Goal: Task Accomplishment & Management: Complete application form

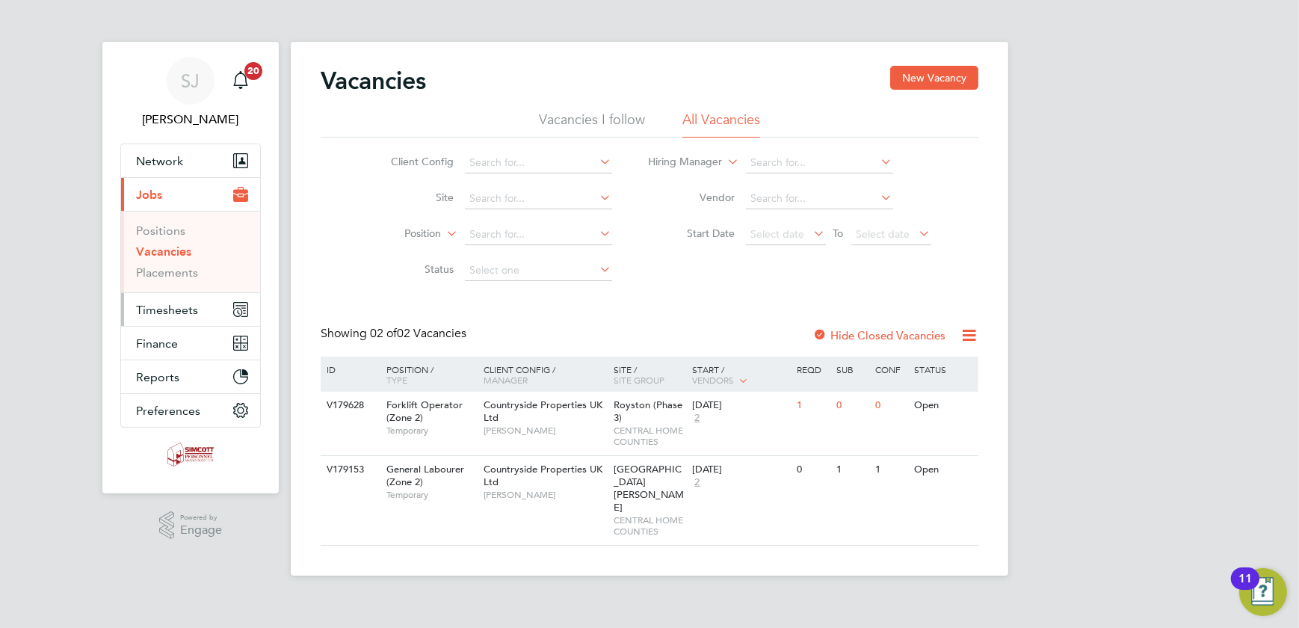
click at [164, 306] on span "Timesheets" at bounding box center [167, 310] width 62 height 14
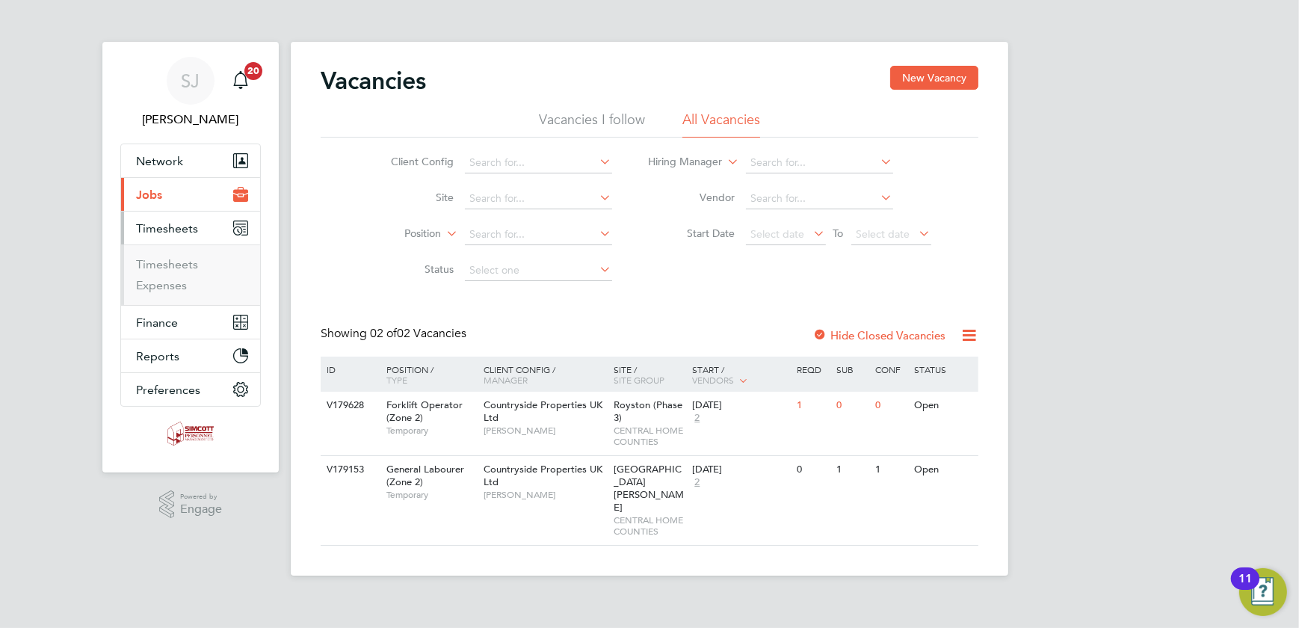
click at [153, 255] on ul "Timesheets Expenses" at bounding box center [190, 274] width 139 height 61
click at [155, 259] on link "Timesheets" at bounding box center [167, 264] width 62 height 14
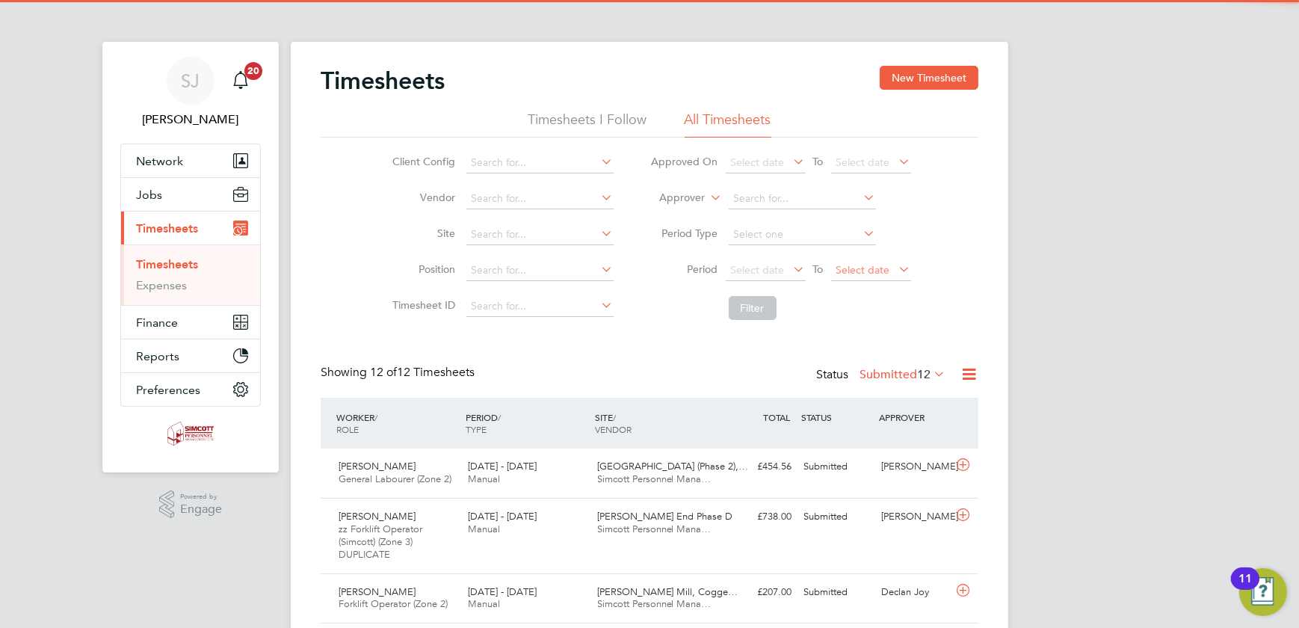
click at [838, 259] on li "Period Select date To Select date" at bounding box center [780, 271] width 297 height 36
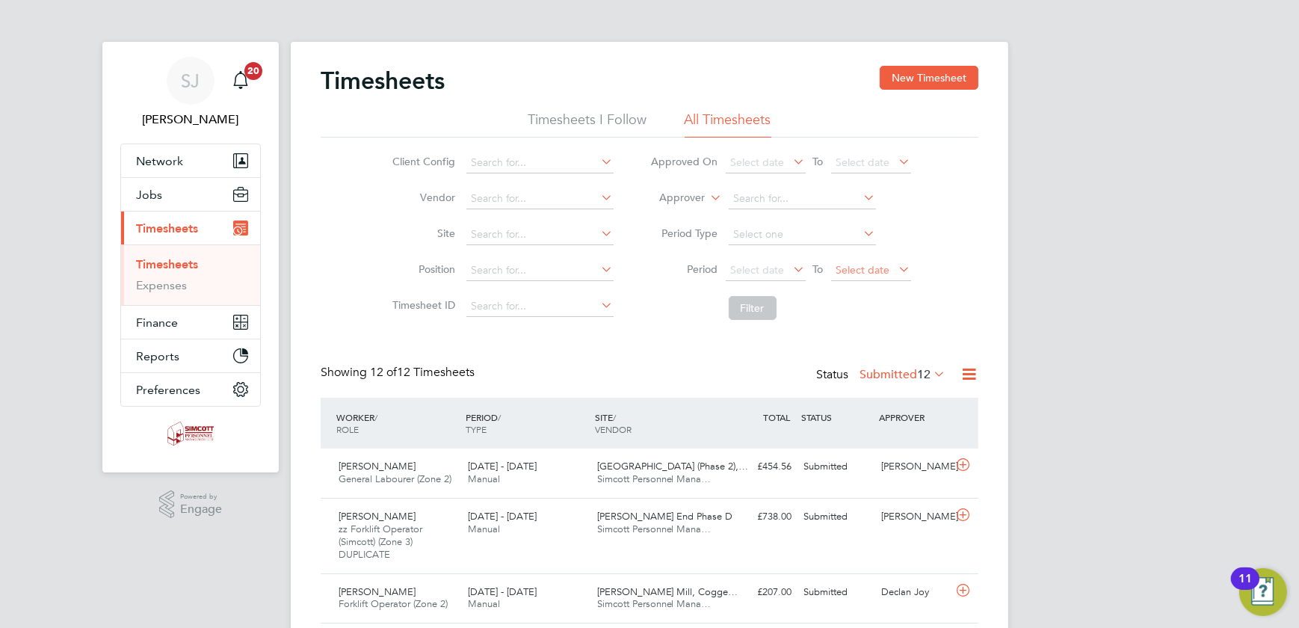
click at [854, 265] on span "Select date" at bounding box center [863, 269] width 54 height 13
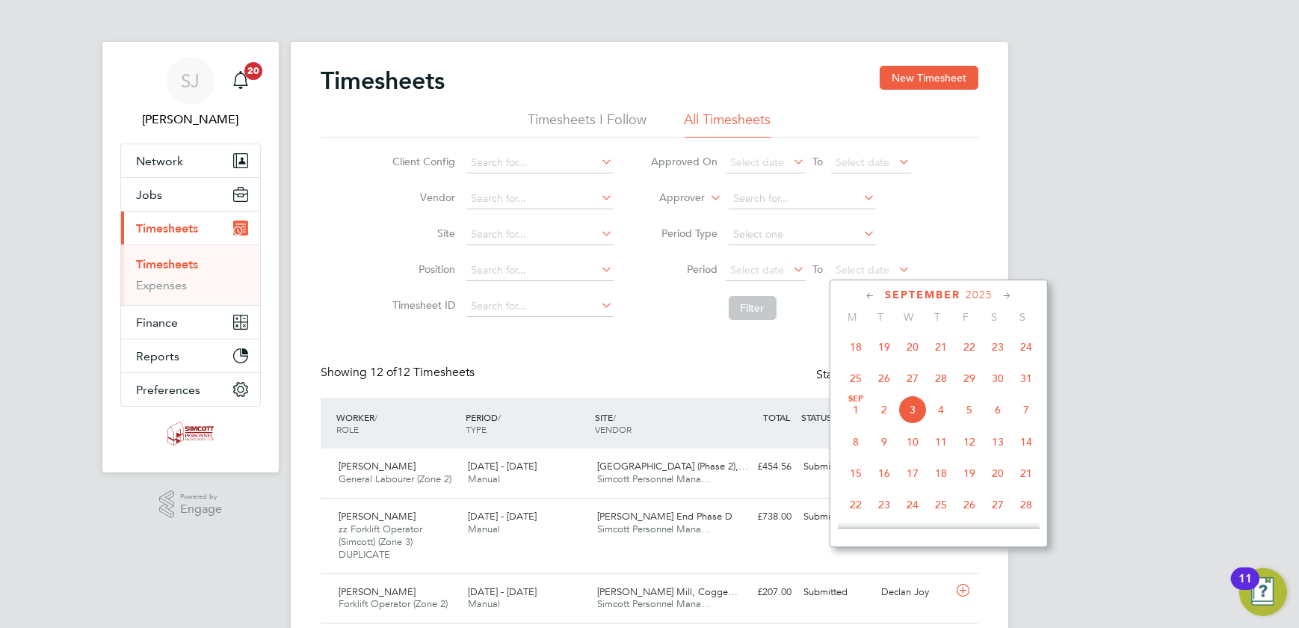
click at [1023, 384] on span "31" at bounding box center [1026, 378] width 28 height 28
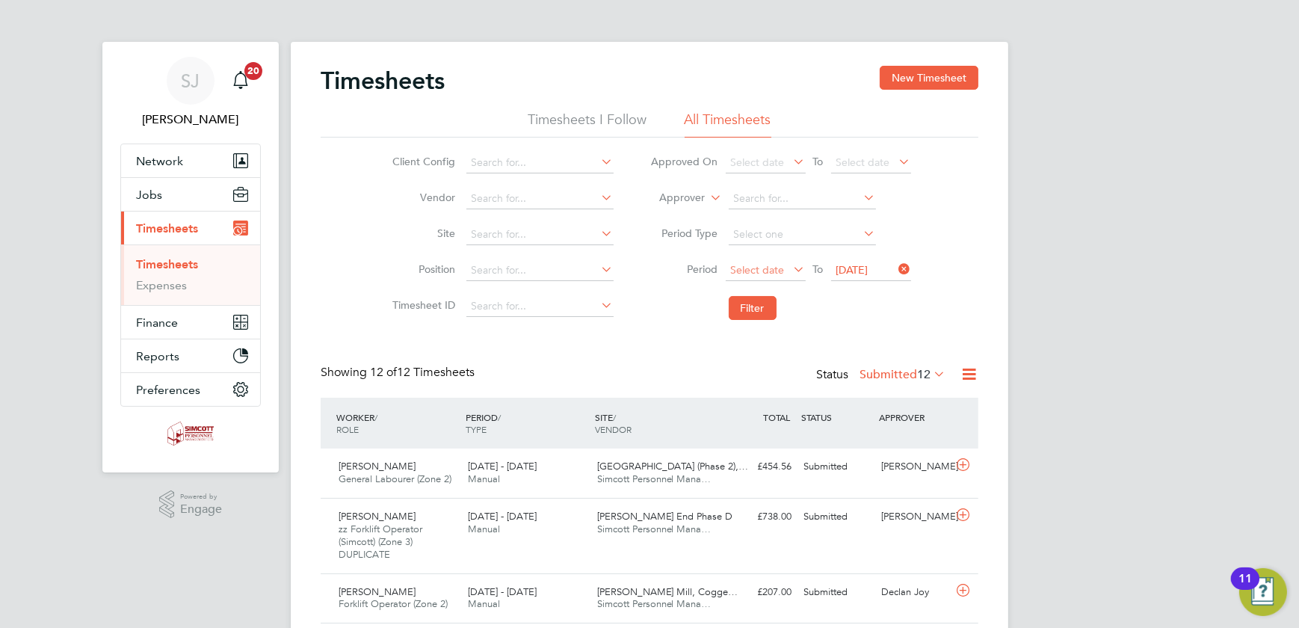
click at [760, 265] on span "Select date" at bounding box center [758, 269] width 54 height 13
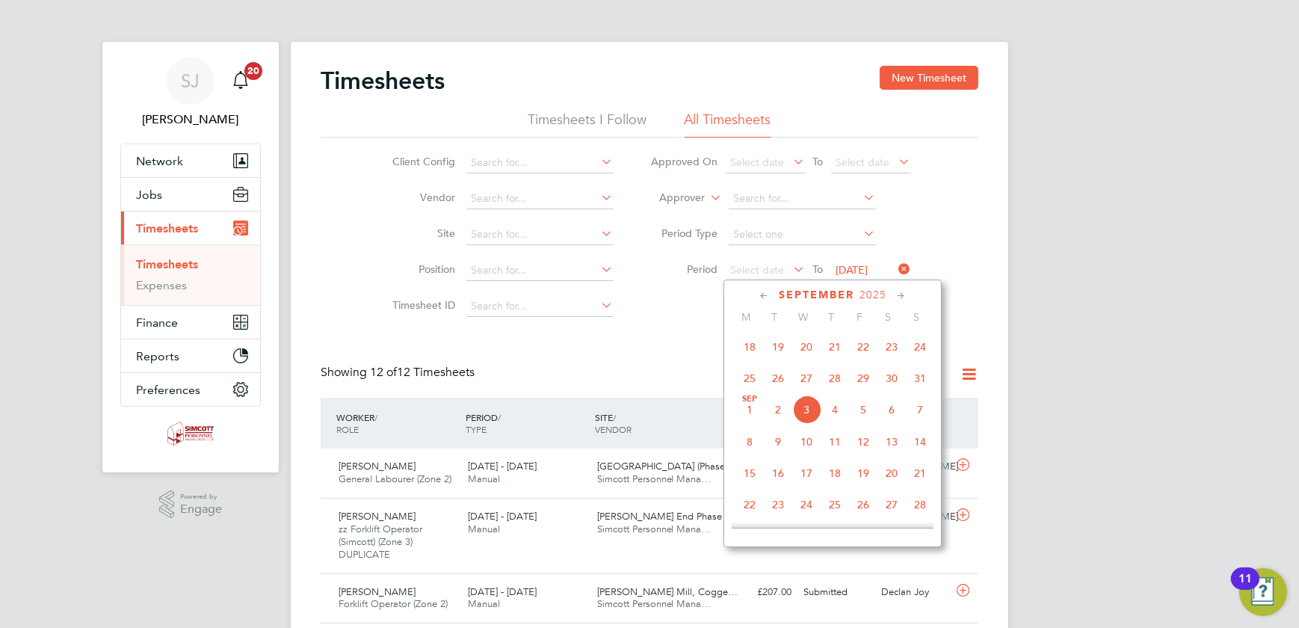
click at [748, 381] on span "25" at bounding box center [749, 378] width 28 height 28
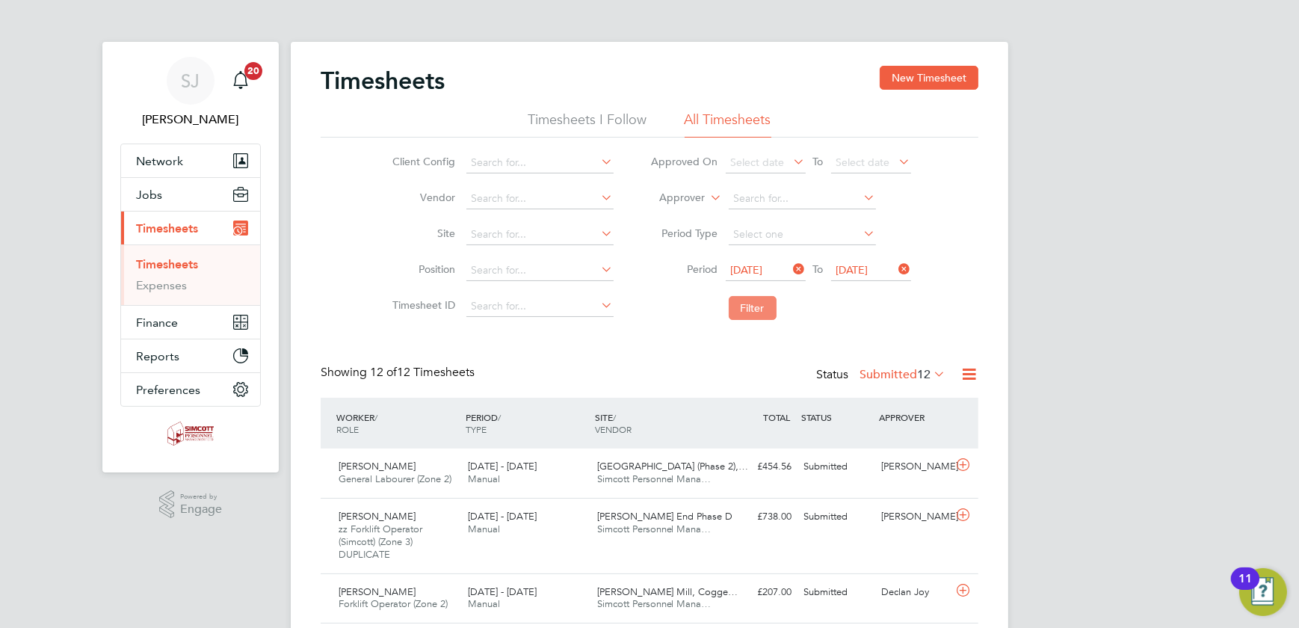
click at [743, 306] on button "Filter" at bounding box center [753, 308] width 48 height 24
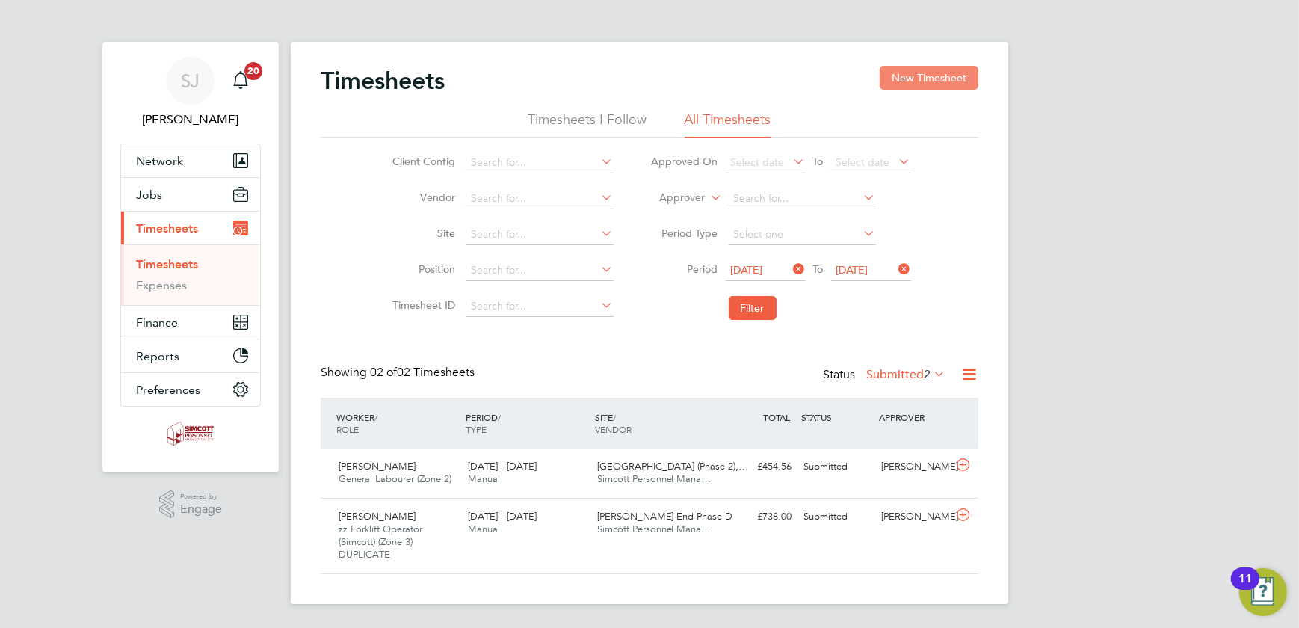
click at [925, 82] on button "New Timesheet" at bounding box center [929, 78] width 99 height 24
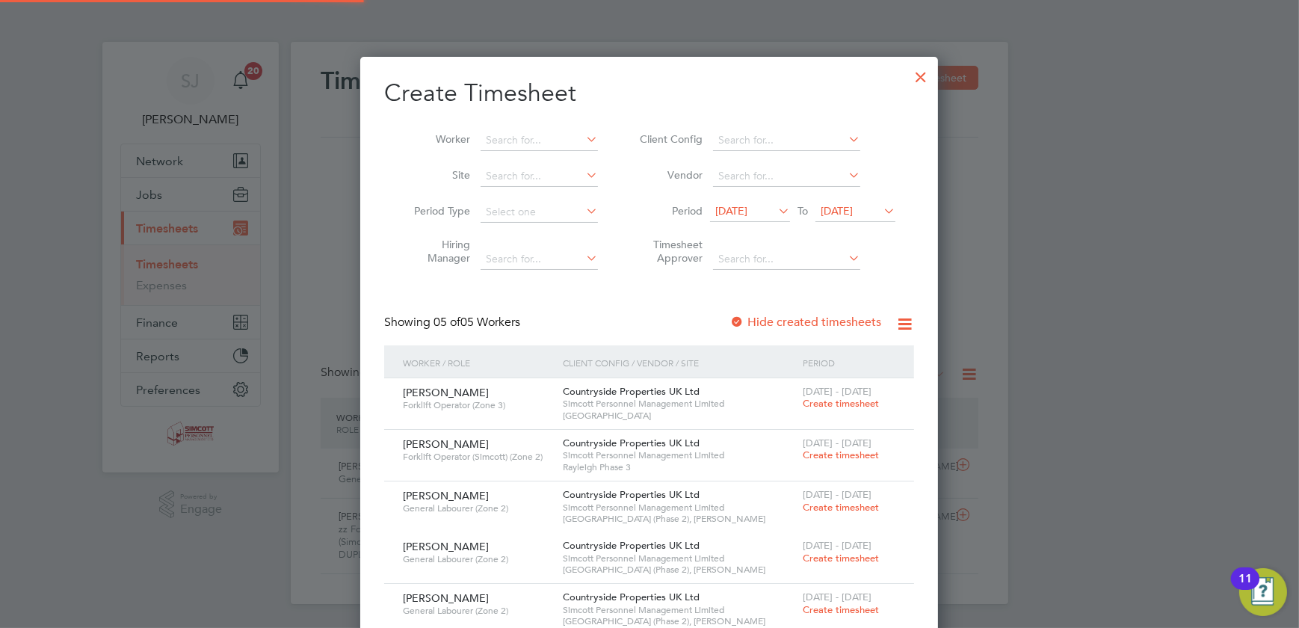
scroll to position [661, 579]
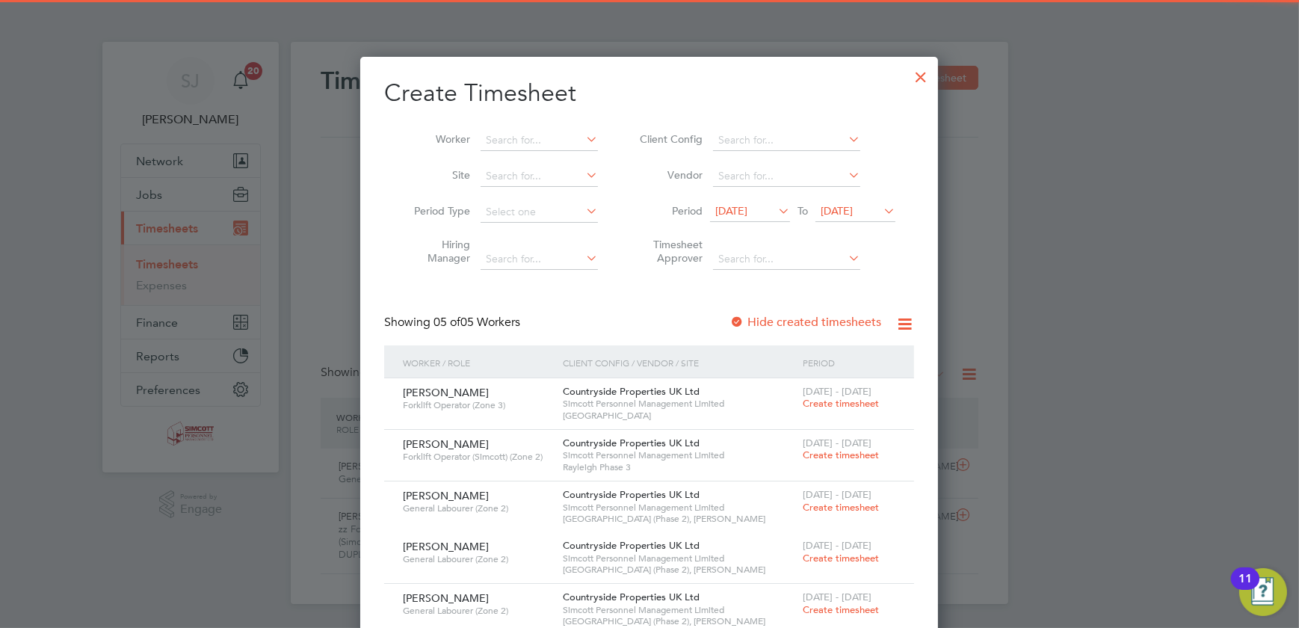
click at [853, 207] on span "[DATE]" at bounding box center [837, 210] width 32 height 13
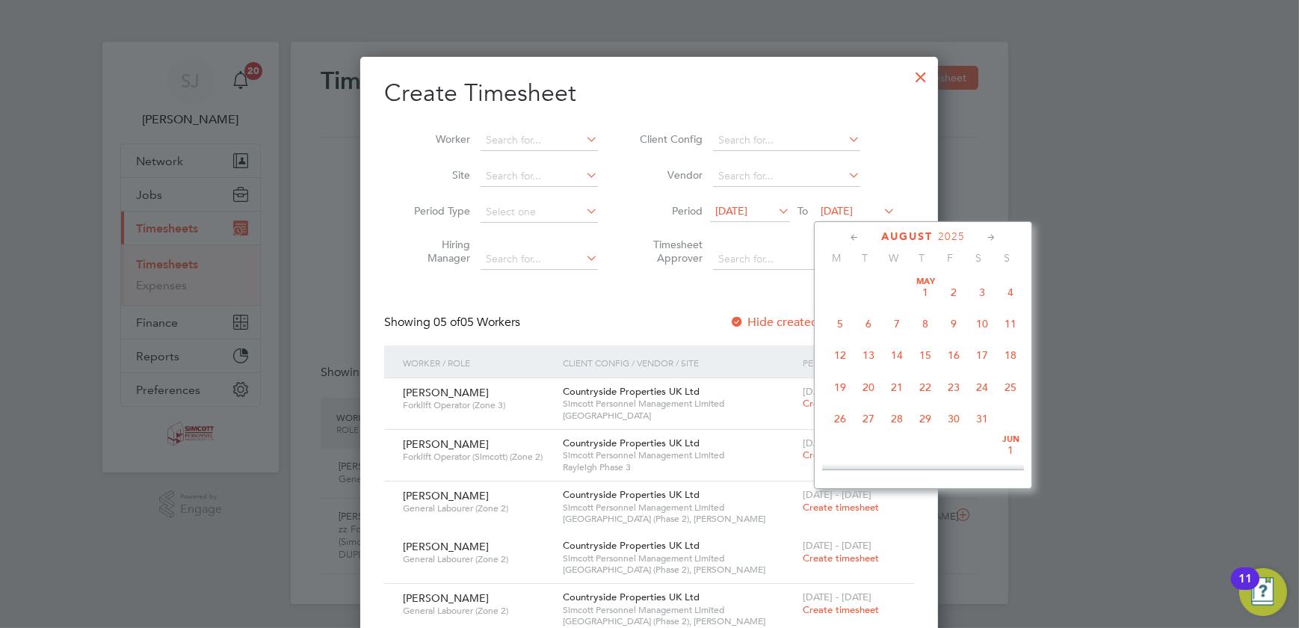
scroll to position [573, 0]
click at [1004, 357] on span "31" at bounding box center [1010, 350] width 28 height 28
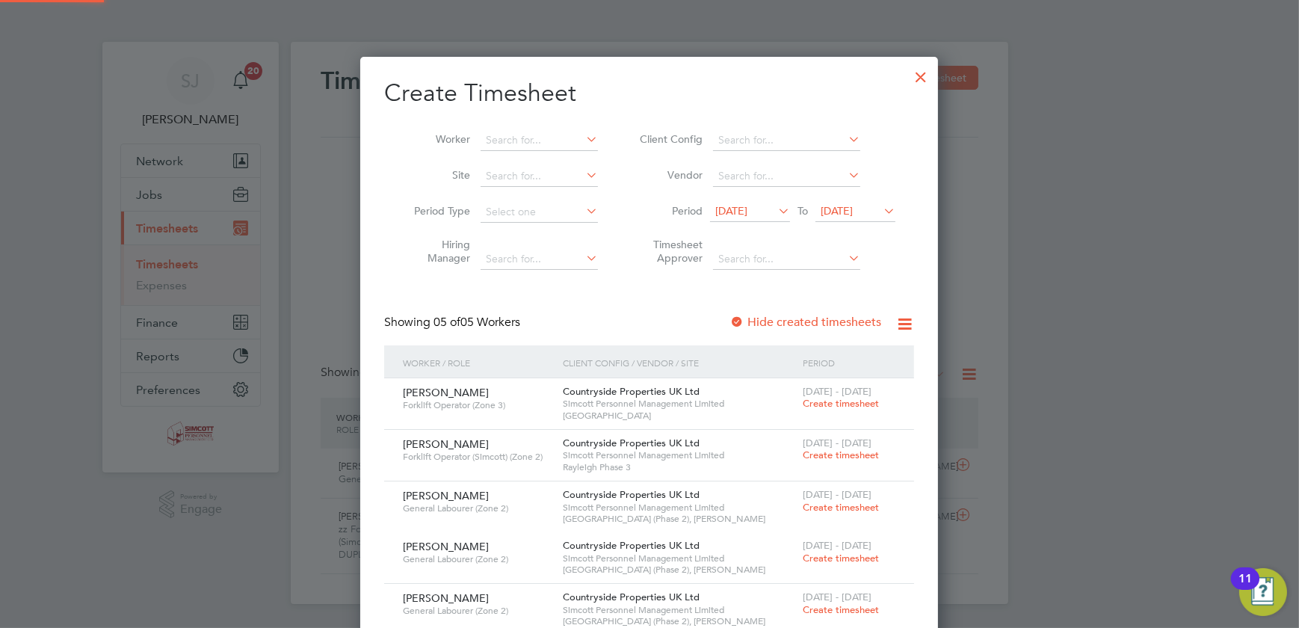
scroll to position [661, 579]
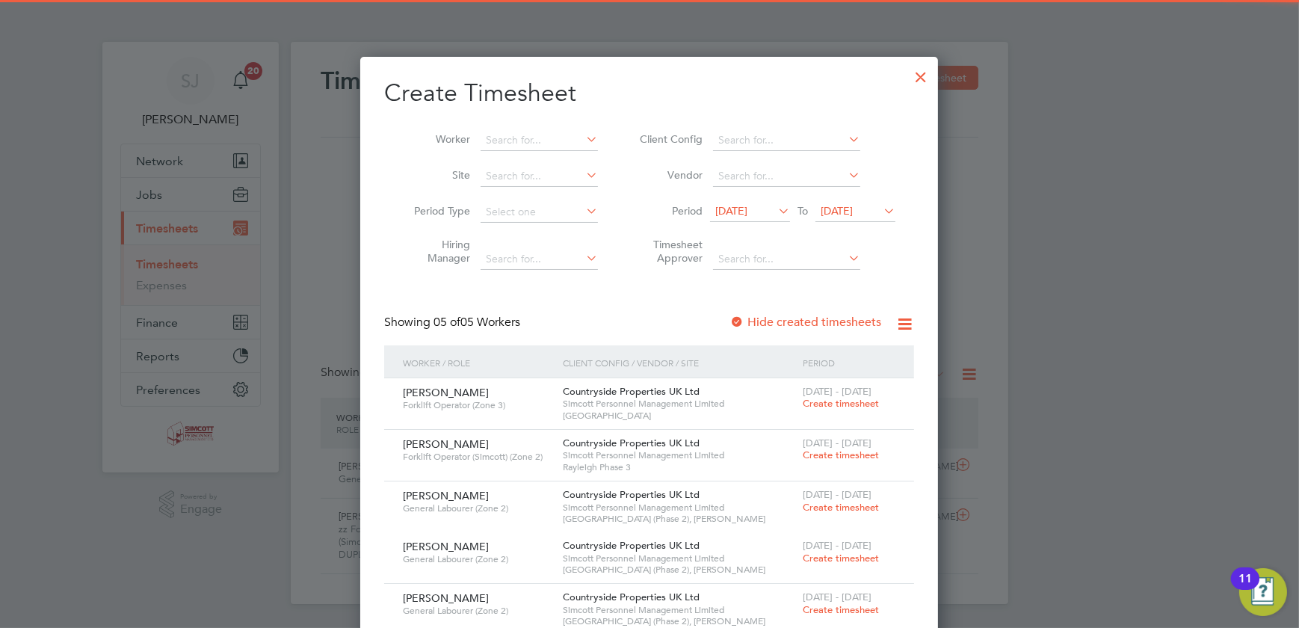
click at [747, 208] on span "[DATE]" at bounding box center [731, 210] width 32 height 13
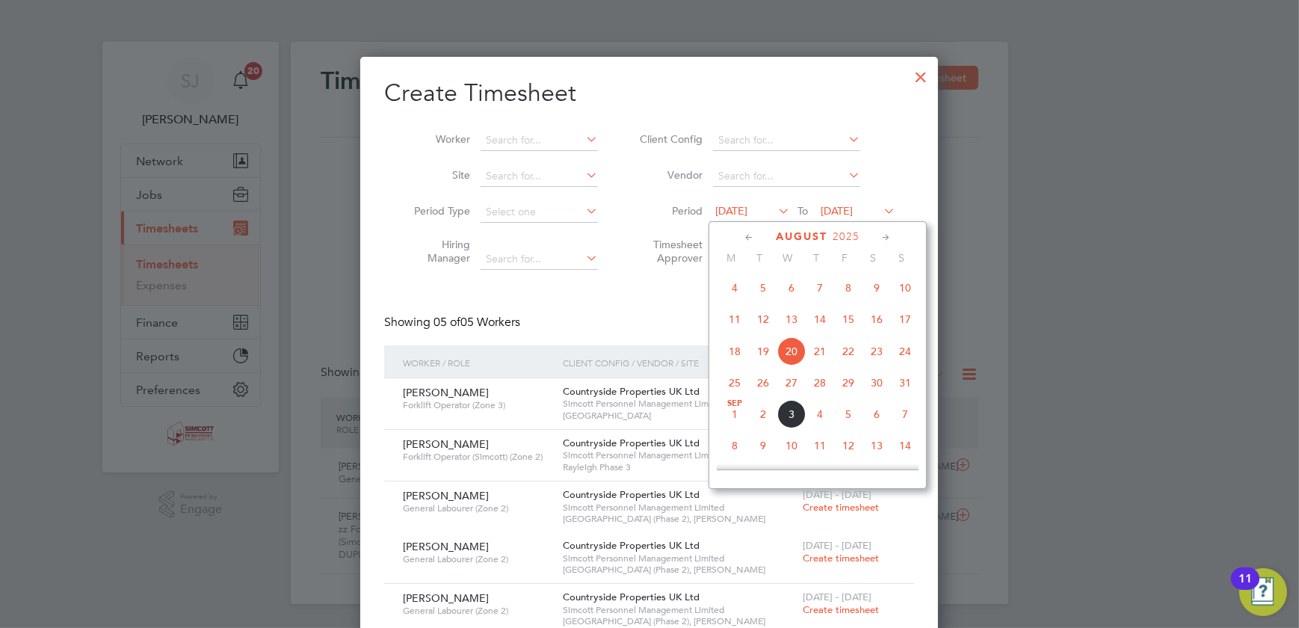
click at [737, 386] on span "25" at bounding box center [735, 382] width 28 height 28
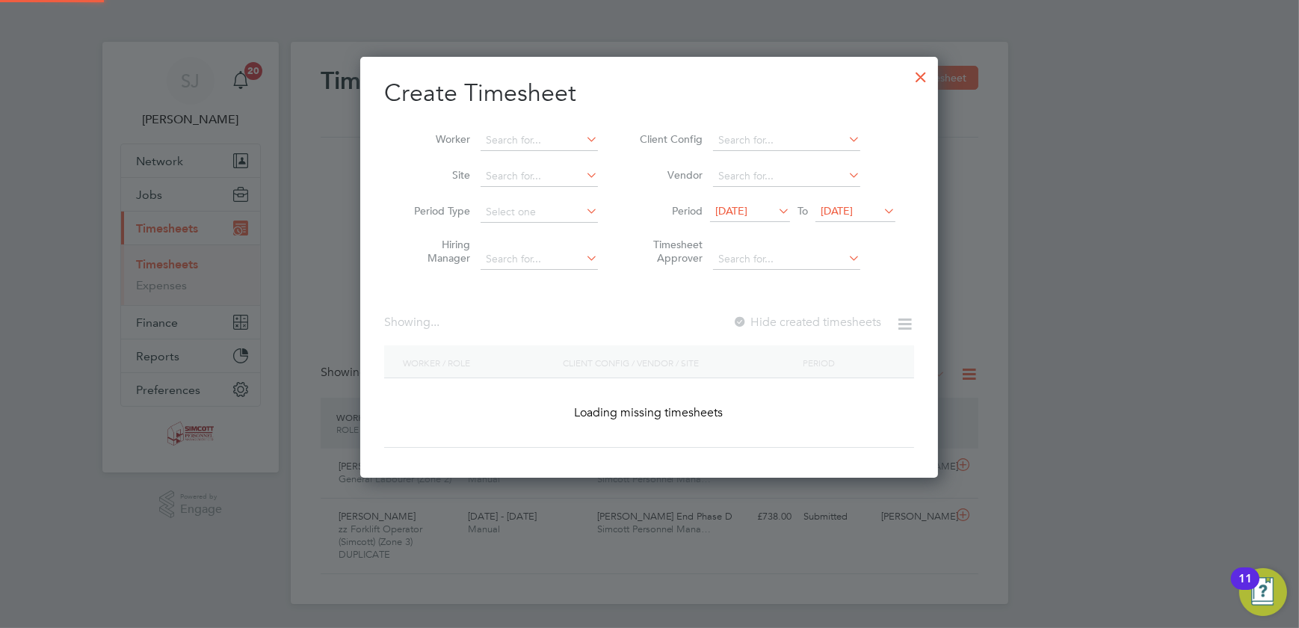
scroll to position [558, 579]
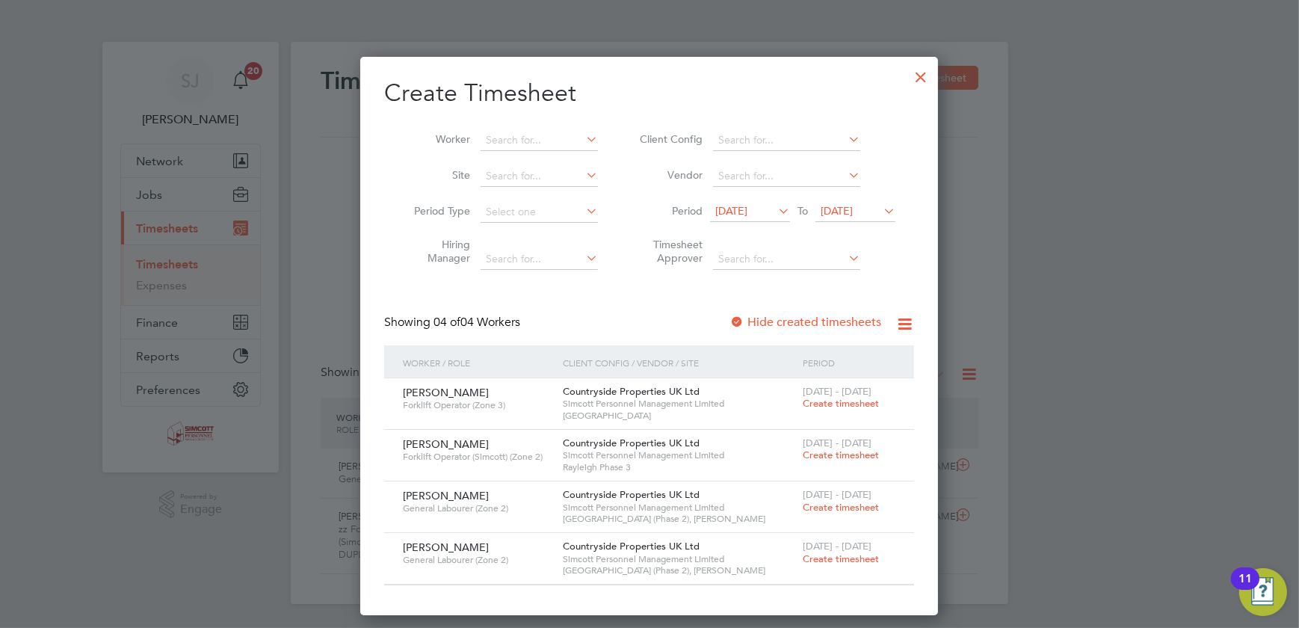
drag, startPoint x: 922, startPoint y: 75, endPoint x: 907, endPoint y: 77, distance: 14.3
click at [922, 75] on div at bounding box center [920, 73] width 27 height 27
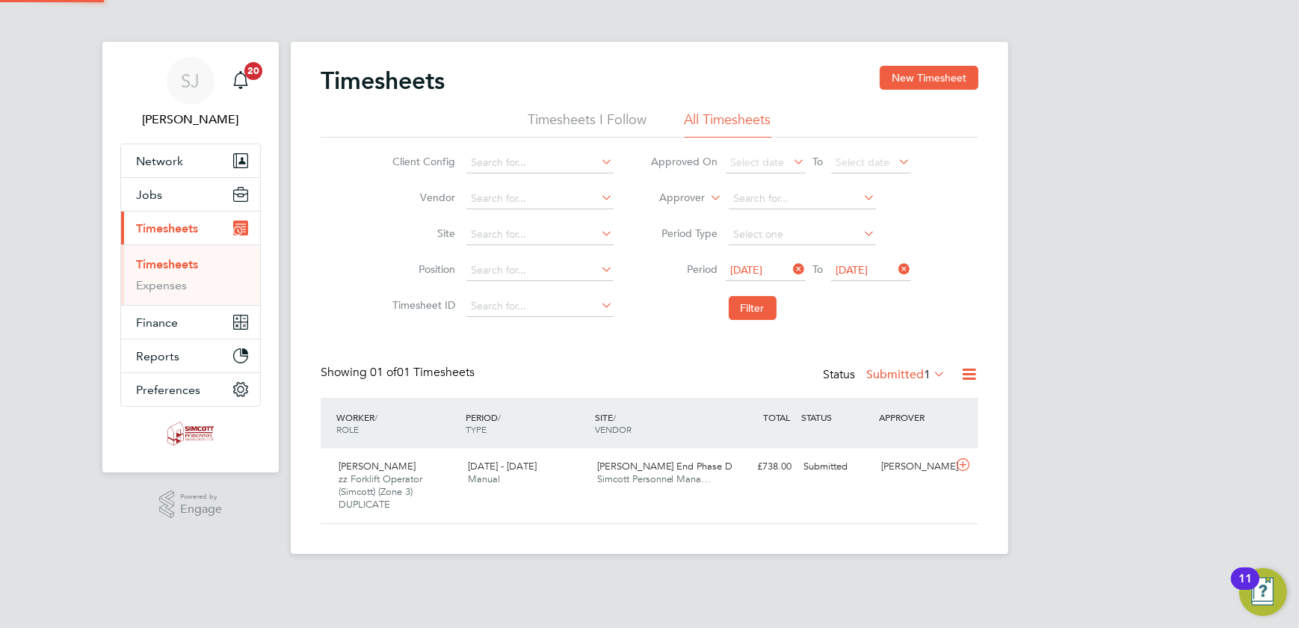
scroll to position [37, 129]
click at [177, 186] on button "Jobs" at bounding box center [190, 194] width 139 height 33
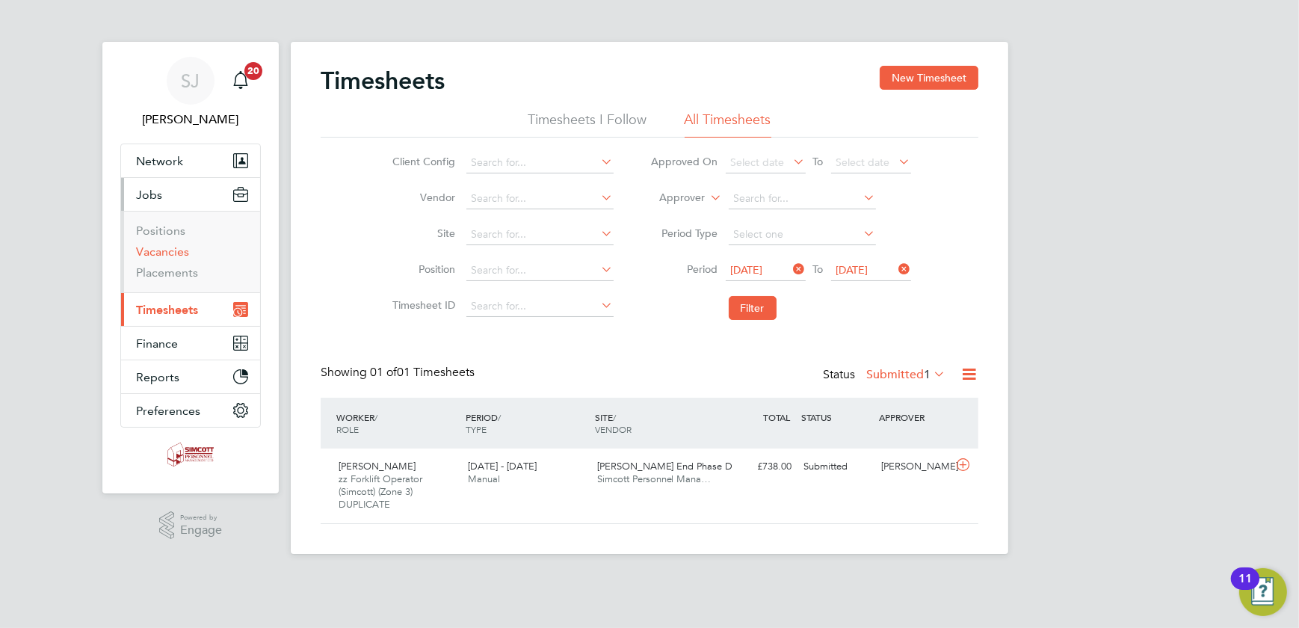
click at [175, 253] on link "Vacancies" at bounding box center [162, 251] width 53 height 14
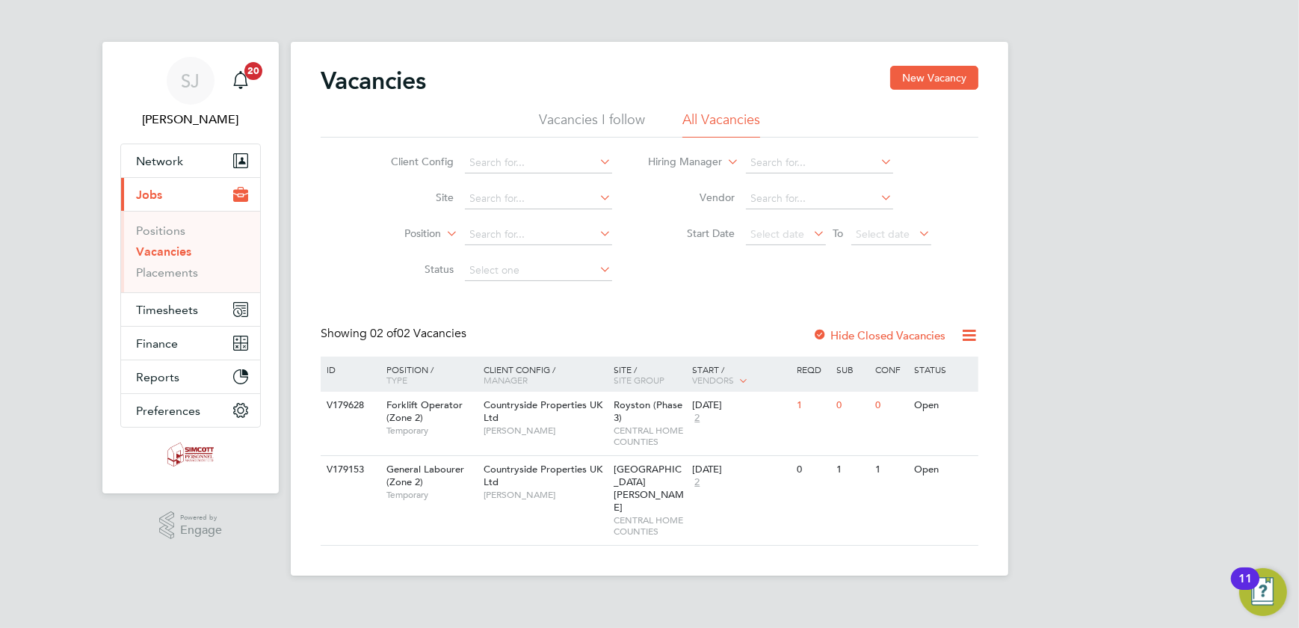
click at [176, 252] on link "Vacancies" at bounding box center [163, 251] width 55 height 14
click at [164, 317] on button "Timesheets" at bounding box center [190, 309] width 139 height 33
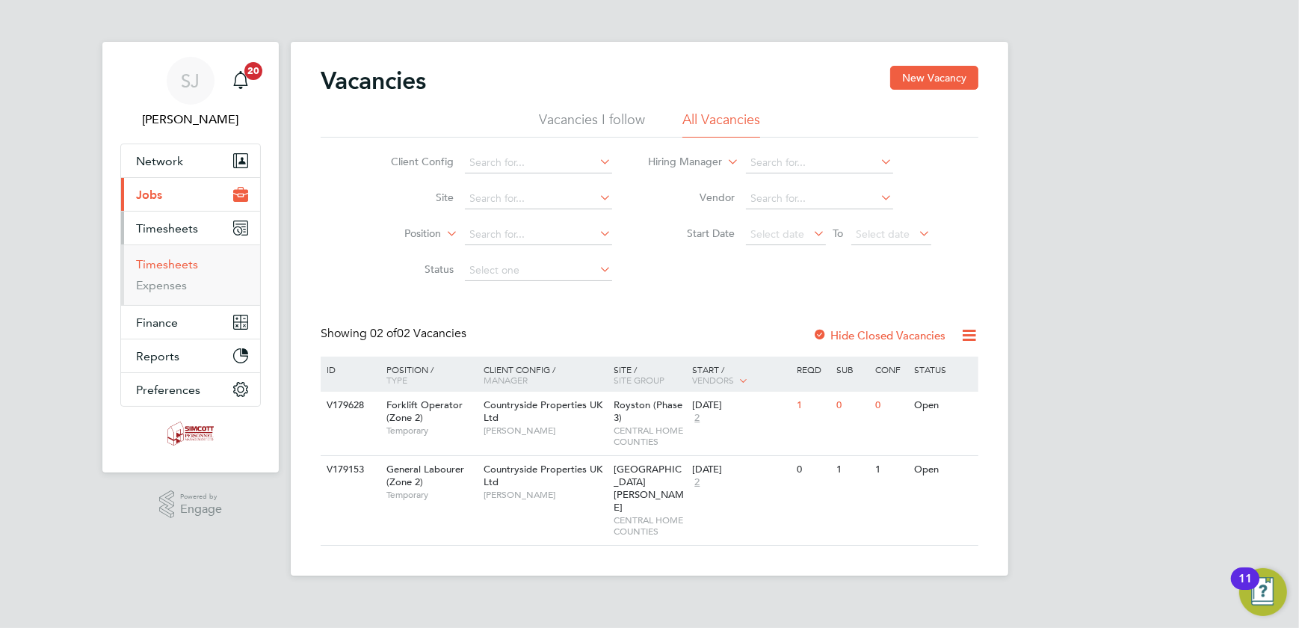
click at [165, 260] on link "Timesheets" at bounding box center [167, 264] width 62 height 14
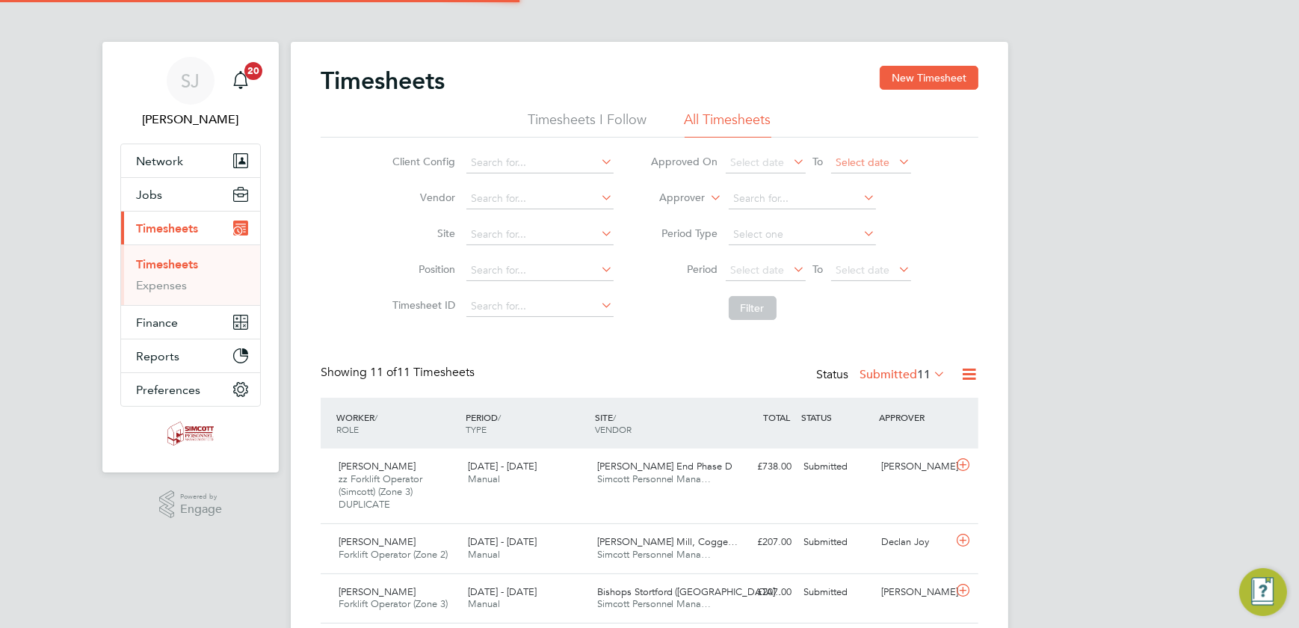
scroll to position [37, 129]
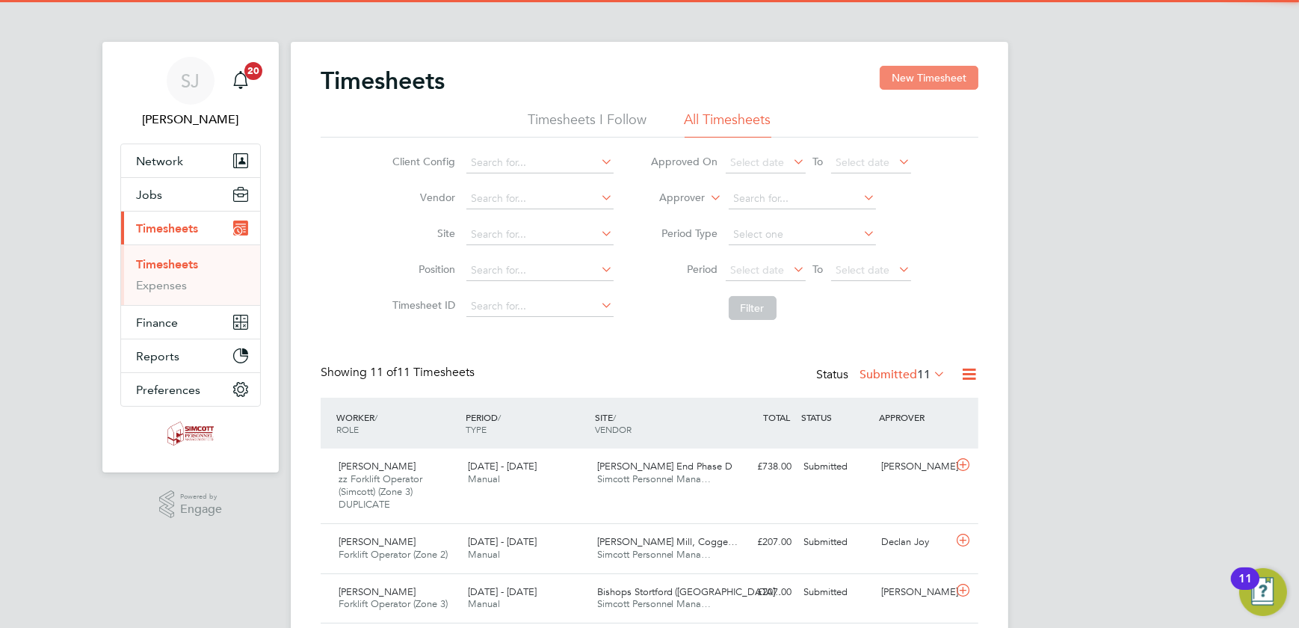
click at [914, 81] on button "New Timesheet" at bounding box center [929, 78] width 99 height 24
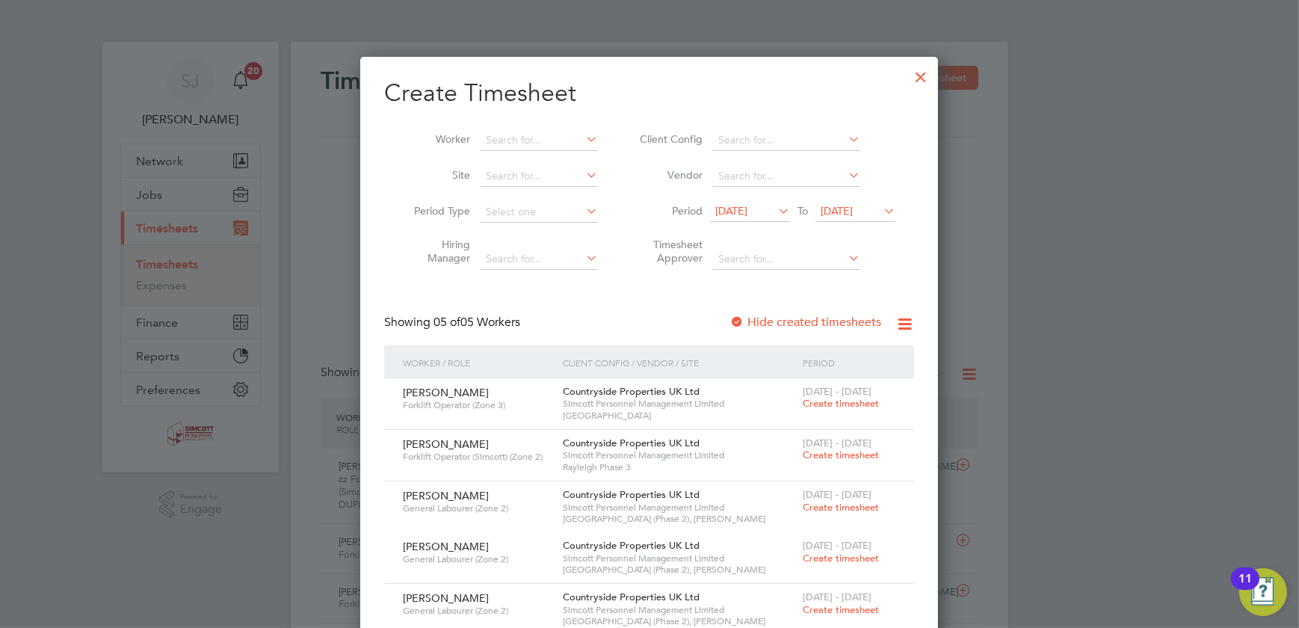
click at [926, 76] on div at bounding box center [920, 73] width 27 height 27
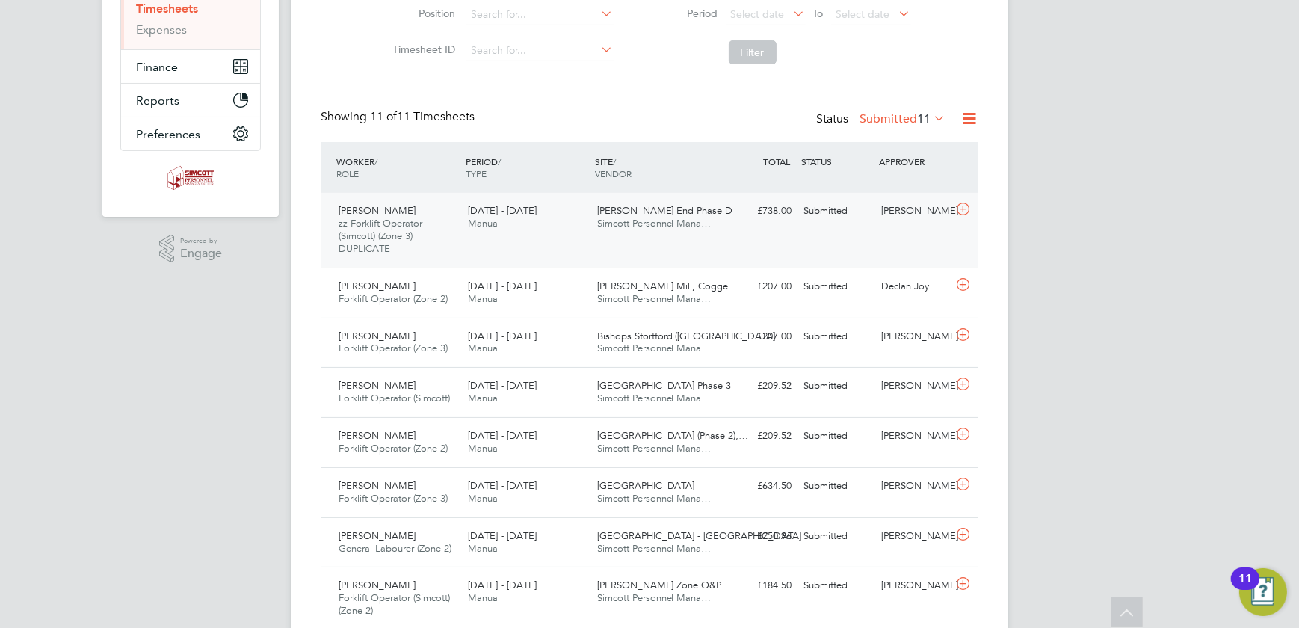
scroll to position [0, 0]
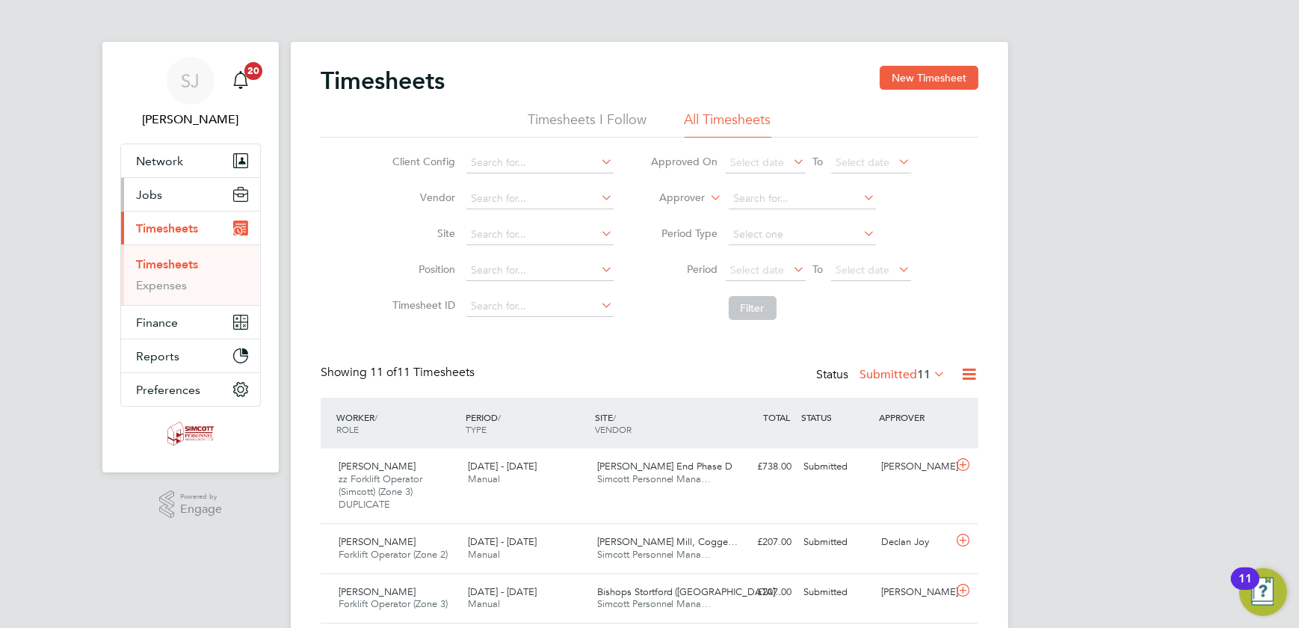
click at [156, 195] on span "Jobs" at bounding box center [149, 195] width 26 height 14
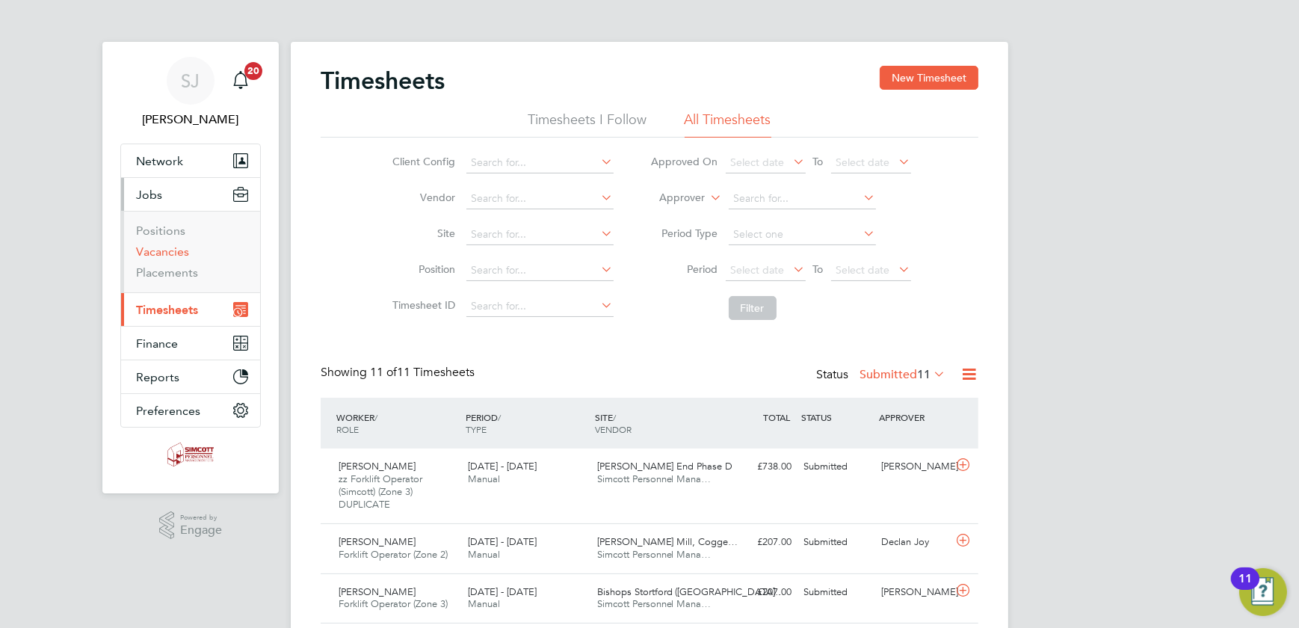
click at [170, 256] on link "Vacancies" at bounding box center [162, 251] width 53 height 14
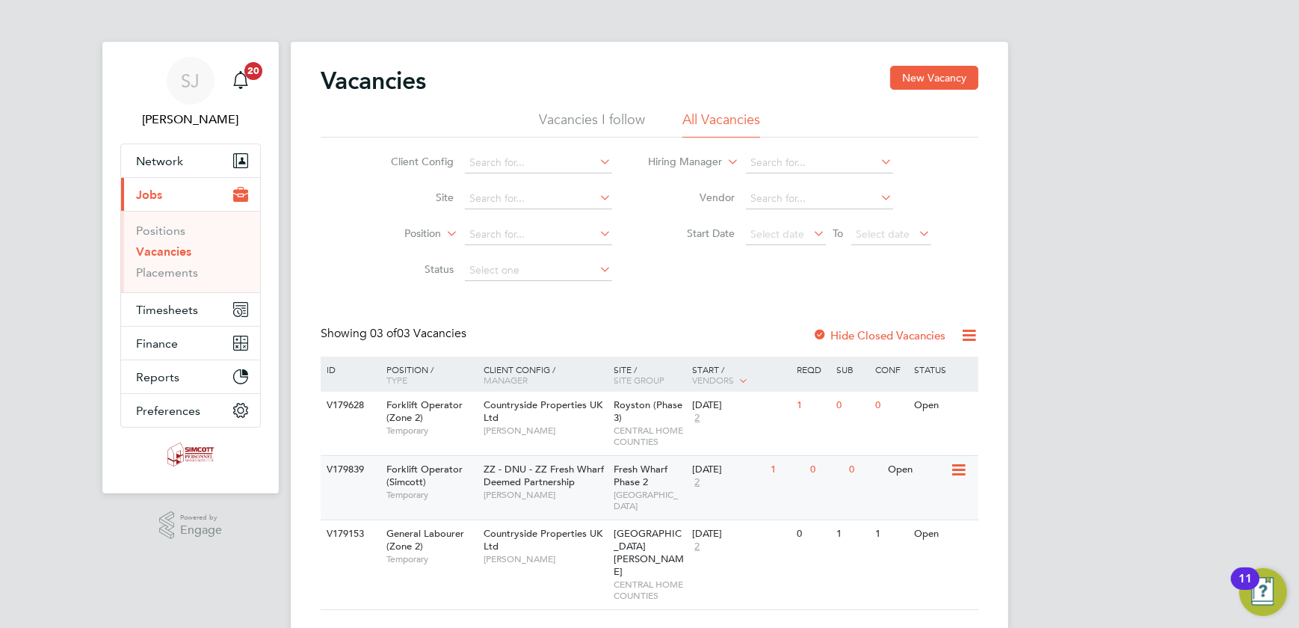
click at [643, 478] on span "Fresh Wharf Phase 2" at bounding box center [641, 475] width 54 height 25
click at [625, 480] on span "Fresh Wharf Phase 2" at bounding box center [641, 475] width 54 height 25
click at [167, 320] on button "Timesheets" at bounding box center [190, 309] width 139 height 33
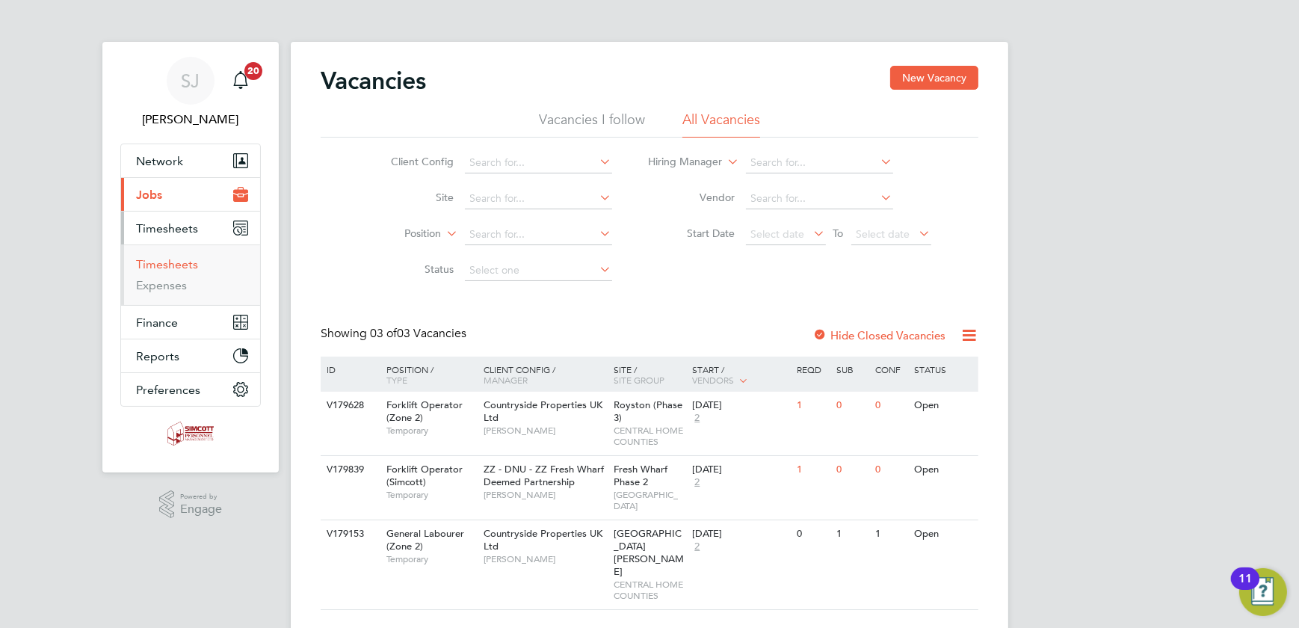
click at [157, 262] on link "Timesheets" at bounding box center [167, 264] width 62 height 14
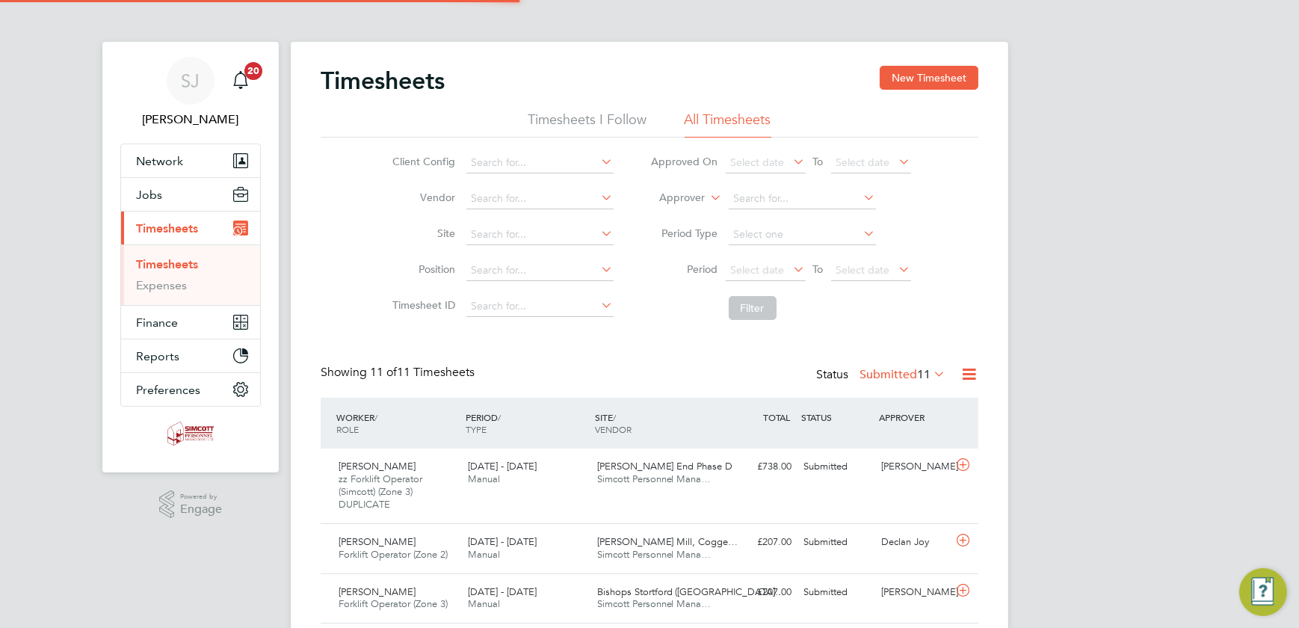
scroll to position [37, 129]
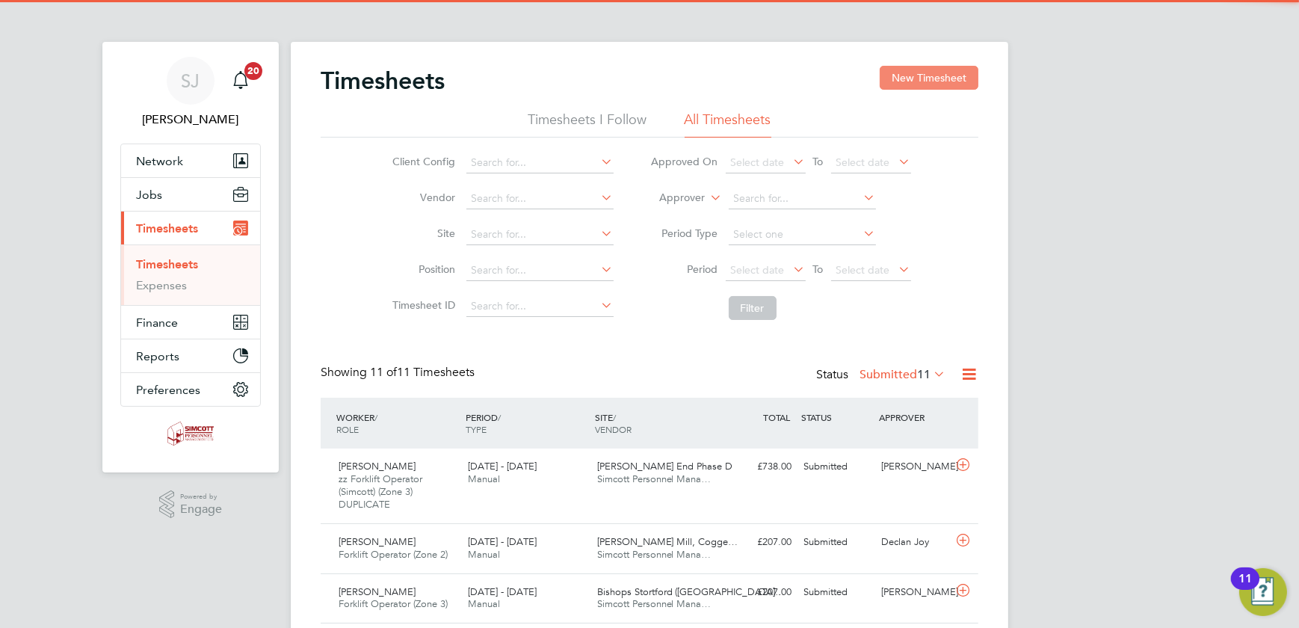
click at [928, 84] on button "New Timesheet" at bounding box center [929, 78] width 99 height 24
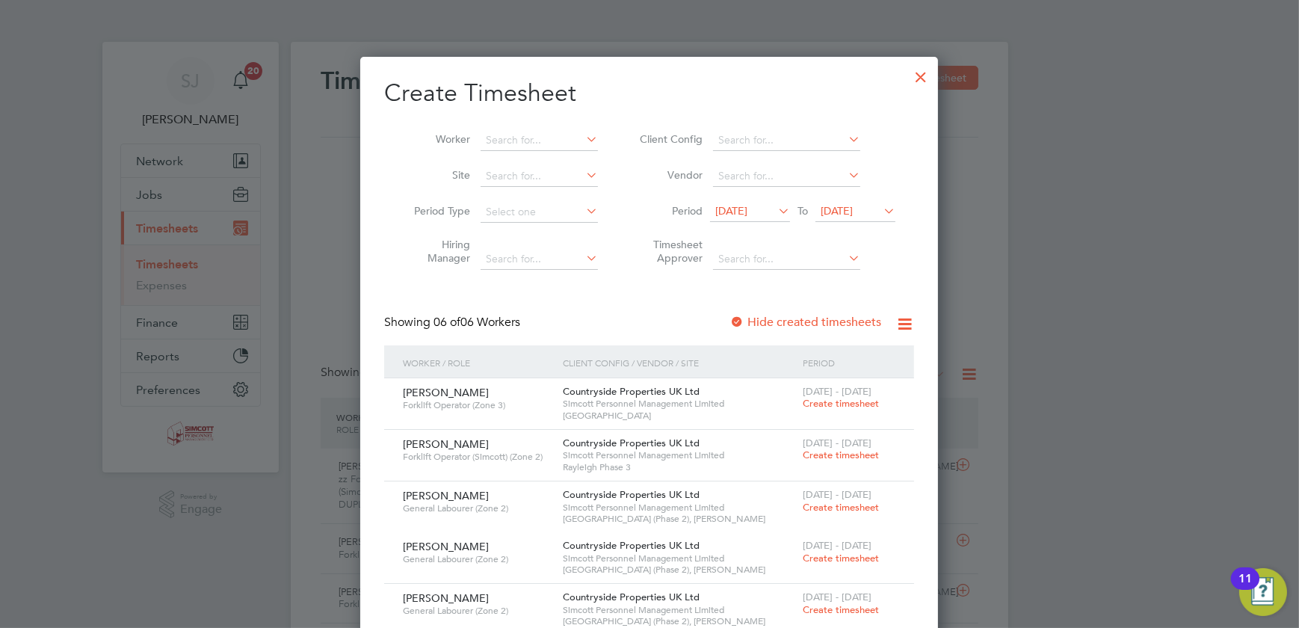
drag, startPoint x: 845, startPoint y: 191, endPoint x: 845, endPoint y: 210, distance: 18.7
click at [845, 192] on li "Vendor" at bounding box center [765, 176] width 297 height 36
click at [845, 213] on span "[DATE]" at bounding box center [837, 210] width 32 height 13
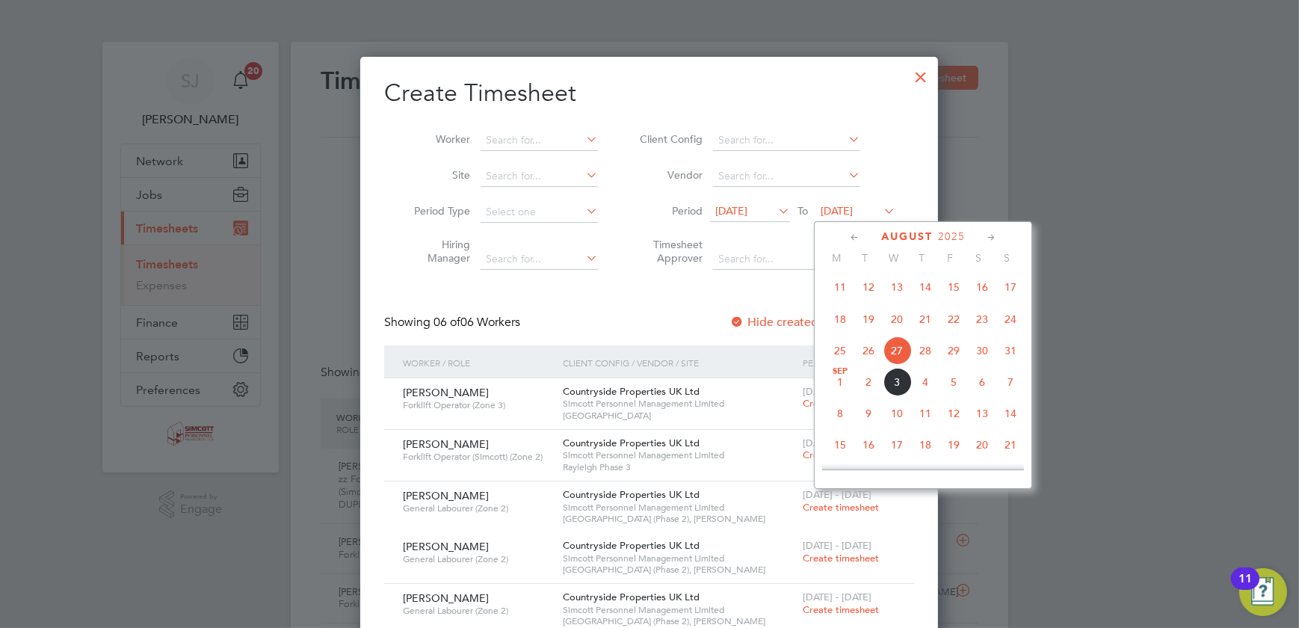
click at [1013, 354] on span "31" at bounding box center [1010, 350] width 28 height 28
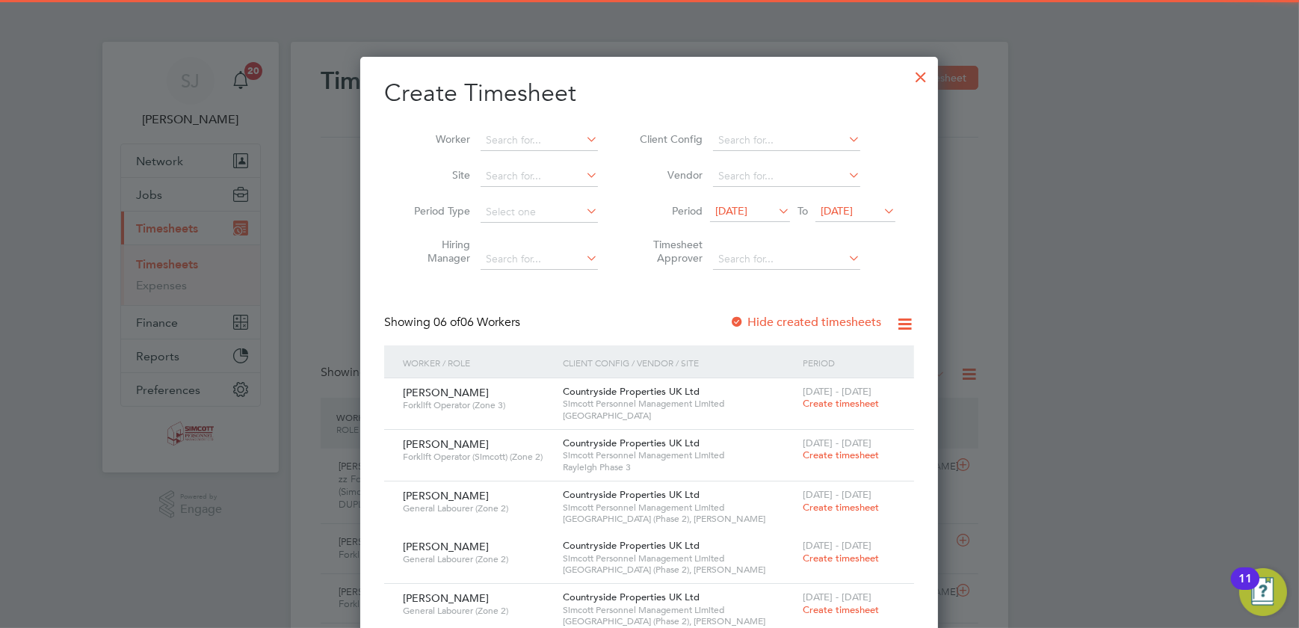
click at [757, 200] on li "Period [DATE] To [DATE]" at bounding box center [765, 212] width 297 height 36
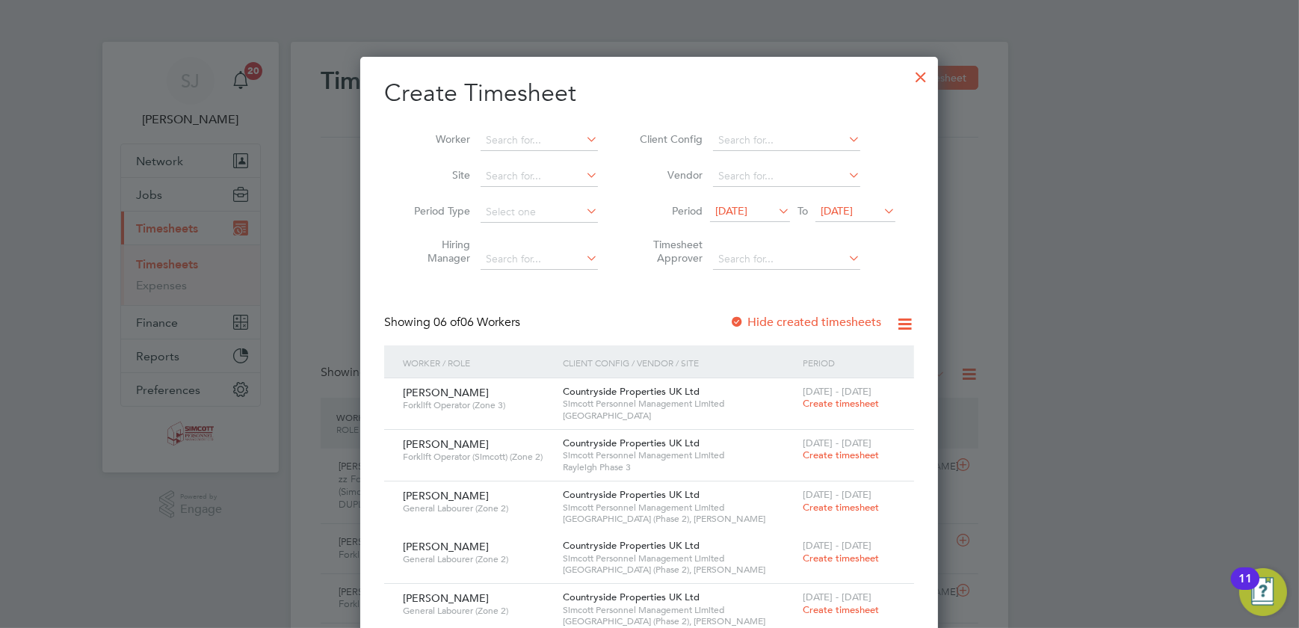
click at [747, 206] on span "[DATE]" at bounding box center [731, 210] width 32 height 13
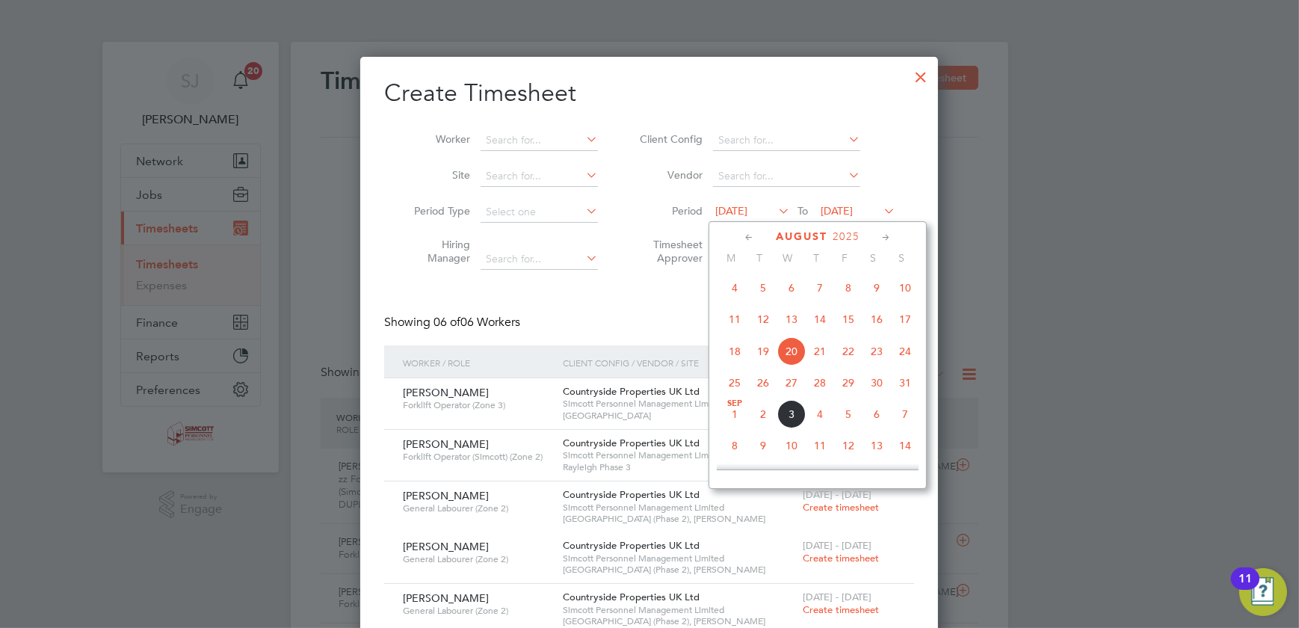
click at [734, 381] on span "25" at bounding box center [735, 382] width 28 height 28
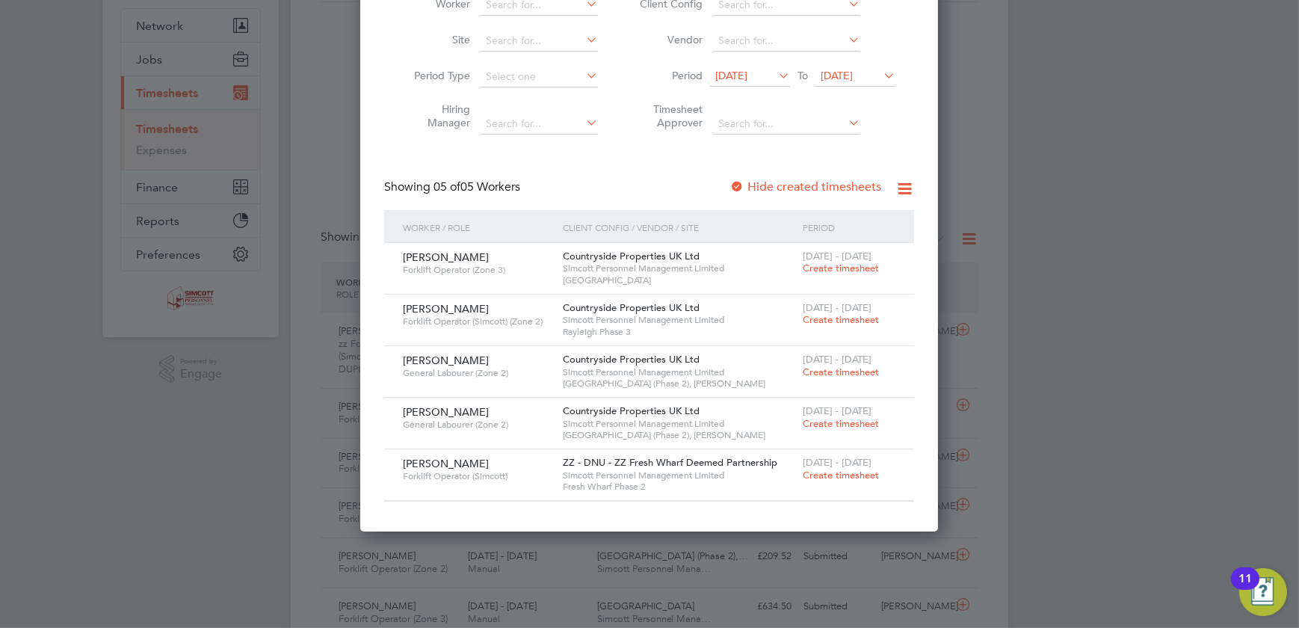
click at [816, 475] on span "Create timesheet" at bounding box center [841, 475] width 76 height 13
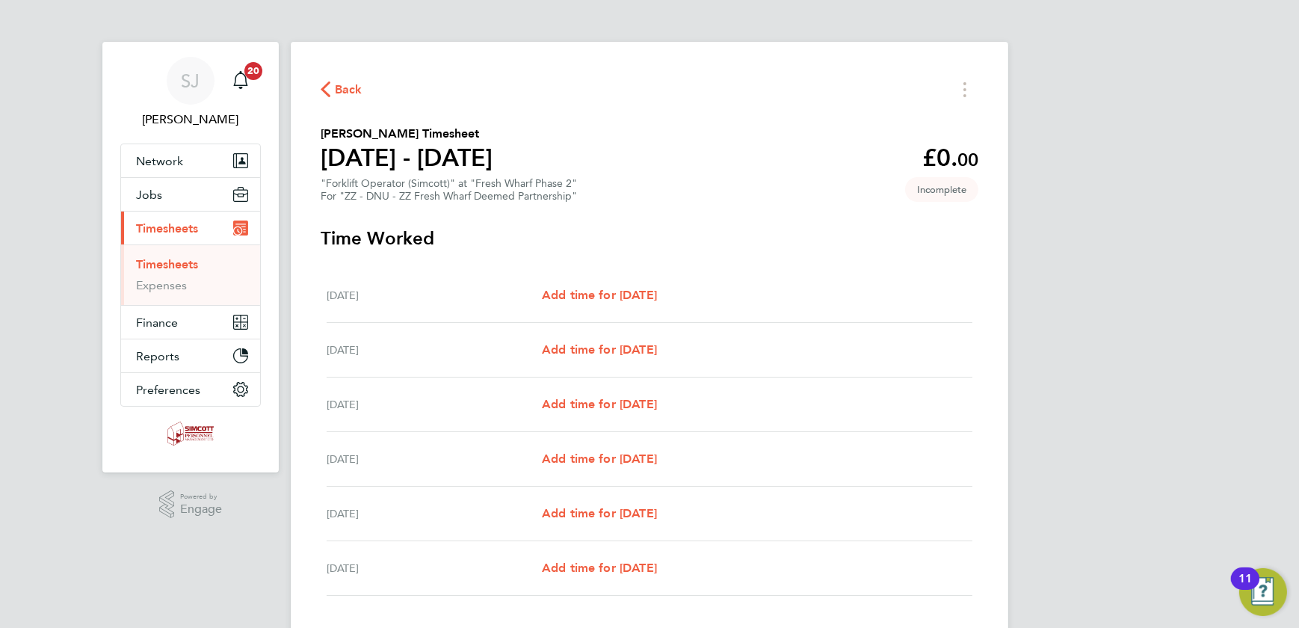
click at [629, 307] on div "[DATE] Add time for [DATE] Add time for [DATE]" at bounding box center [650, 295] width 646 height 55
click at [632, 293] on span "Add time for [DATE]" at bounding box center [599, 295] width 115 height 14
select select "30"
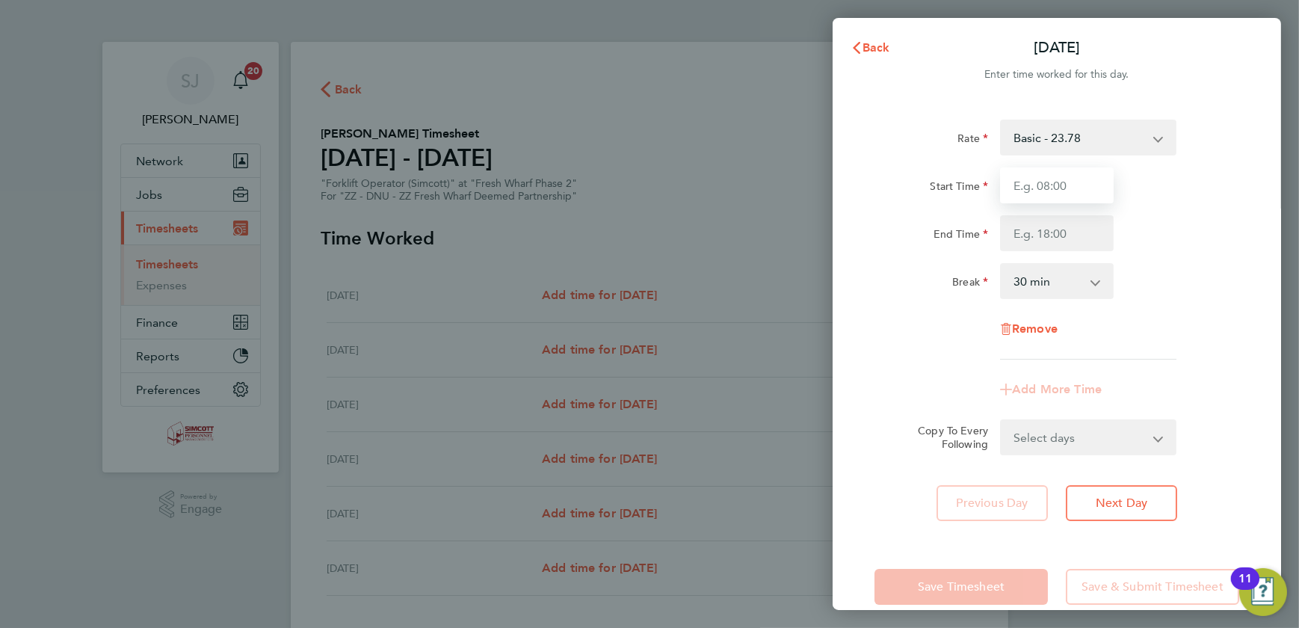
click at [1072, 175] on input "Start Time" at bounding box center [1057, 185] width 114 height 36
type input "07:30"
click at [1061, 244] on input "End Time" at bounding box center [1057, 233] width 114 height 36
type input "17:00"
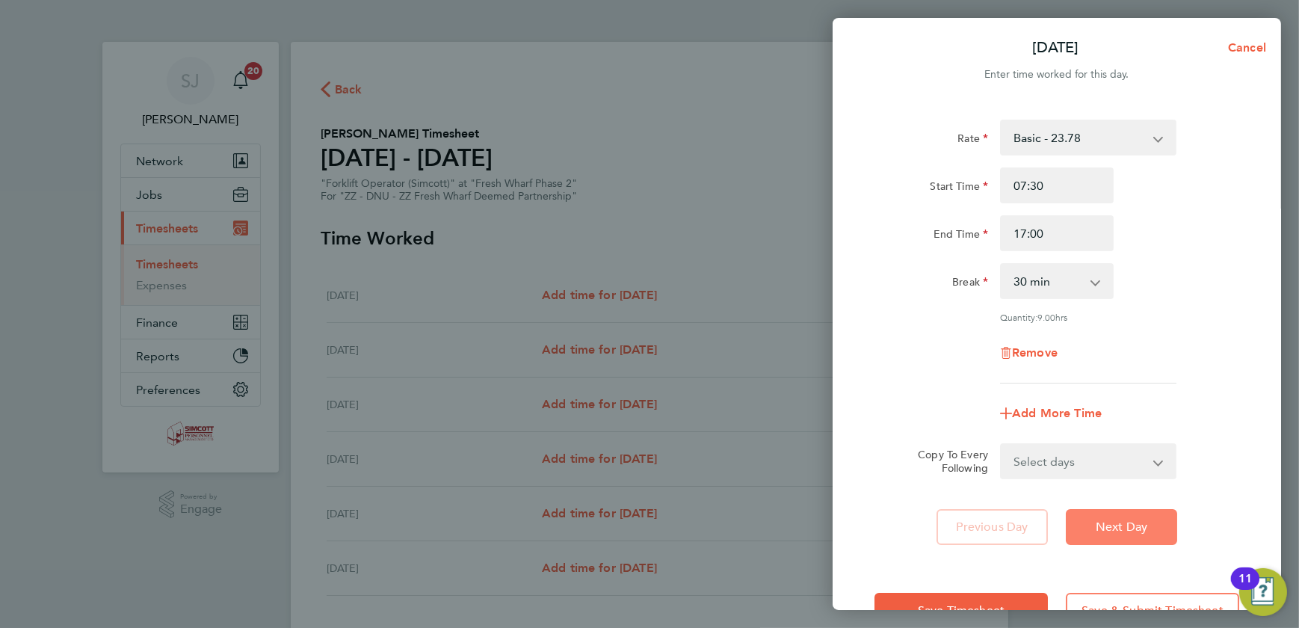
click at [1125, 514] on button "Next Day" at bounding box center [1121, 527] width 111 height 36
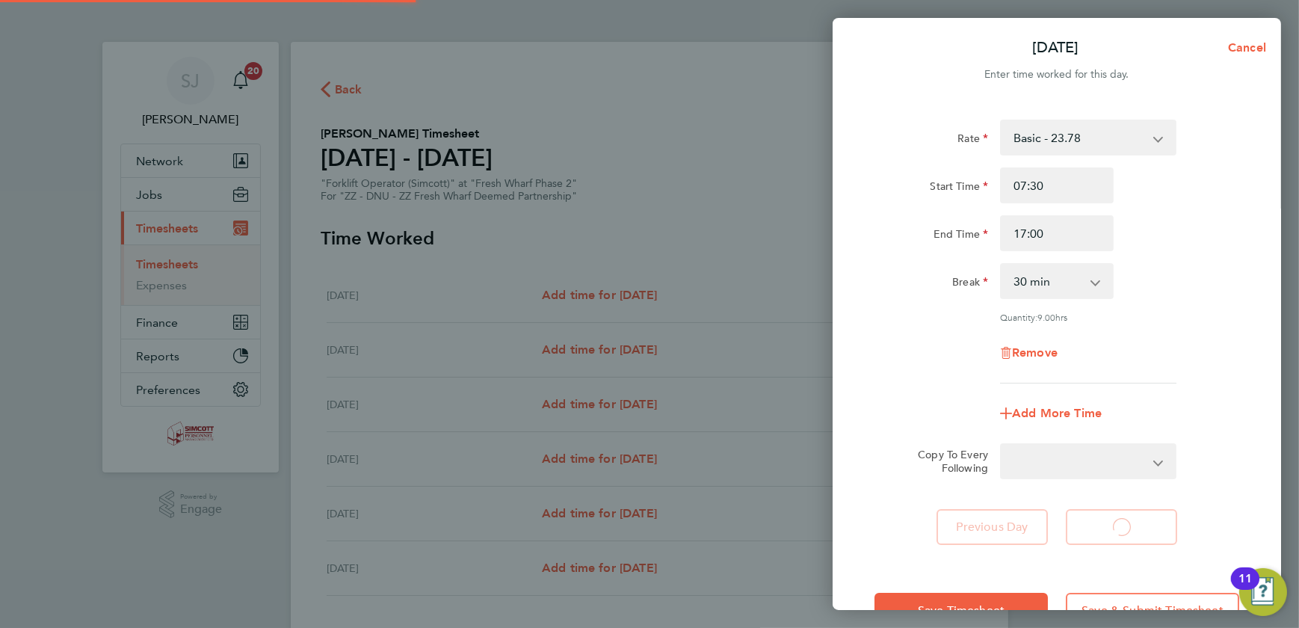
select select "30"
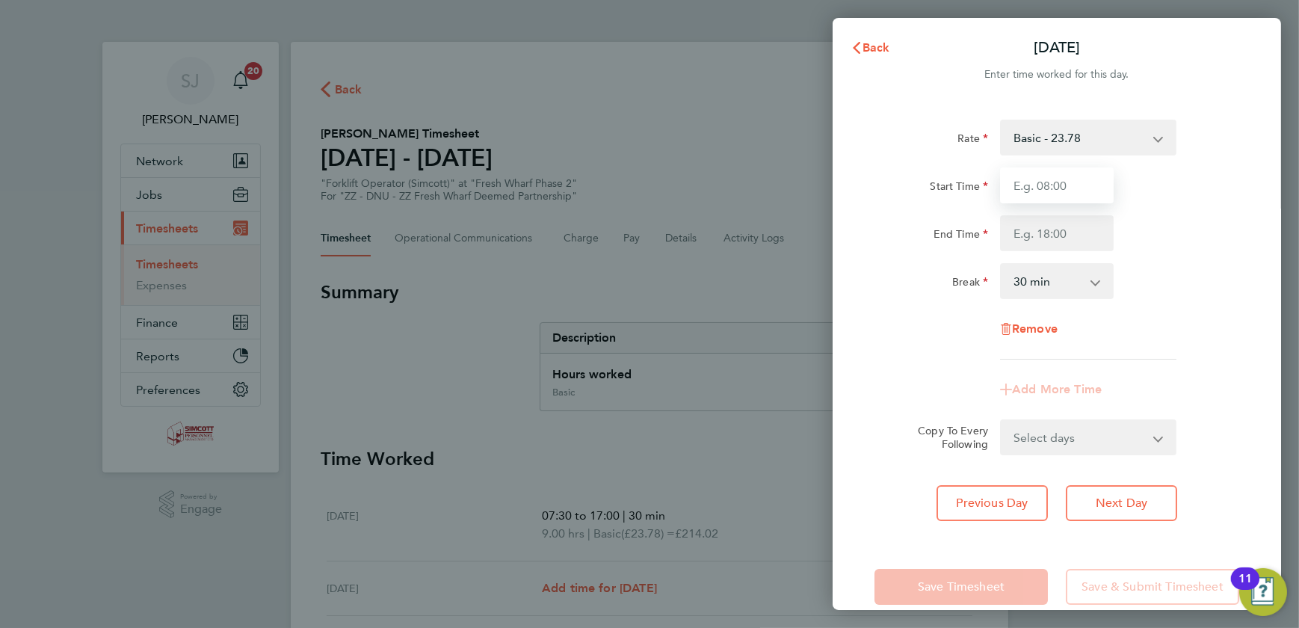
click at [1047, 176] on input "Start Time" at bounding box center [1057, 185] width 114 height 36
type input "07:30"
type input "17:00"
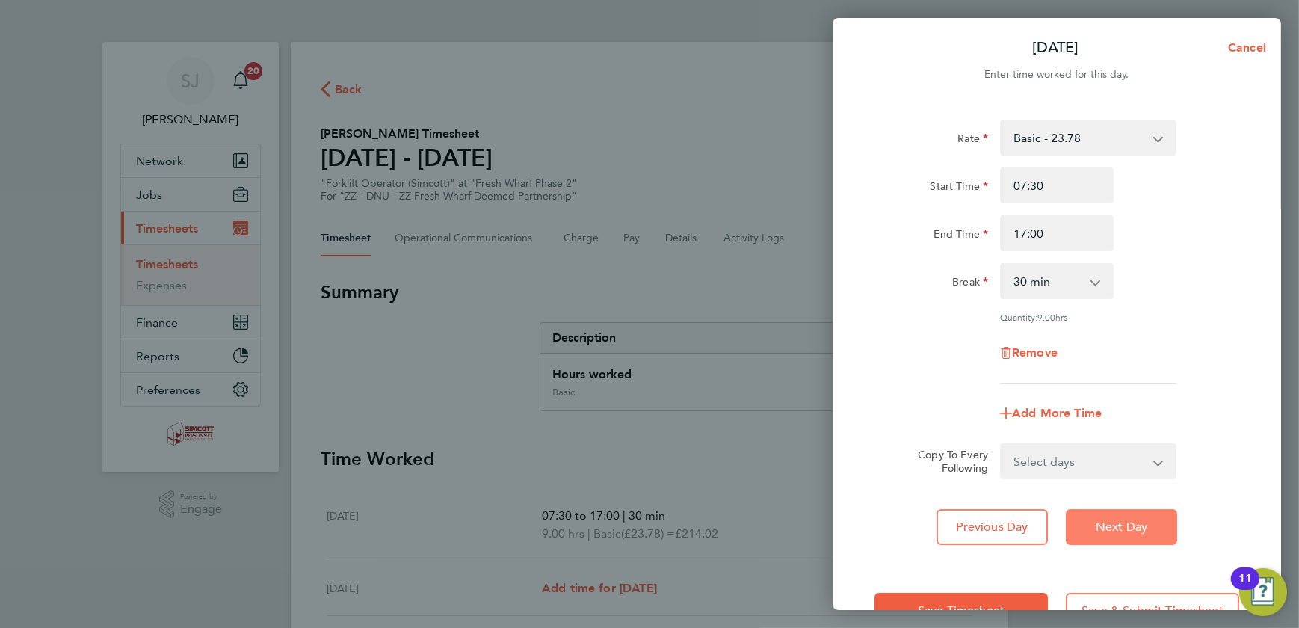
drag, startPoint x: 1092, startPoint y: 525, endPoint x: 1094, endPoint y: 518, distance: 7.6
click at [1094, 518] on button "Next Day" at bounding box center [1121, 527] width 111 height 36
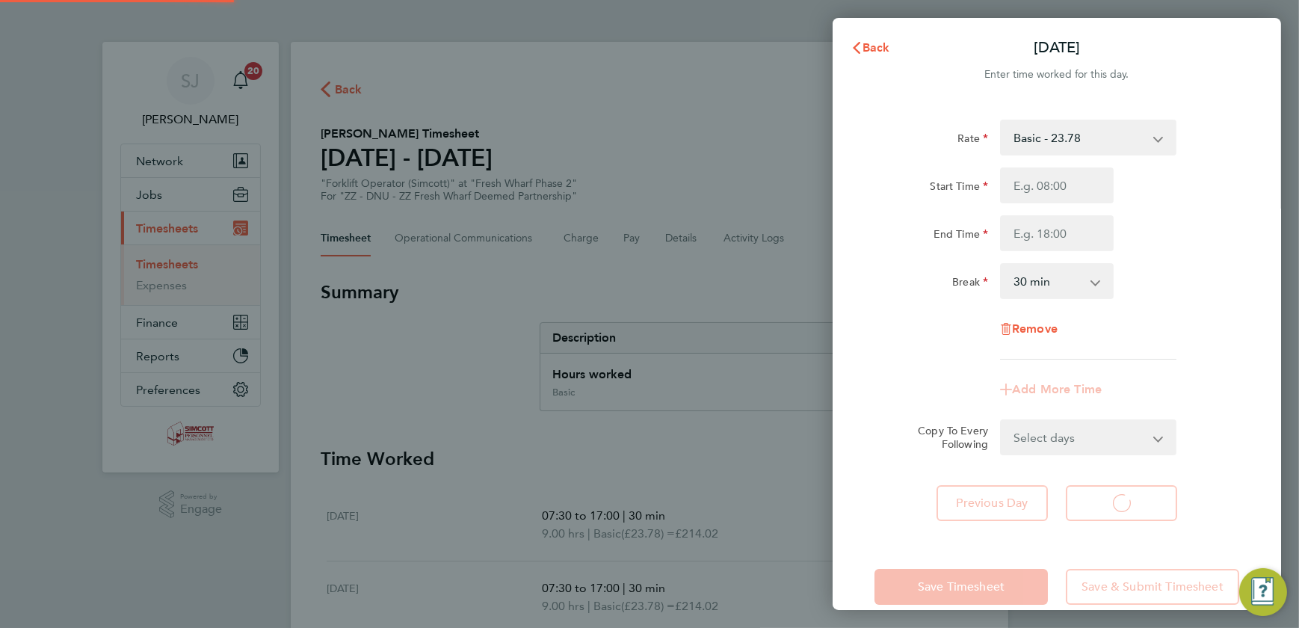
select select "30"
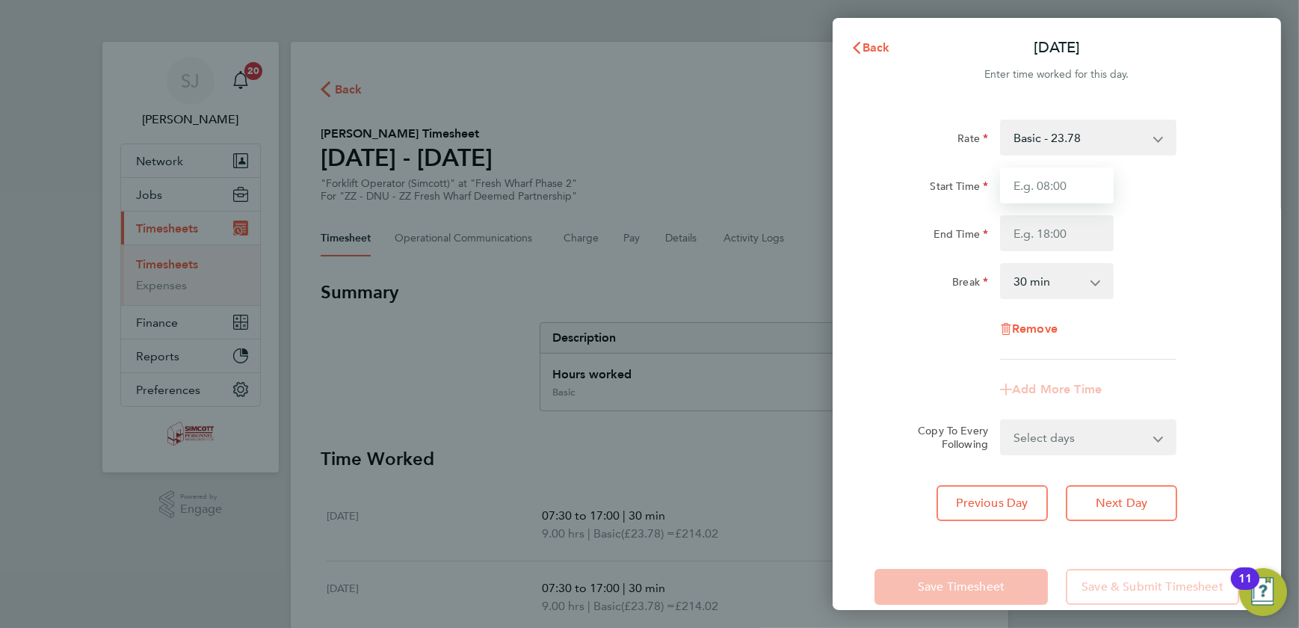
click at [1061, 180] on input "Start Time" at bounding box center [1057, 185] width 114 height 36
type input "07:30"
type input "17:00"
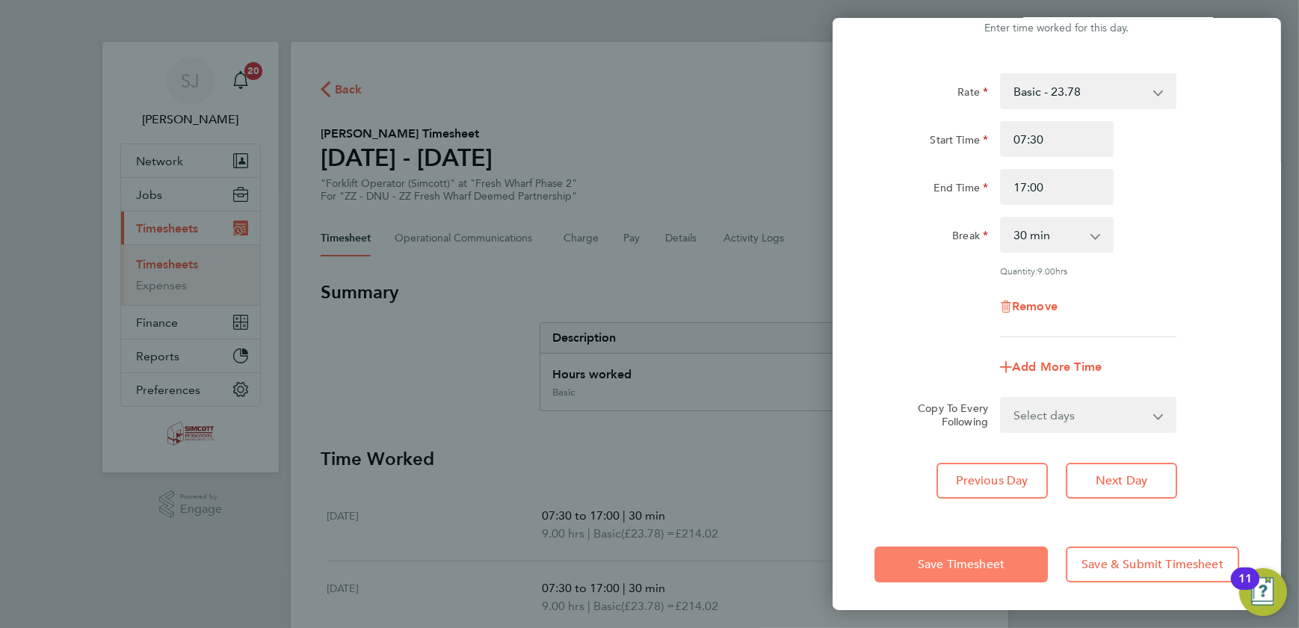
click at [974, 561] on span "Save Timesheet" at bounding box center [961, 564] width 87 height 15
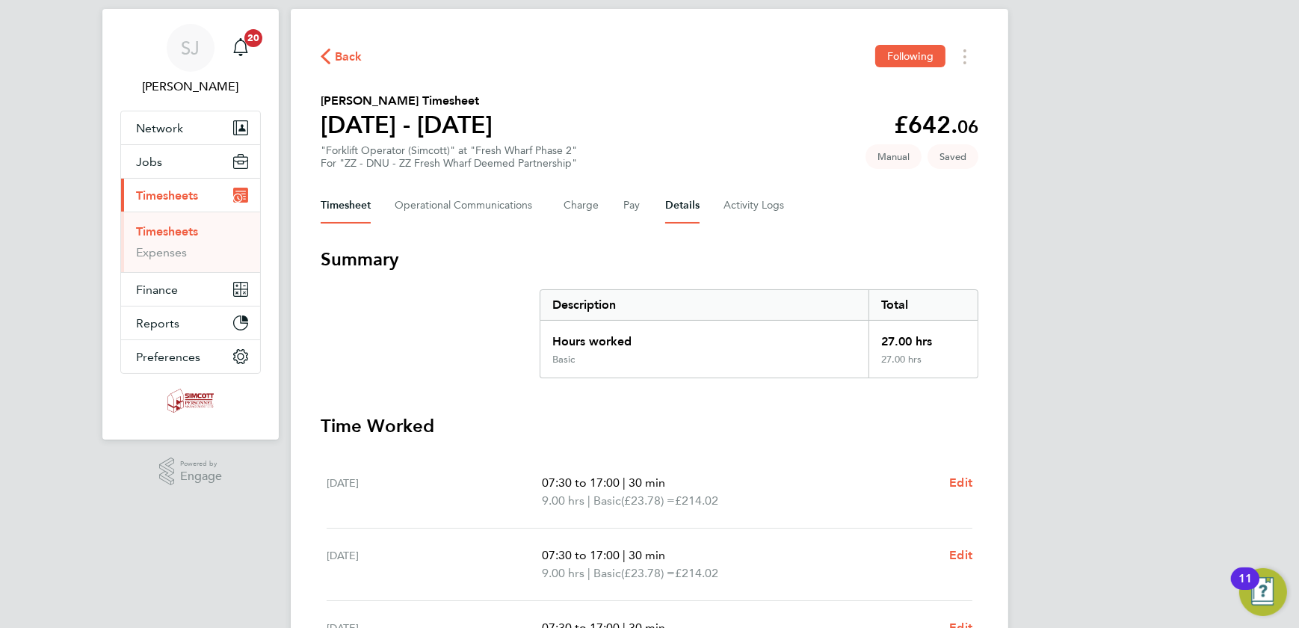
click at [673, 208] on button "Details" at bounding box center [682, 206] width 34 height 36
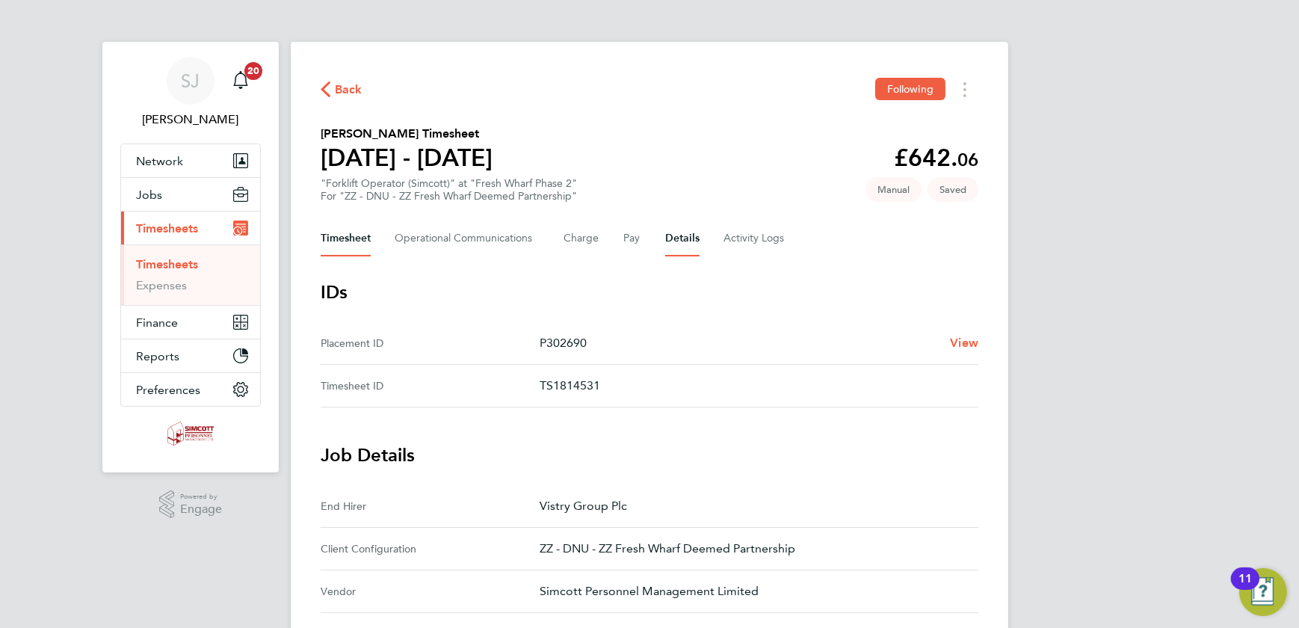
click at [345, 246] on button "Timesheet" at bounding box center [346, 238] width 50 height 36
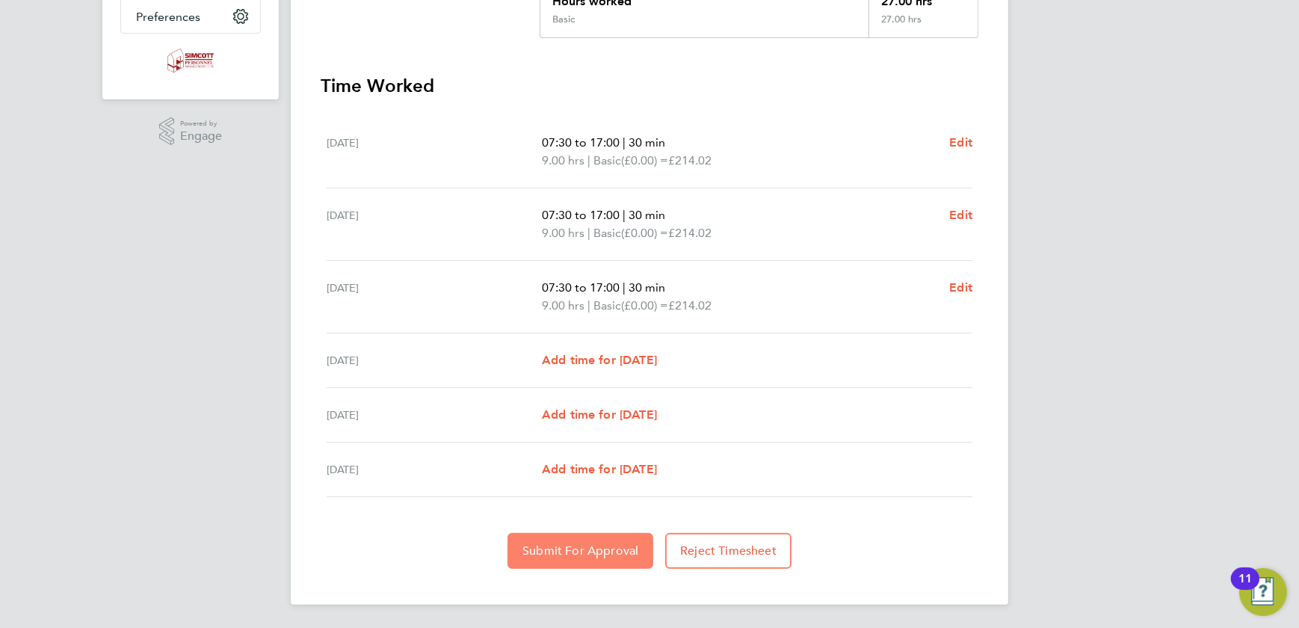
click at [582, 551] on span "Submit For Approval" at bounding box center [580, 550] width 116 height 15
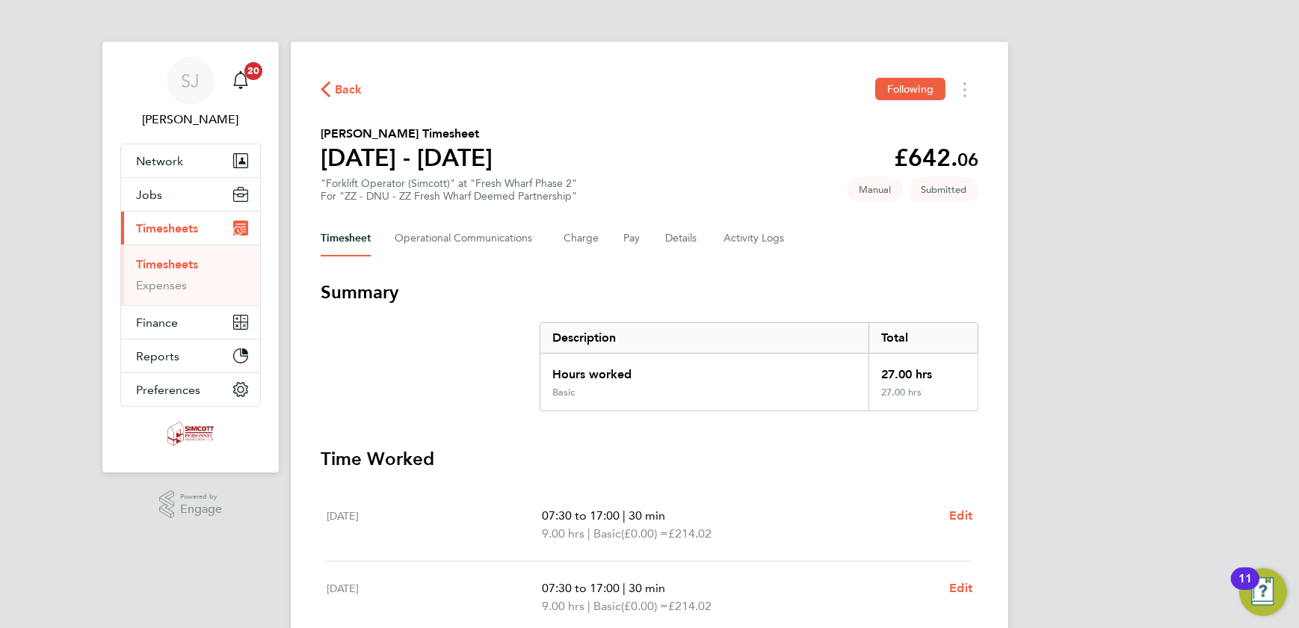
click at [164, 227] on span "Timesheets" at bounding box center [167, 228] width 62 height 14
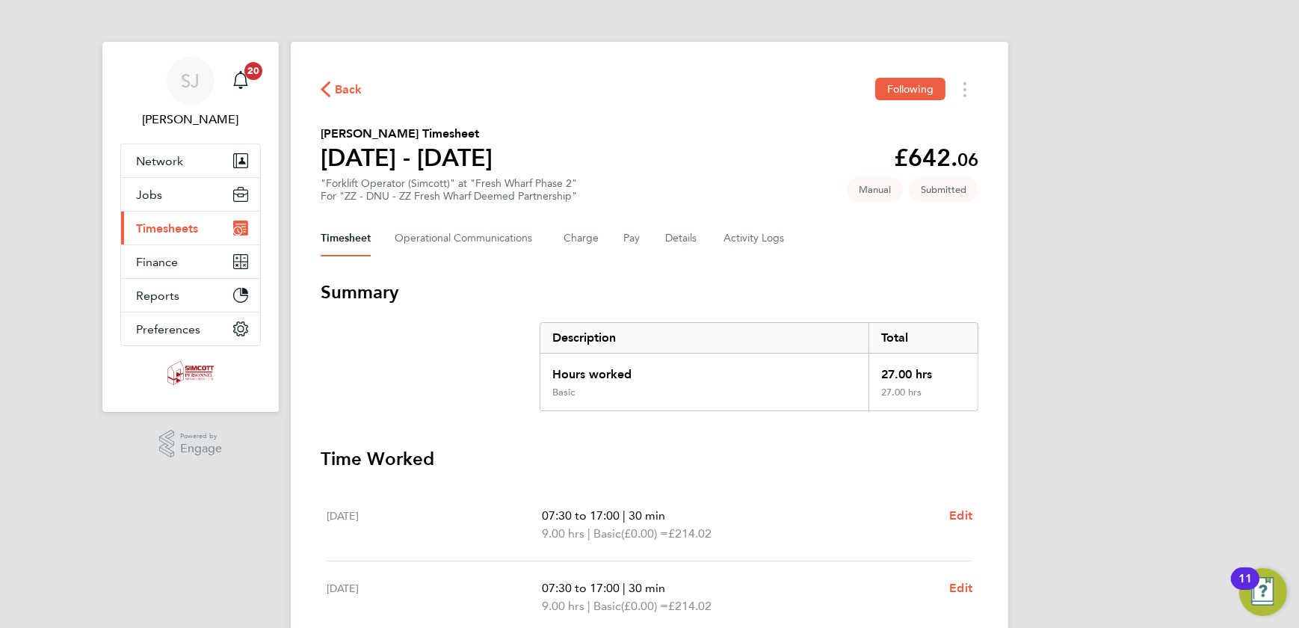
click at [174, 229] on span "Timesheets" at bounding box center [167, 228] width 62 height 14
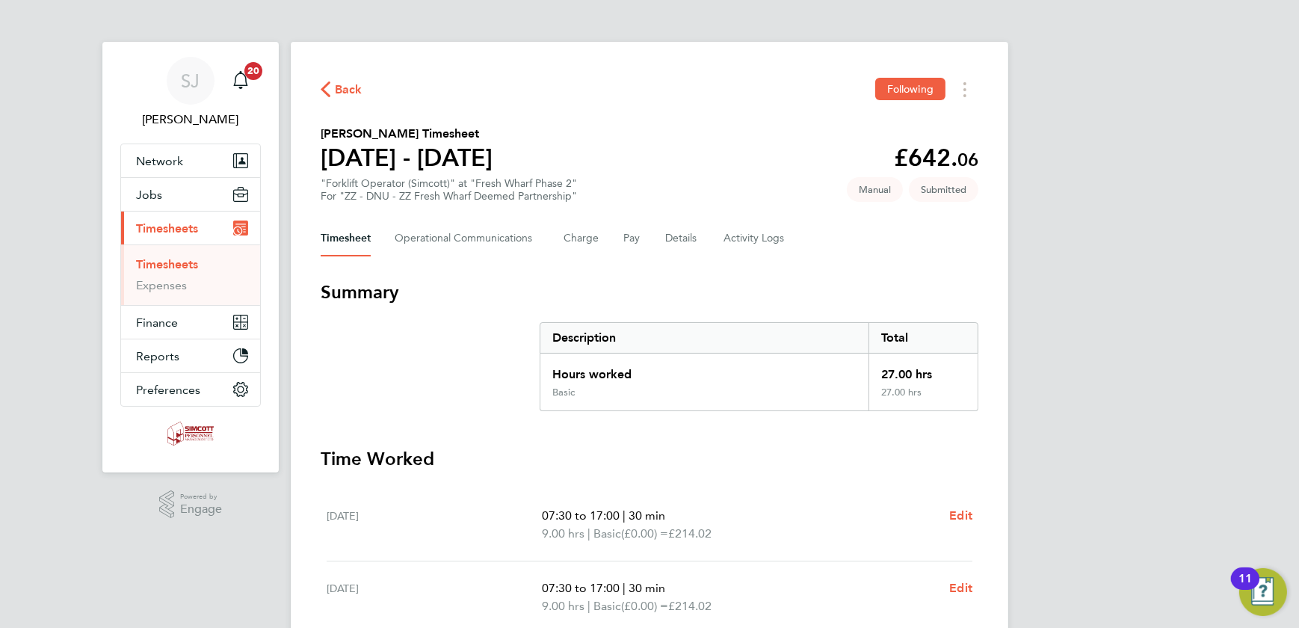
click at [174, 260] on link "Timesheets" at bounding box center [167, 264] width 62 height 14
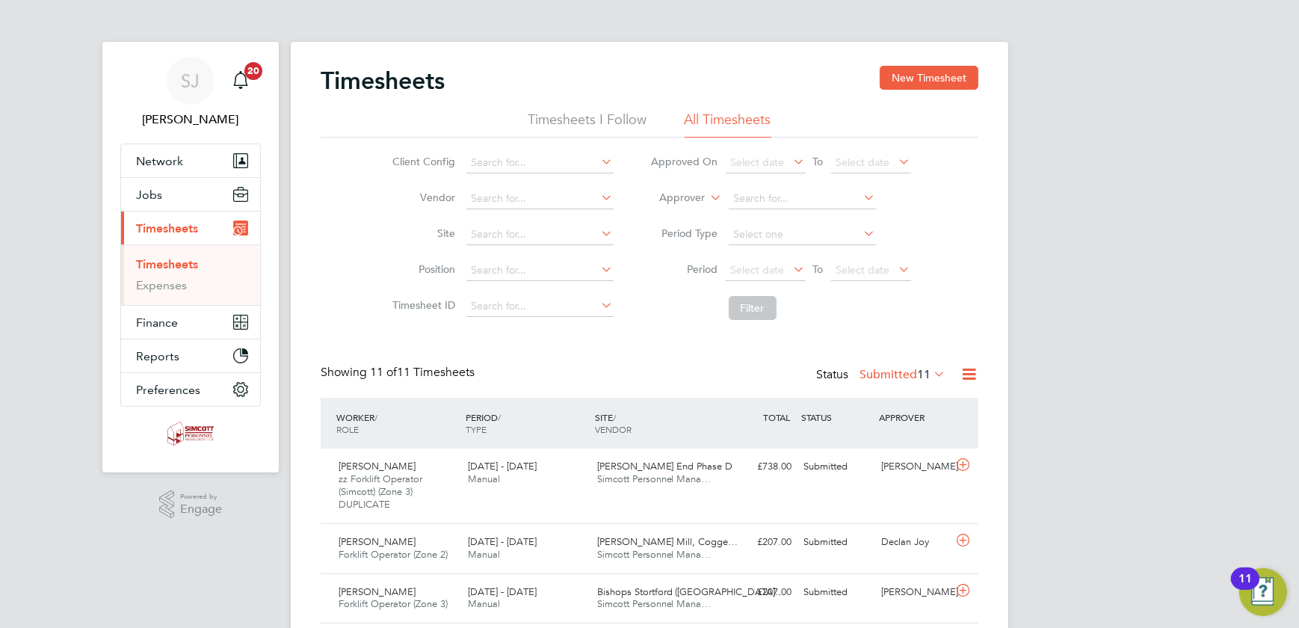
click at [916, 67] on button "New Timesheet" at bounding box center [929, 78] width 99 height 24
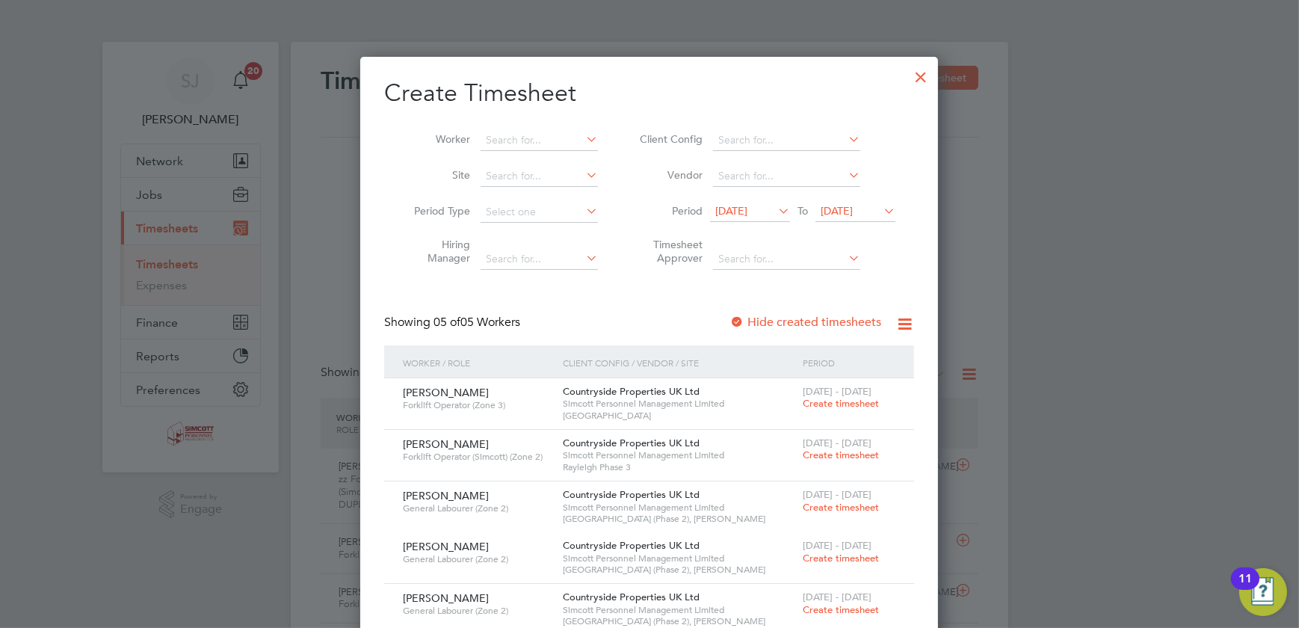
click at [868, 202] on span "[DATE]" at bounding box center [855, 212] width 80 height 20
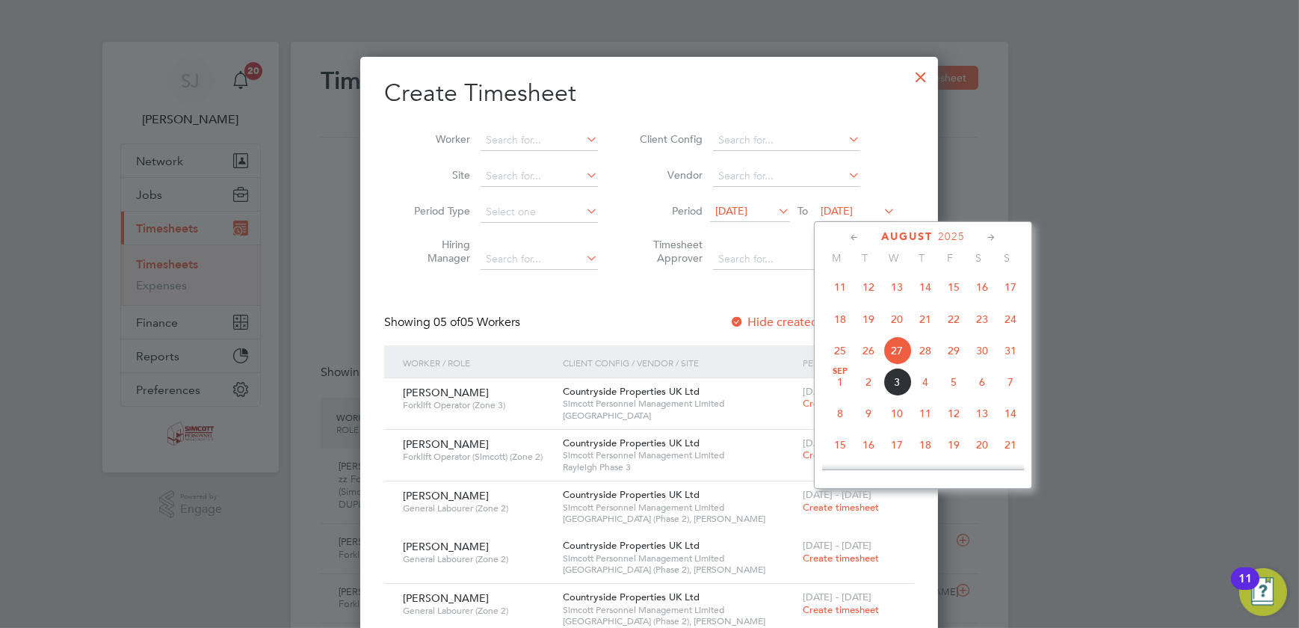
drag, startPoint x: 1013, startPoint y: 354, endPoint x: 957, endPoint y: 337, distance: 58.4
click at [1012, 354] on span "31" at bounding box center [1010, 350] width 28 height 28
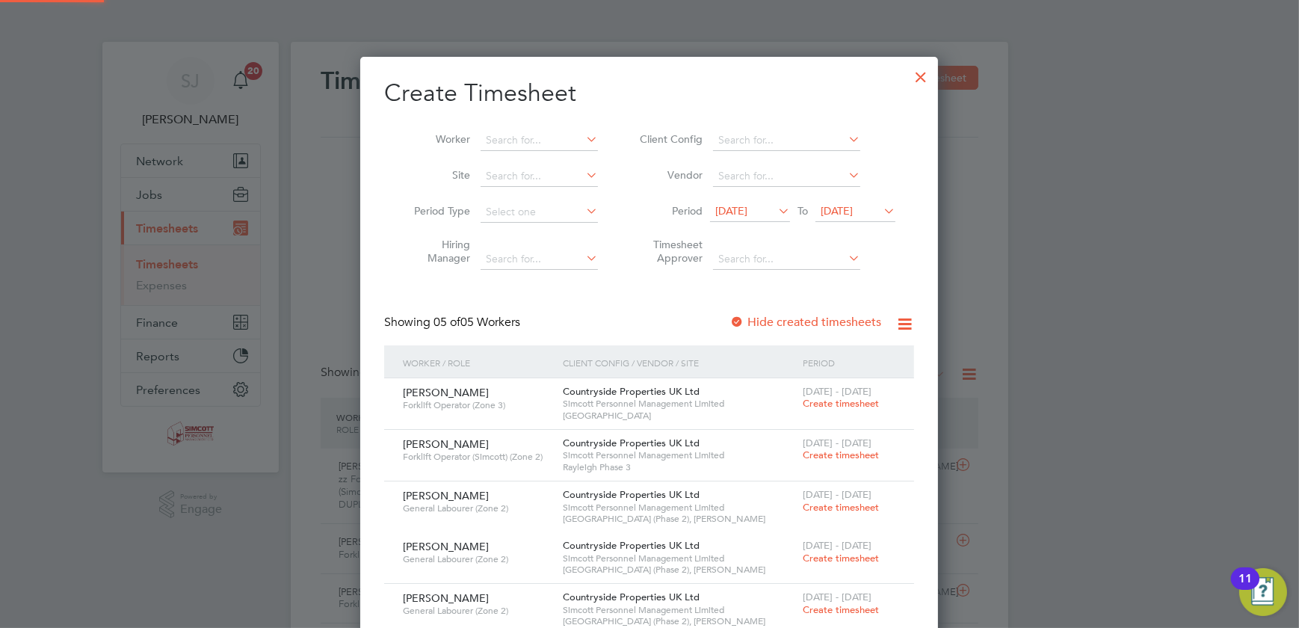
click at [755, 218] on span "[DATE]" at bounding box center [750, 212] width 80 height 20
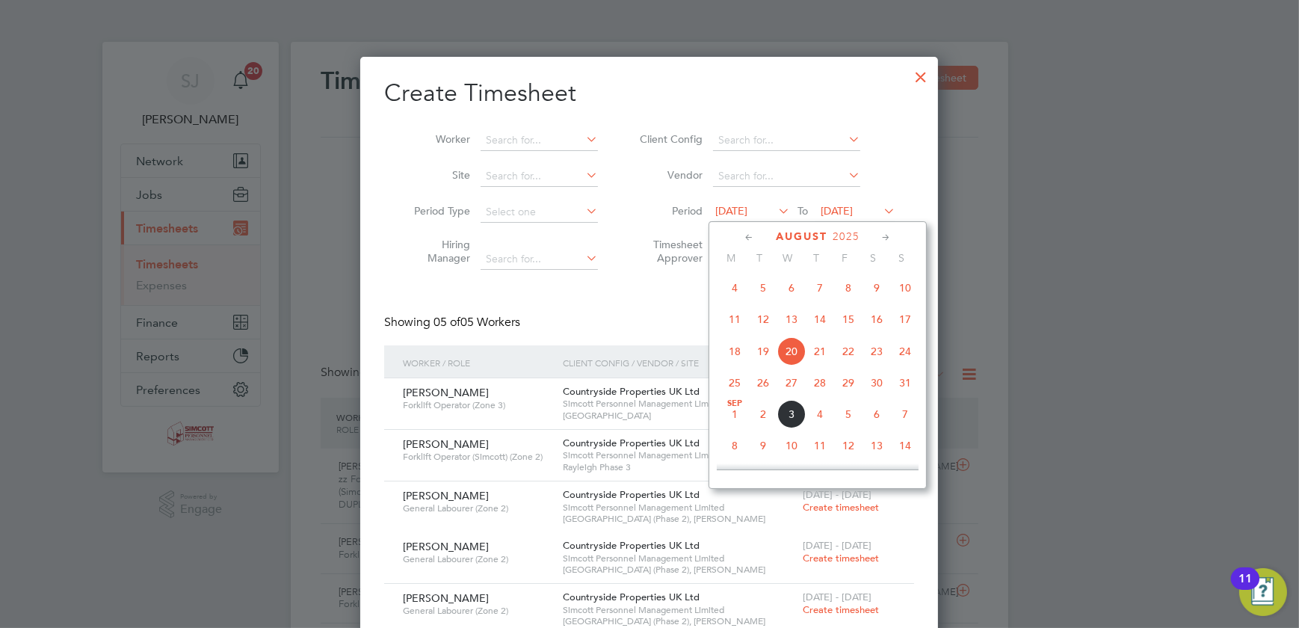
click at [741, 386] on span "25" at bounding box center [735, 382] width 28 height 28
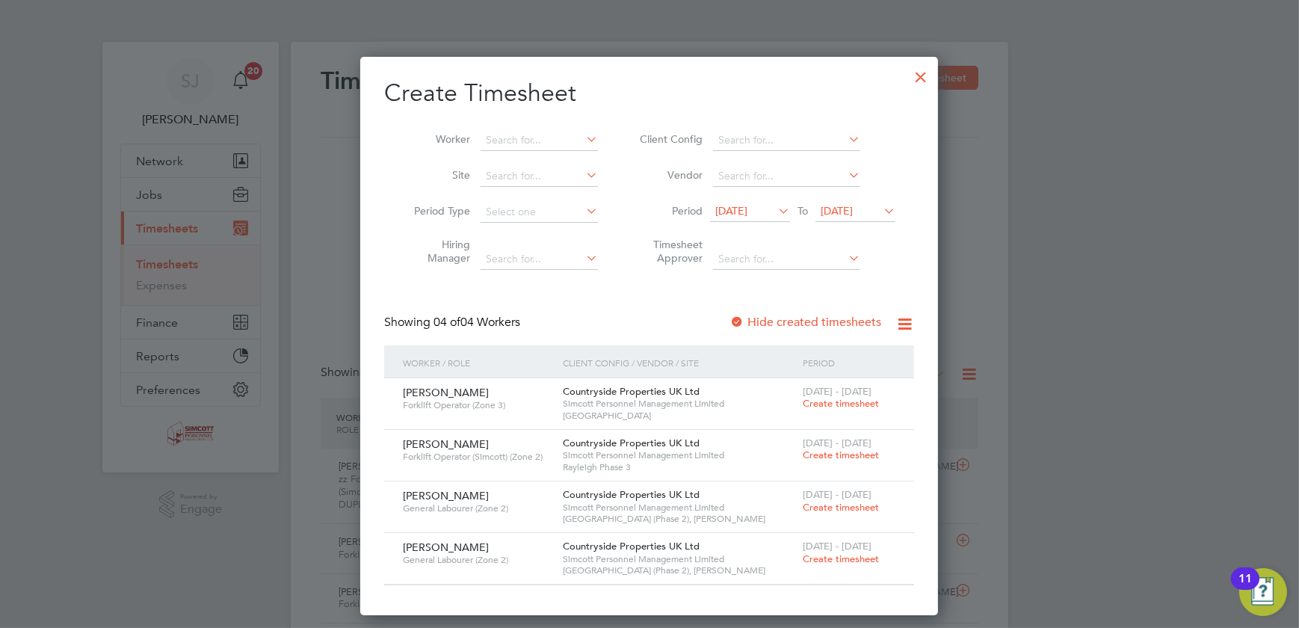
click at [922, 80] on div at bounding box center [920, 73] width 27 height 27
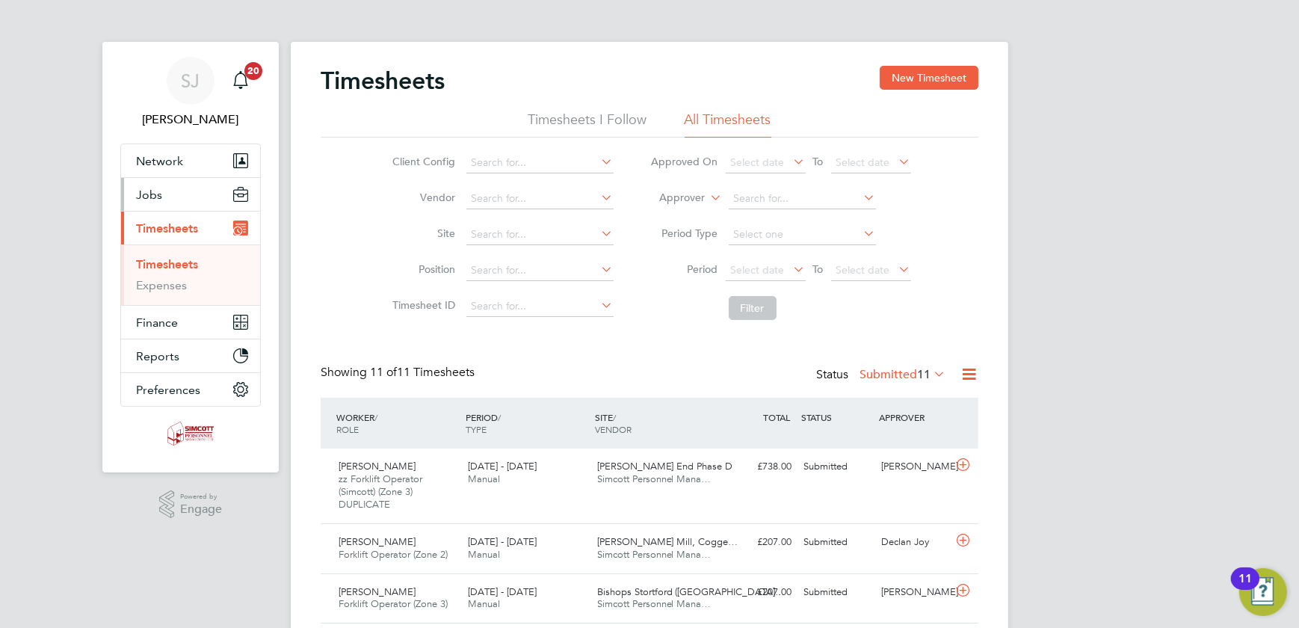
click at [154, 188] on span "Jobs" at bounding box center [149, 195] width 26 height 14
click at [139, 191] on span "Jobs" at bounding box center [149, 195] width 26 height 14
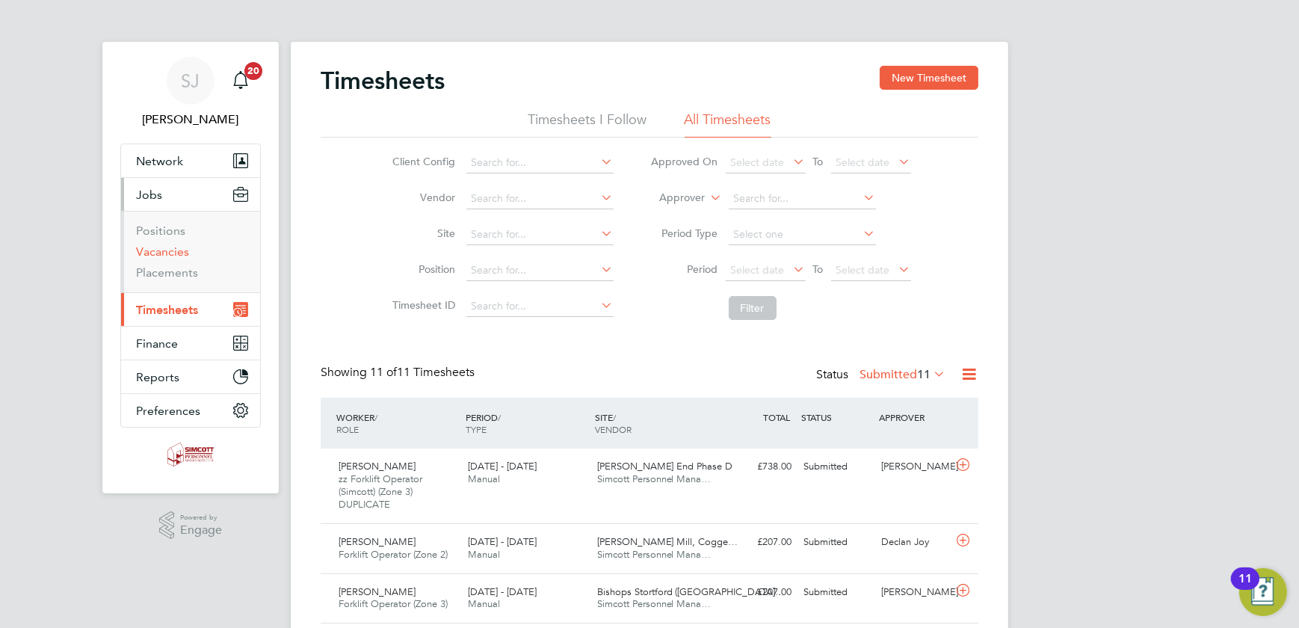
click at [171, 251] on link "Vacancies" at bounding box center [162, 251] width 53 height 14
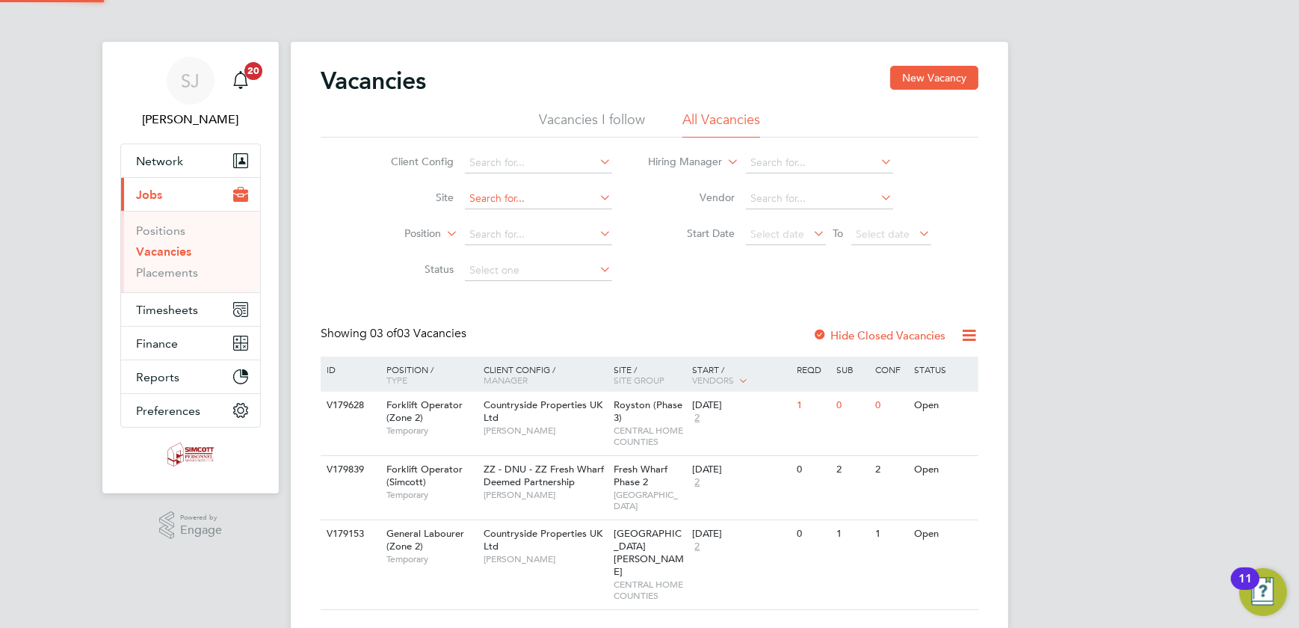
click at [554, 202] on input at bounding box center [538, 198] width 147 height 21
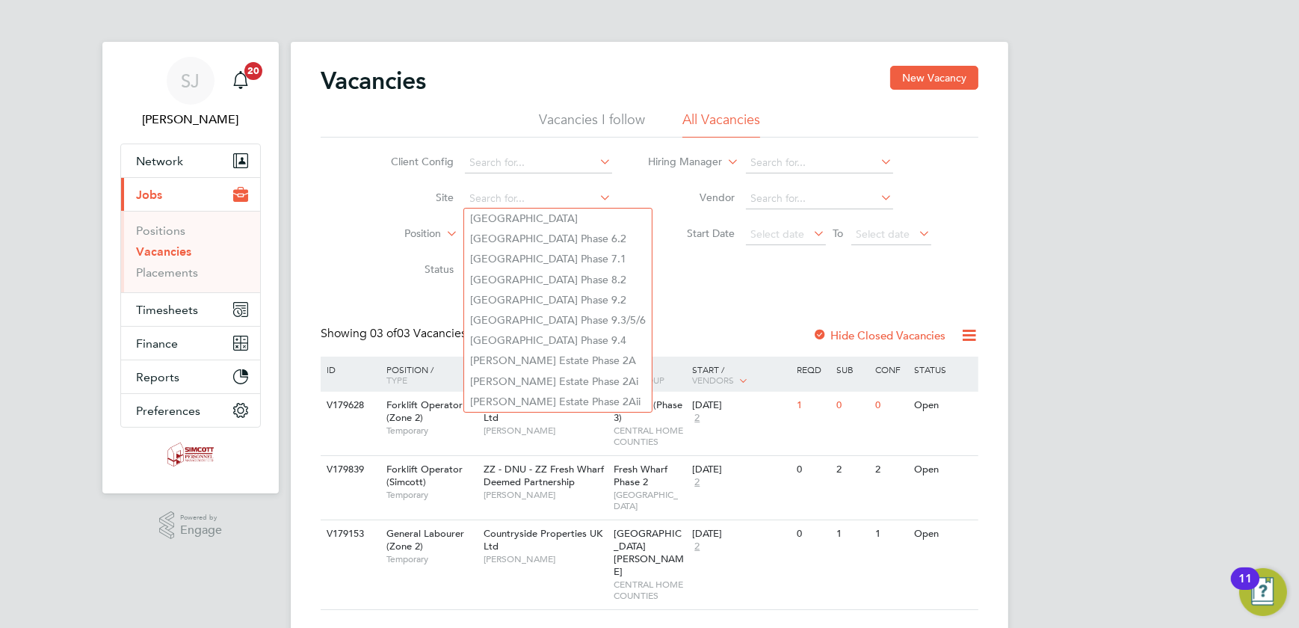
click at [1190, 410] on div "[PERSON_NAME] Notifications 20 Applications: Network Team Members Businesses Si…" at bounding box center [649, 332] width 1299 height 664
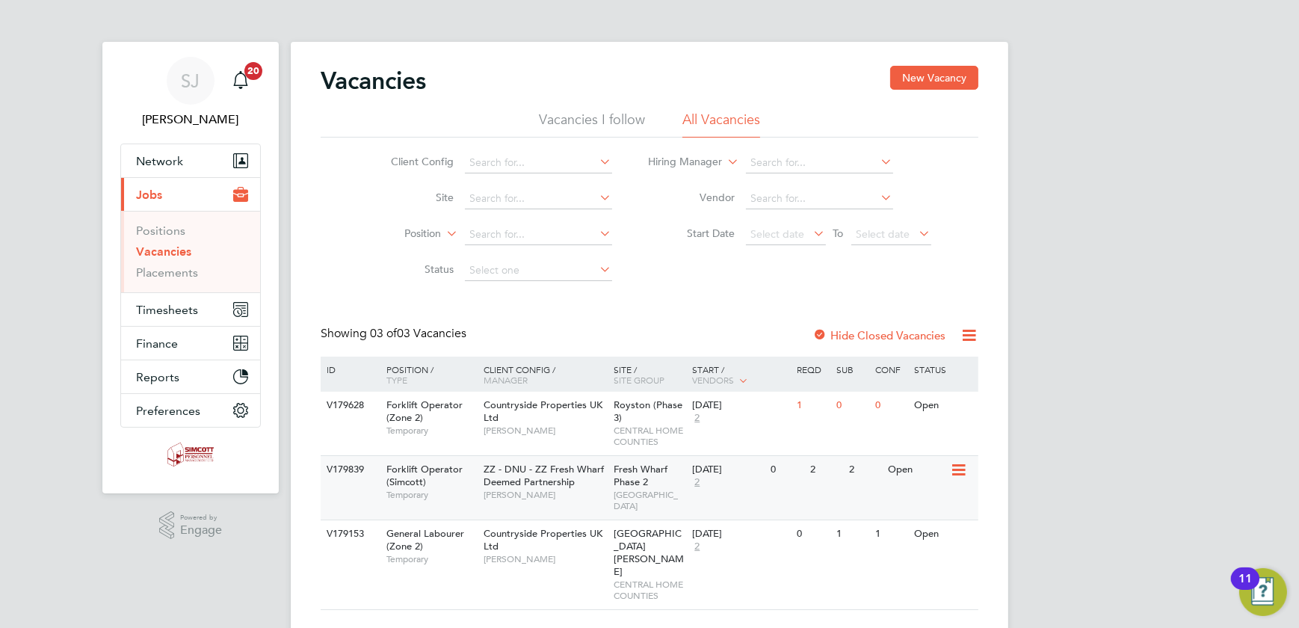
click at [596, 473] on span "ZZ - DNU - ZZ Fresh Wharf Deemed Partnership" at bounding box center [544, 475] width 120 height 25
click at [165, 304] on span "Timesheets" at bounding box center [167, 310] width 62 height 14
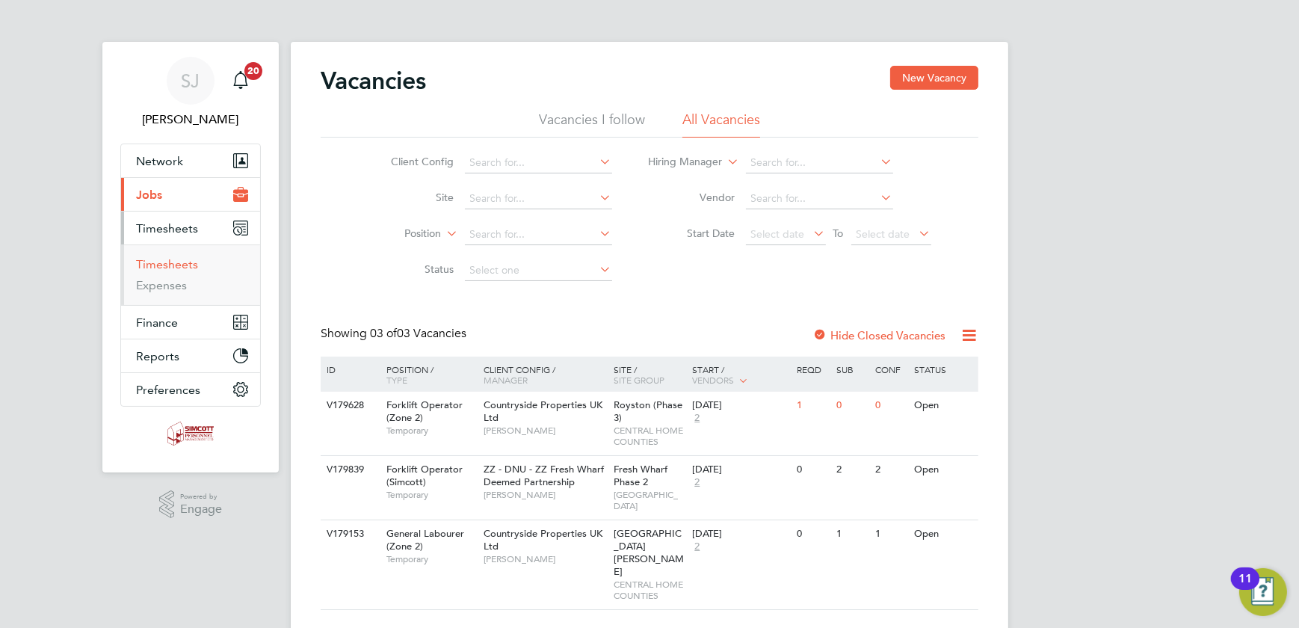
click at [165, 258] on link "Timesheets" at bounding box center [167, 264] width 62 height 14
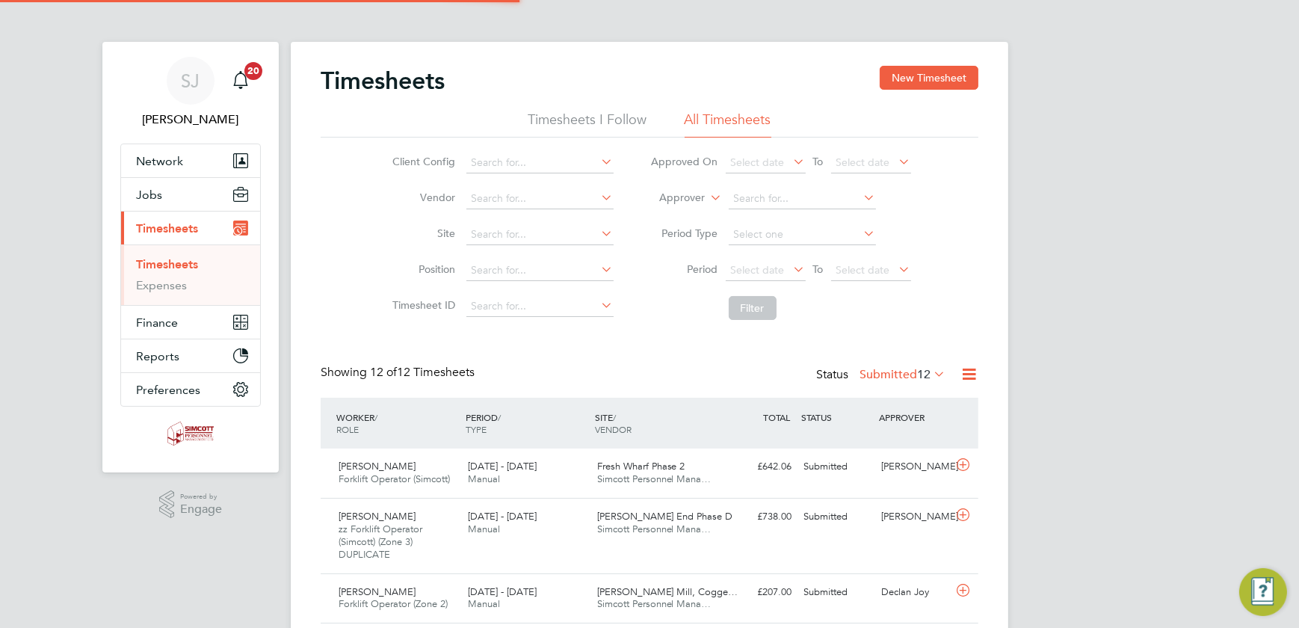
scroll to position [37, 129]
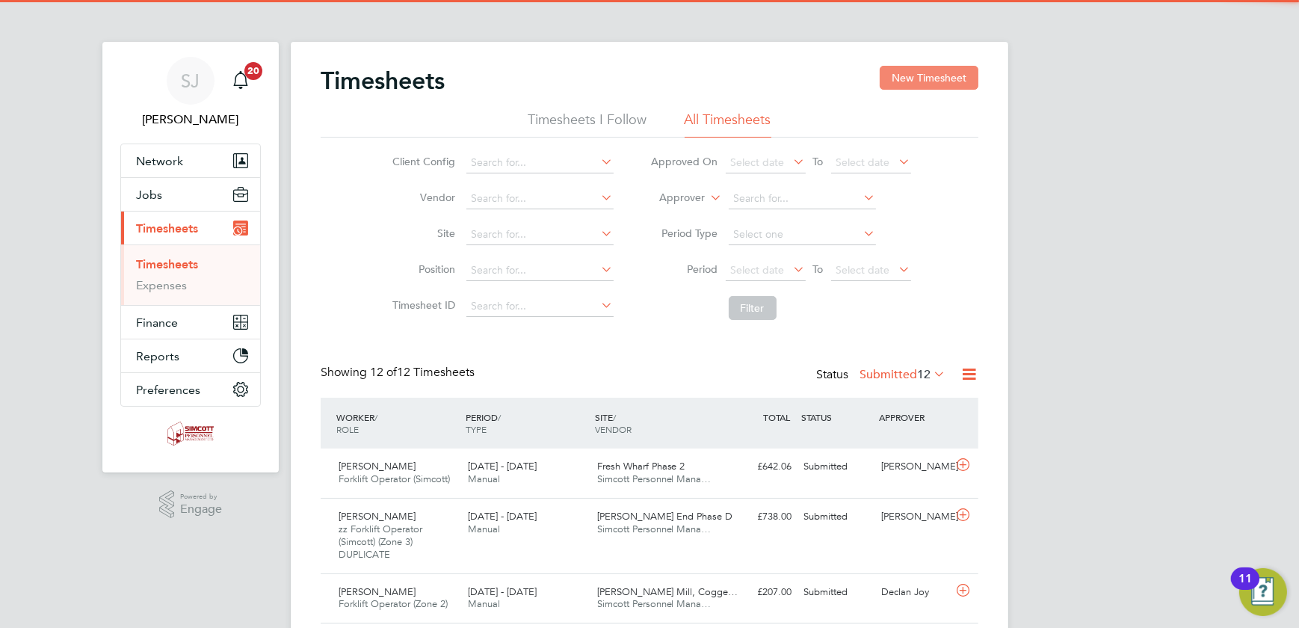
click at [942, 78] on button "New Timesheet" at bounding box center [929, 78] width 99 height 24
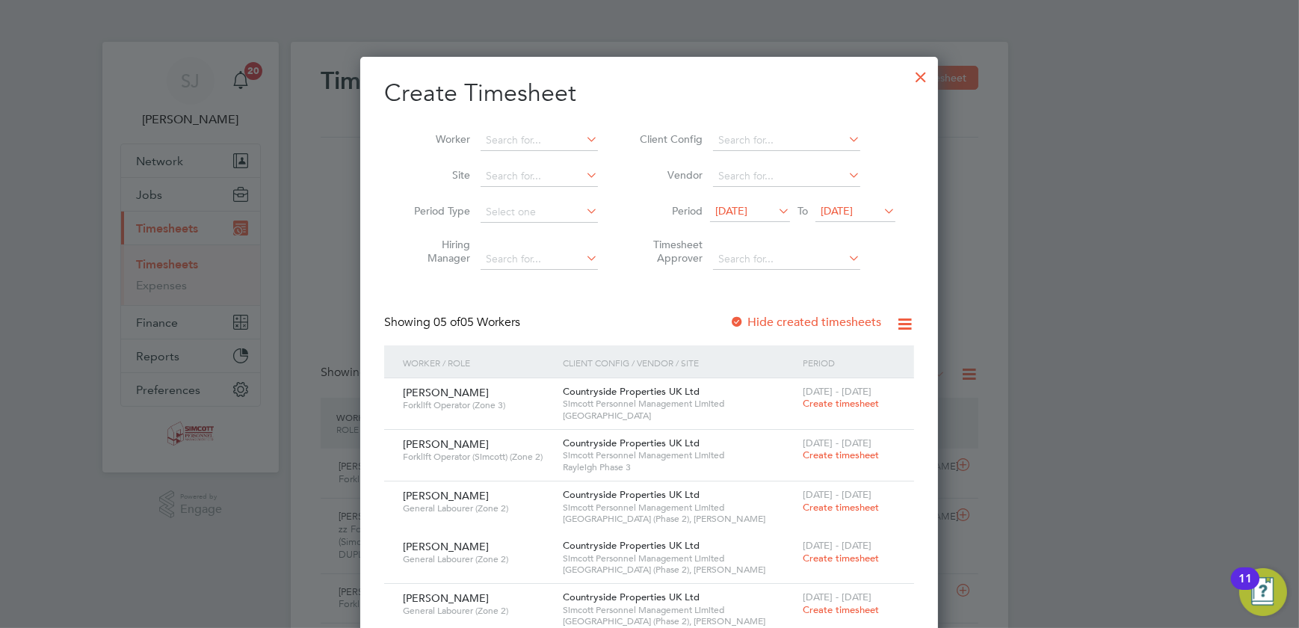
click at [851, 212] on span "[DATE]" at bounding box center [837, 210] width 32 height 13
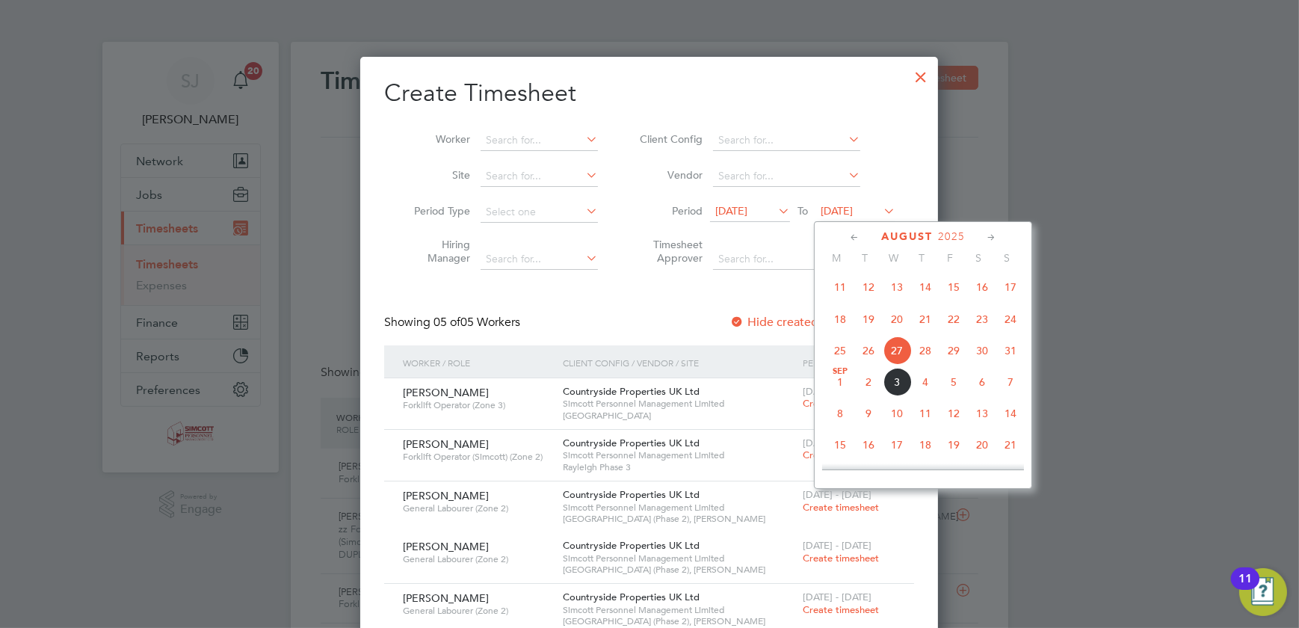
click at [1011, 350] on span "31" at bounding box center [1010, 350] width 28 height 28
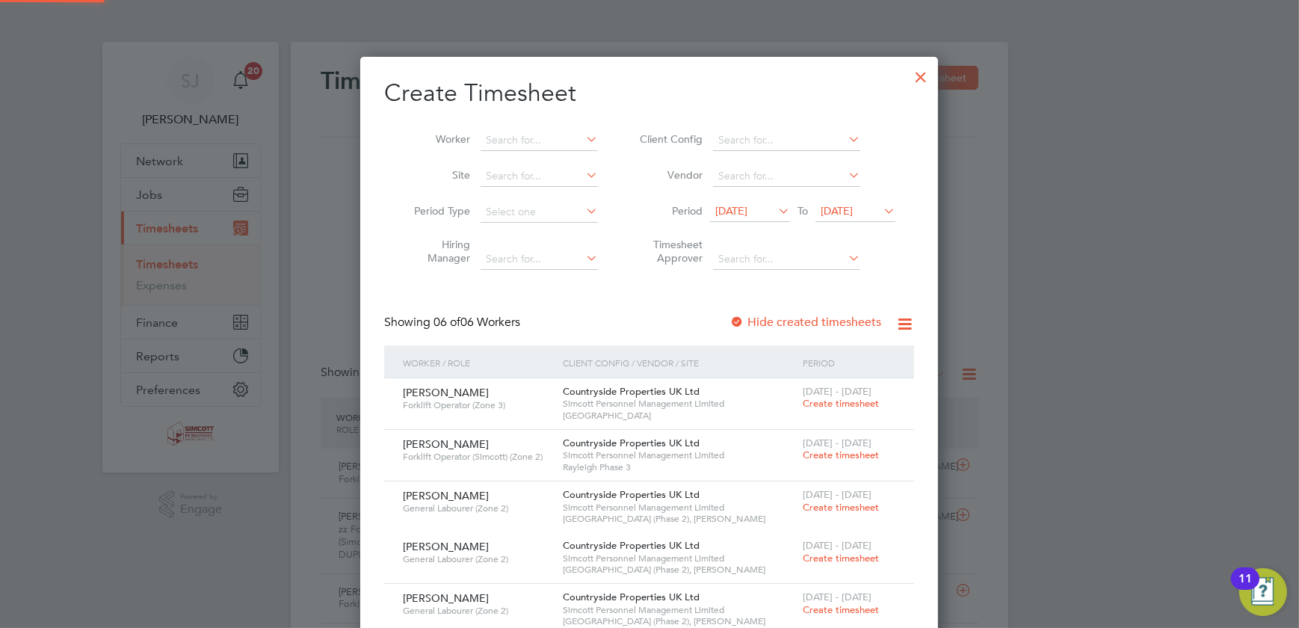
click at [734, 204] on span "[DATE]" at bounding box center [731, 210] width 32 height 13
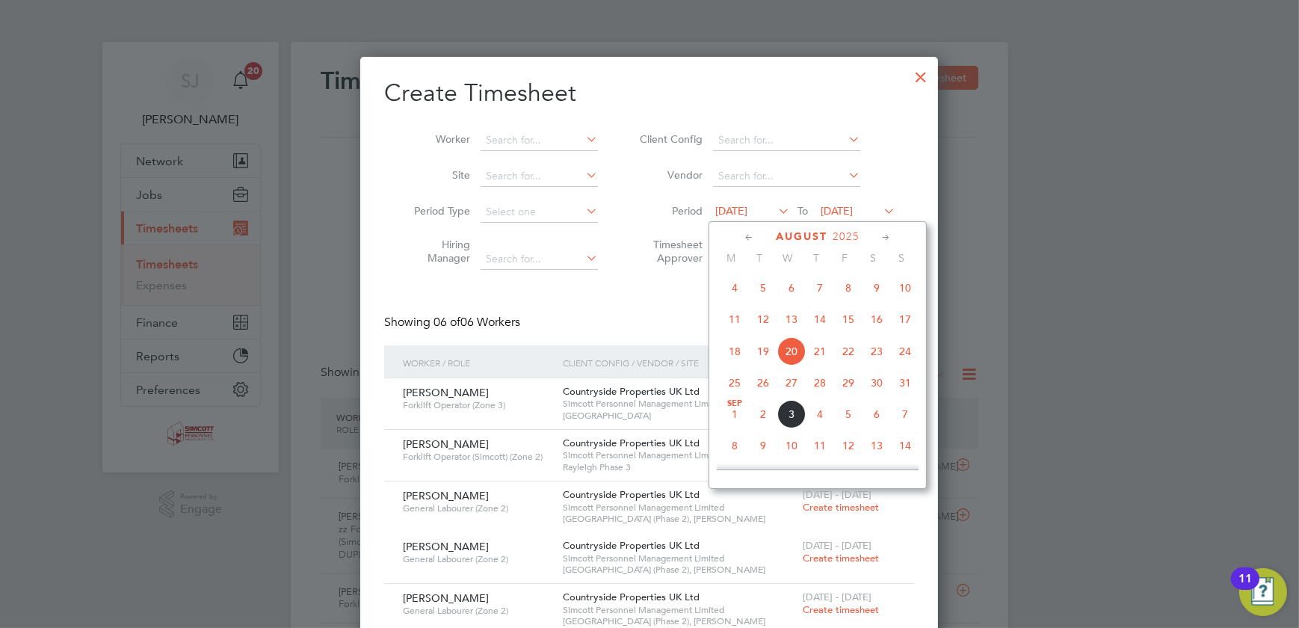
click at [741, 384] on span "25" at bounding box center [735, 382] width 28 height 28
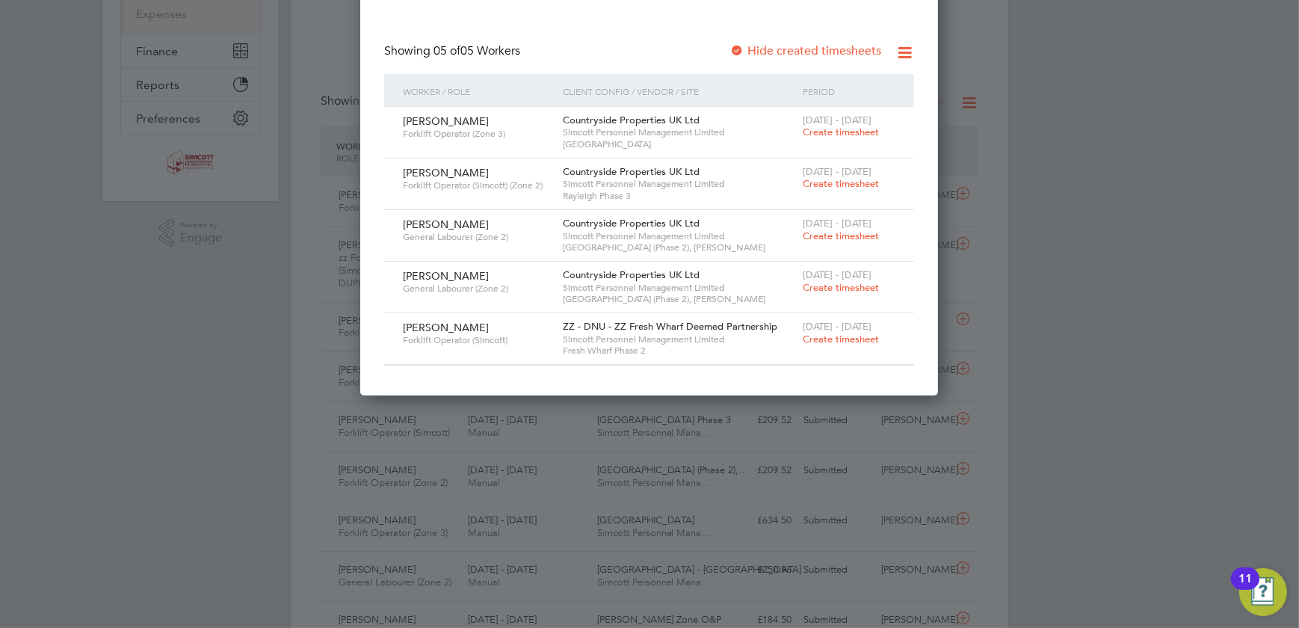
click at [820, 337] on span "Create timesheet" at bounding box center [841, 339] width 76 height 13
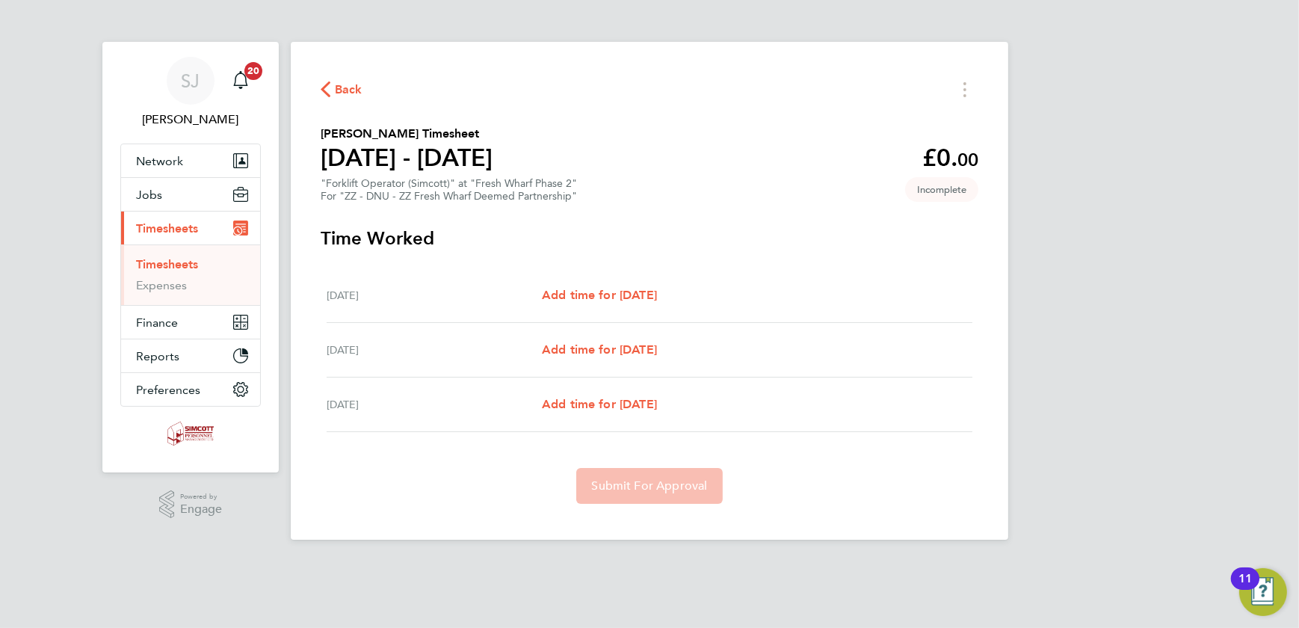
click at [617, 284] on div "[DATE] Add time for [DATE] Add time for [DATE]" at bounding box center [650, 295] width 646 height 55
click at [620, 292] on span "Add time for [DATE]" at bounding box center [599, 295] width 115 height 14
select select "30"
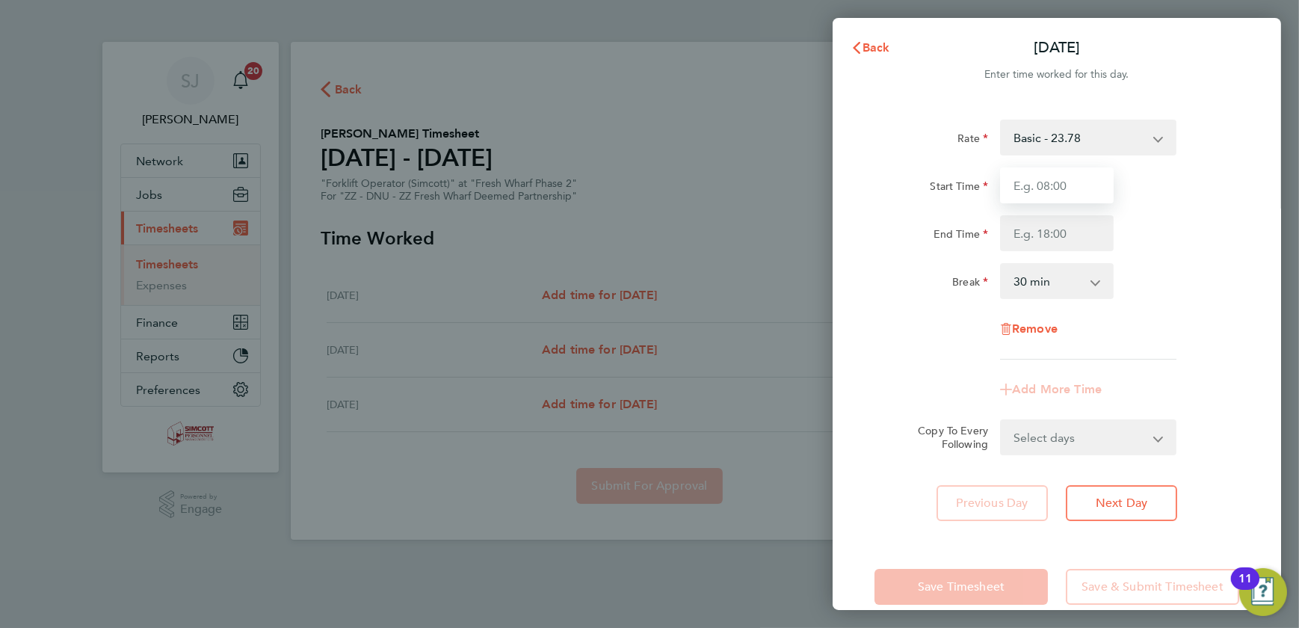
click at [1078, 185] on input "Start Time" at bounding box center [1057, 185] width 114 height 36
type input "07:30"
type input "17:00"
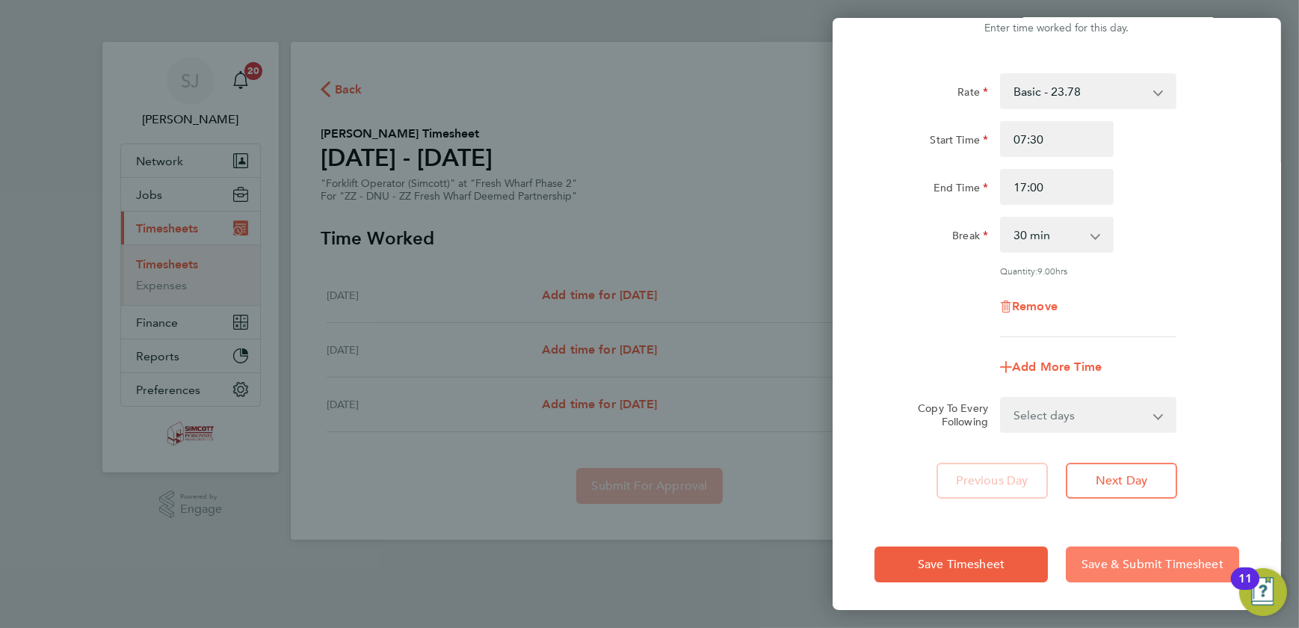
click at [1152, 557] on span "Save & Submit Timesheet" at bounding box center [1153, 564] width 142 height 15
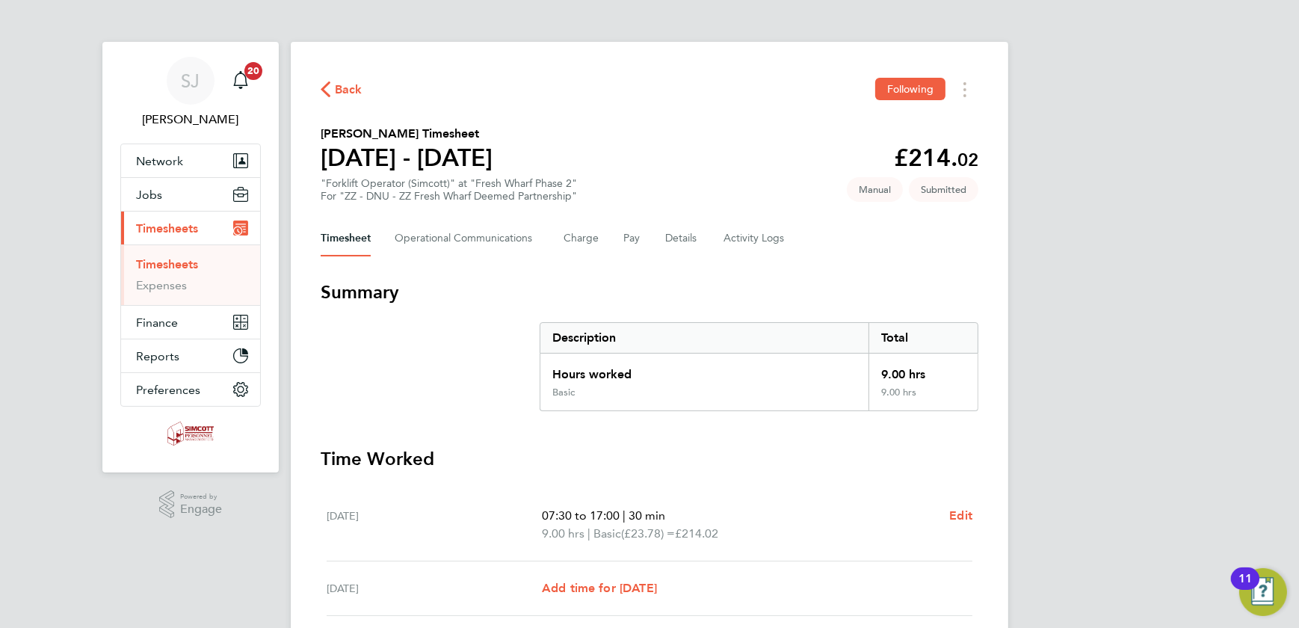
click at [187, 263] on link "Timesheets" at bounding box center [167, 264] width 62 height 14
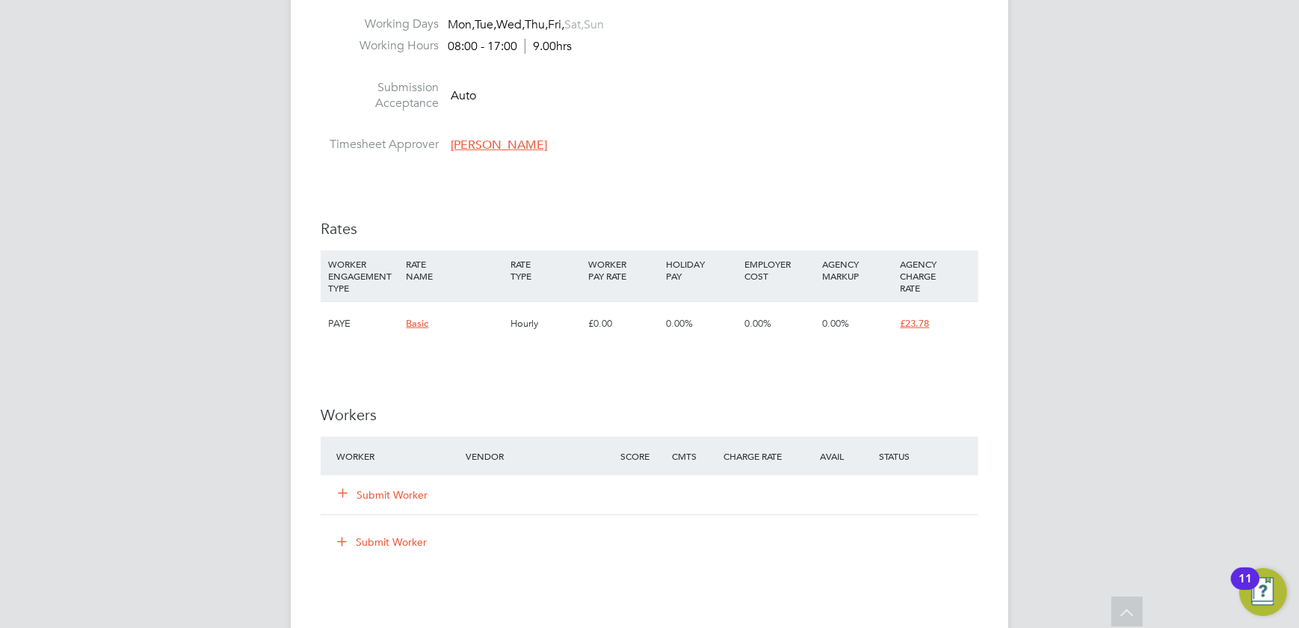
scroll to position [951, 0]
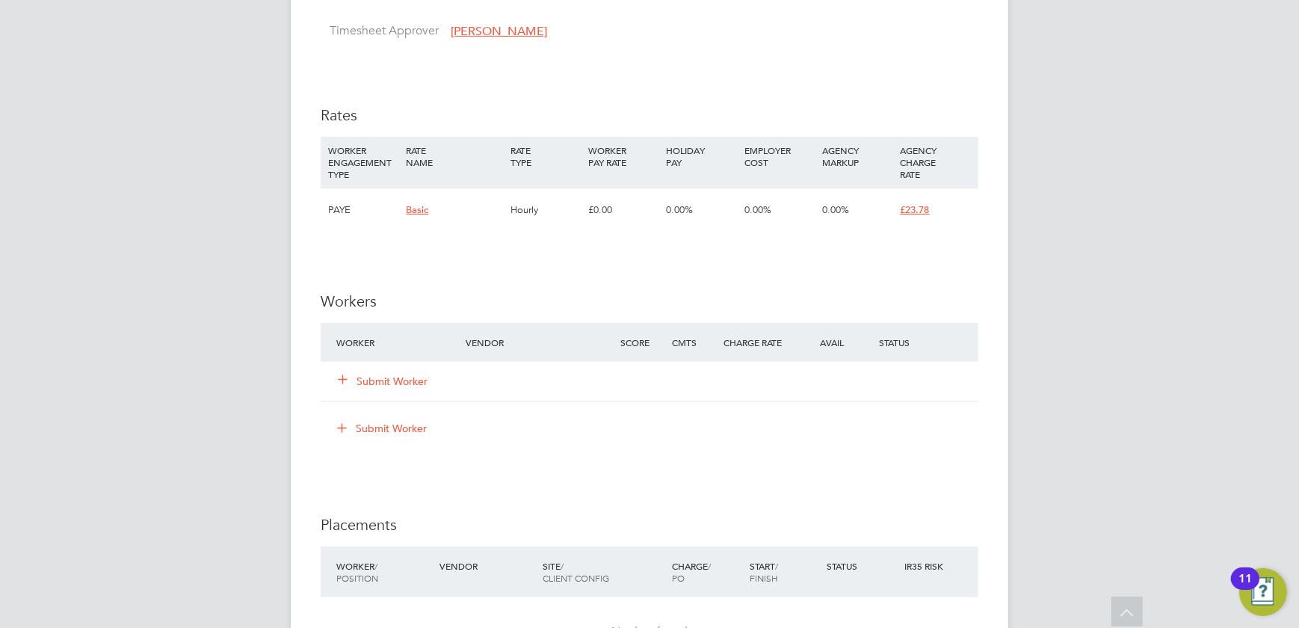
click at [408, 380] on button "Submit Worker" at bounding box center [384, 381] width 90 height 15
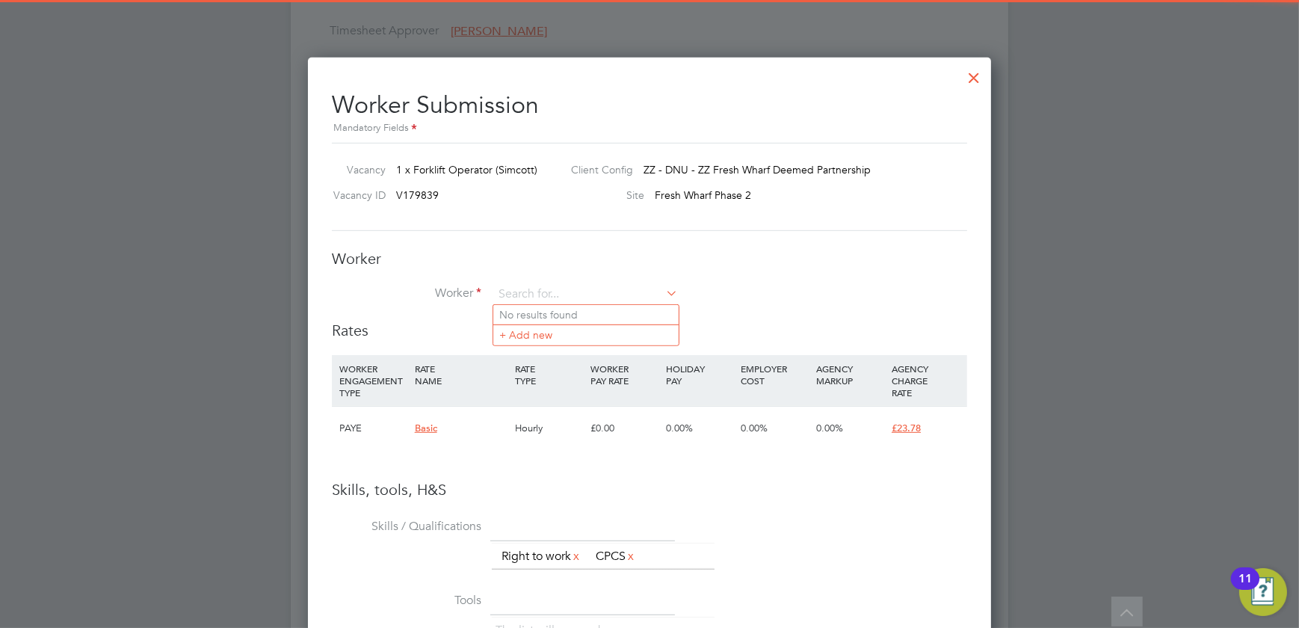
scroll to position [0, 0]
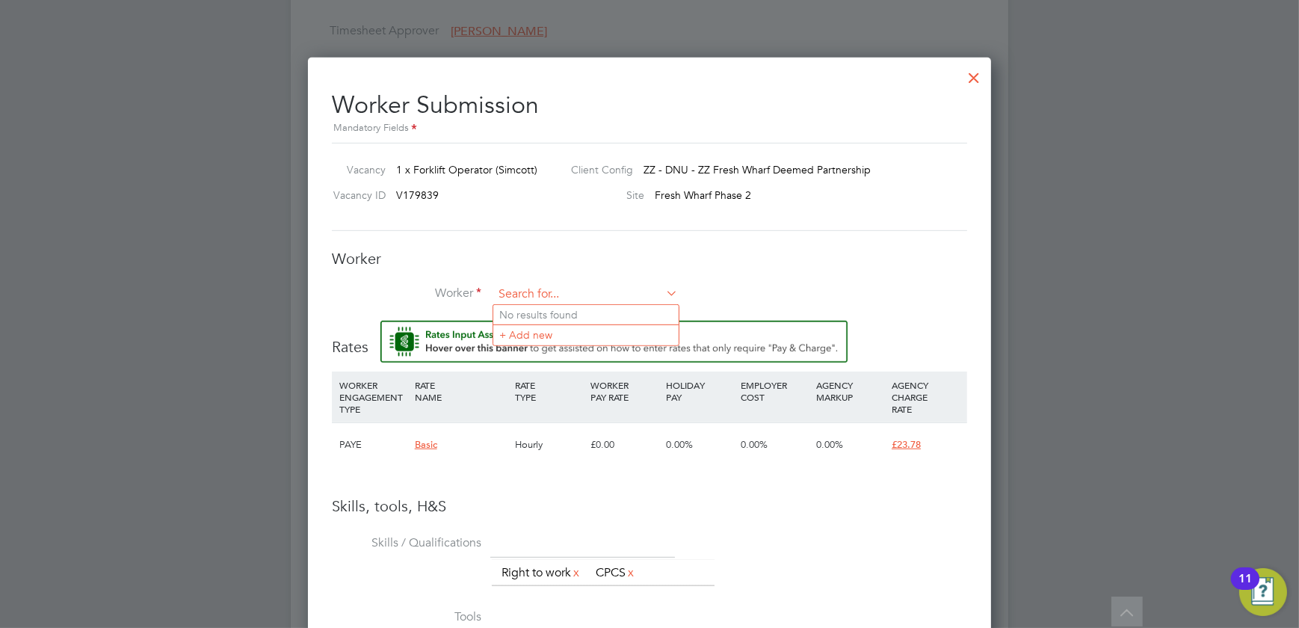
click at [549, 287] on input at bounding box center [585, 294] width 185 height 22
type input "elmi"
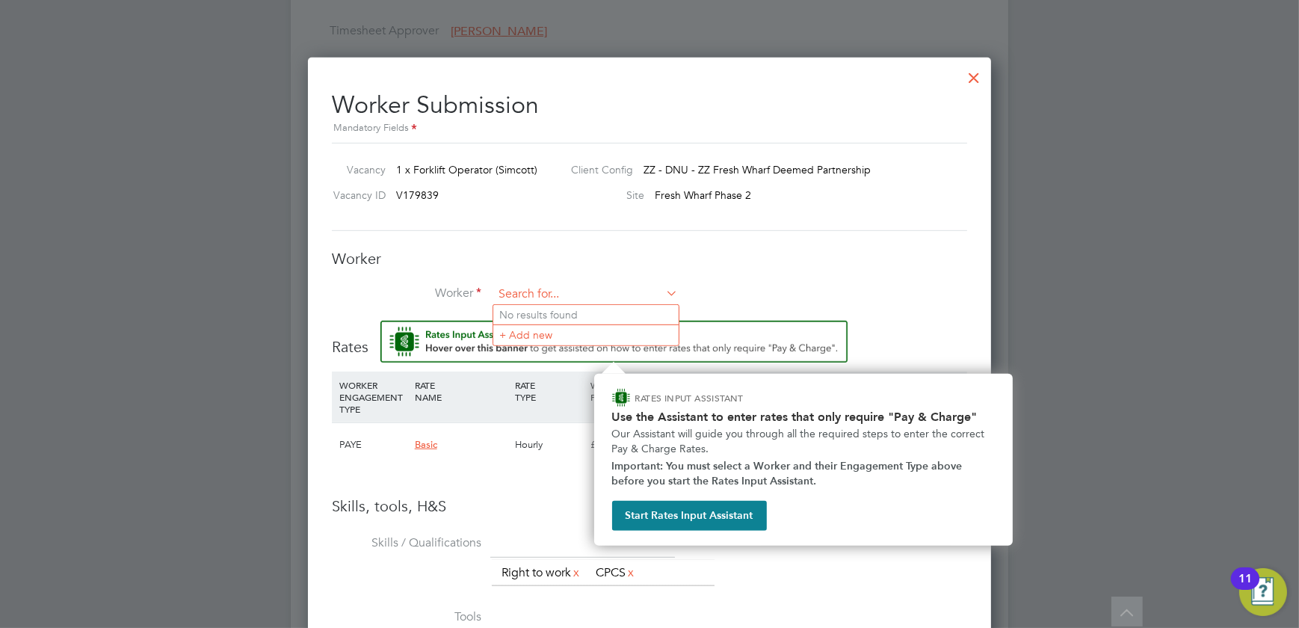
click at [535, 285] on input at bounding box center [585, 294] width 185 height 22
click at [520, 310] on li "Elmi Xavier (Elmo)" at bounding box center [602, 315] width 218 height 20
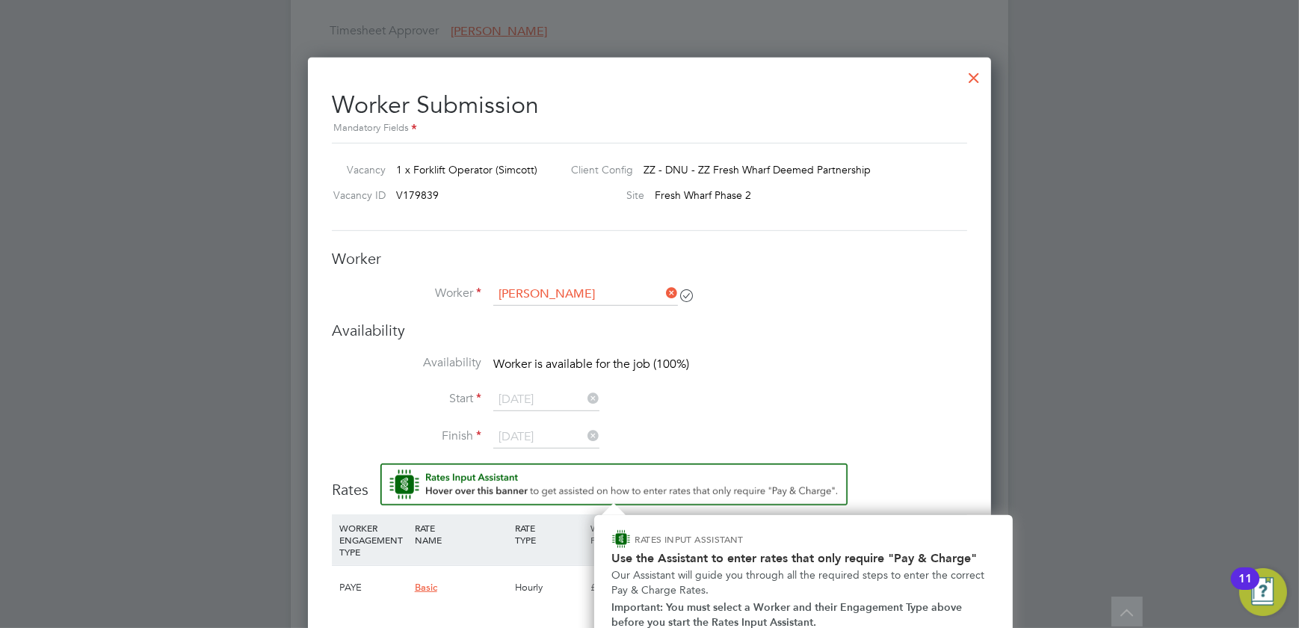
type input "Elmi Xavier (Elmo)"
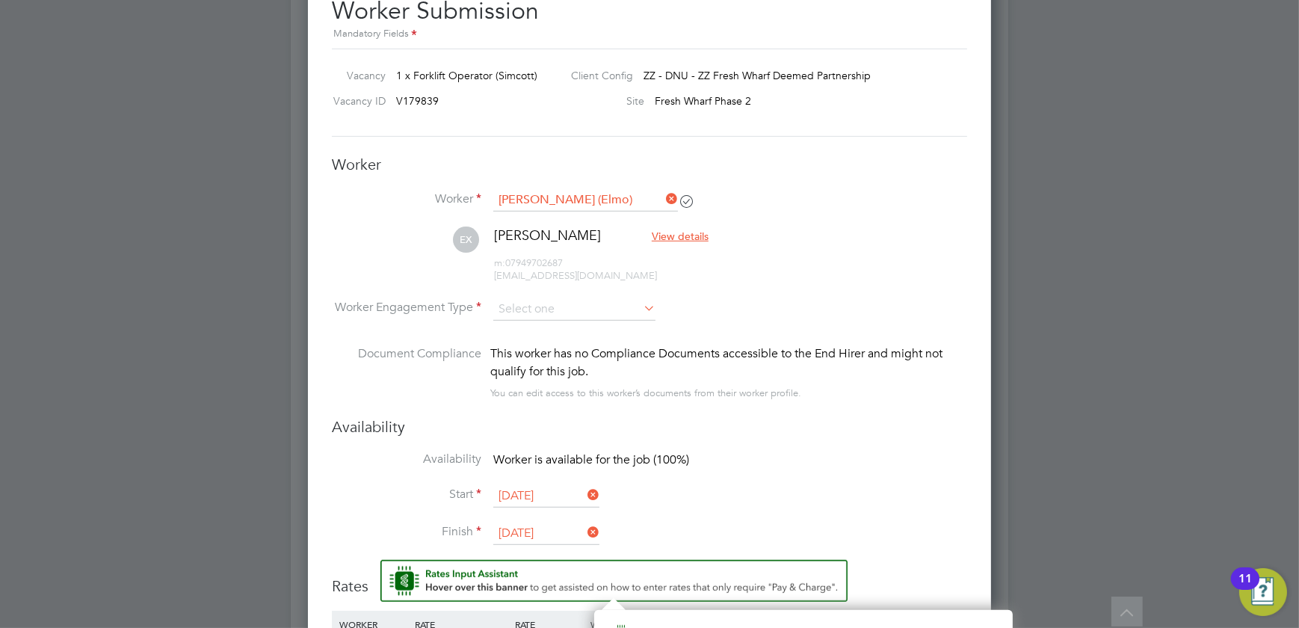
scroll to position [1155, 0]
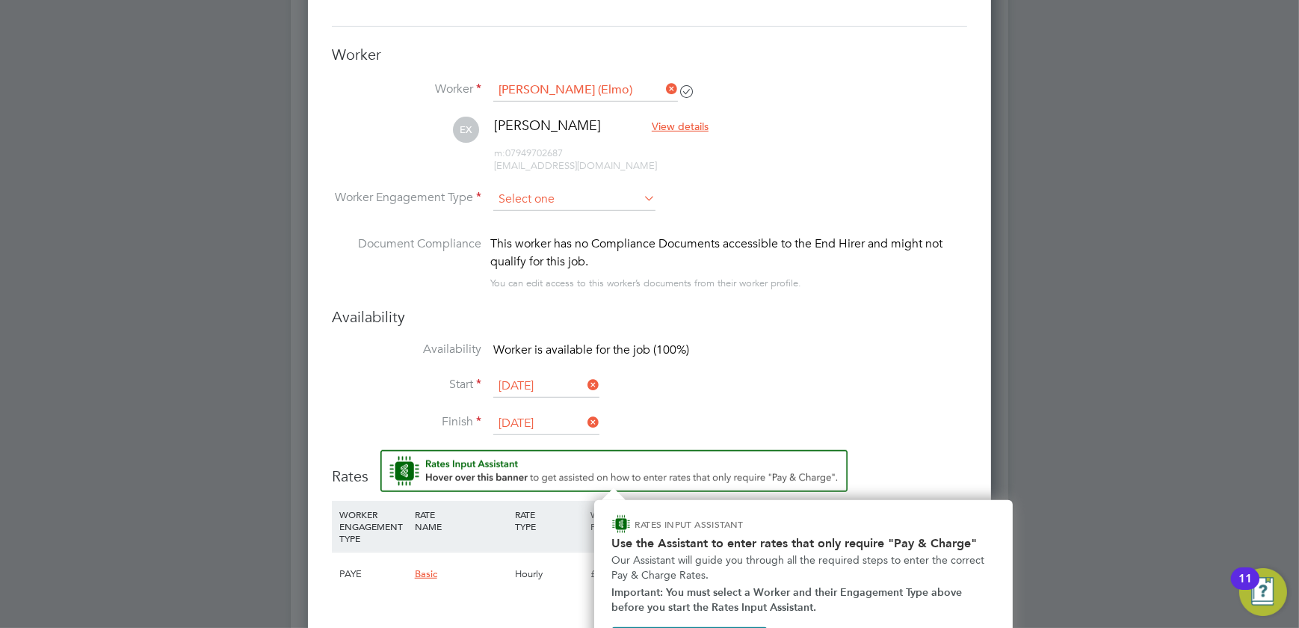
click at [577, 191] on input at bounding box center [574, 199] width 162 height 22
click at [519, 239] on li "PAYE" at bounding box center [574, 238] width 163 height 19
type input "PAYE"
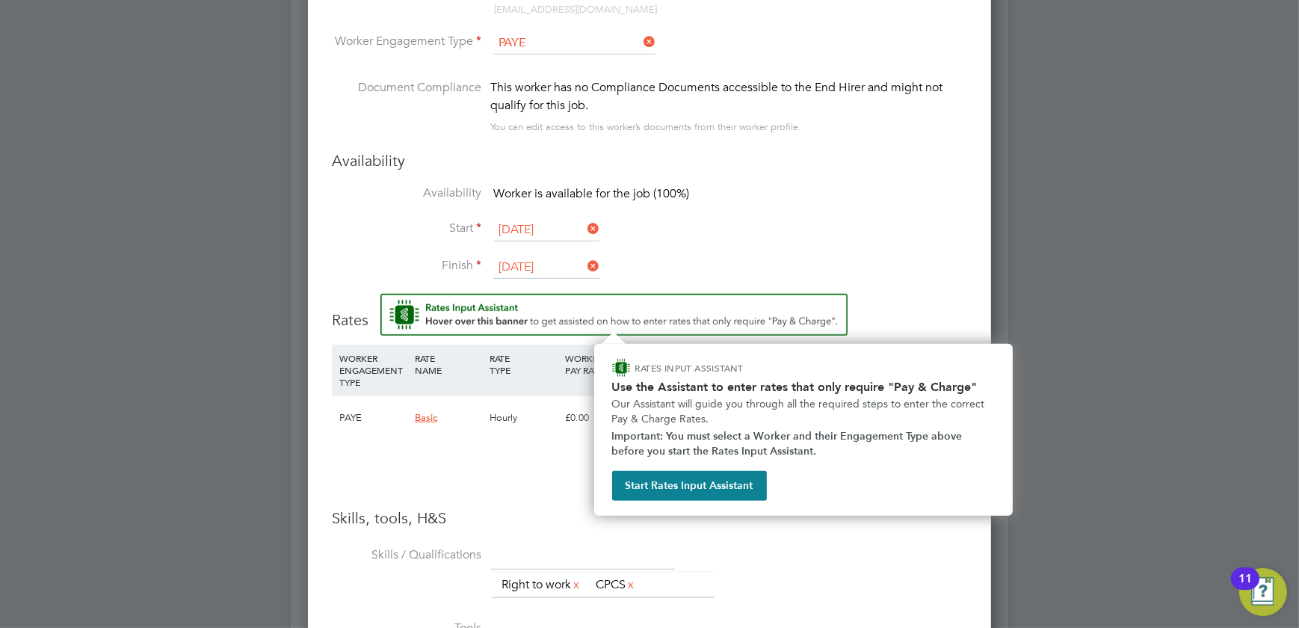
scroll to position [1427, 0]
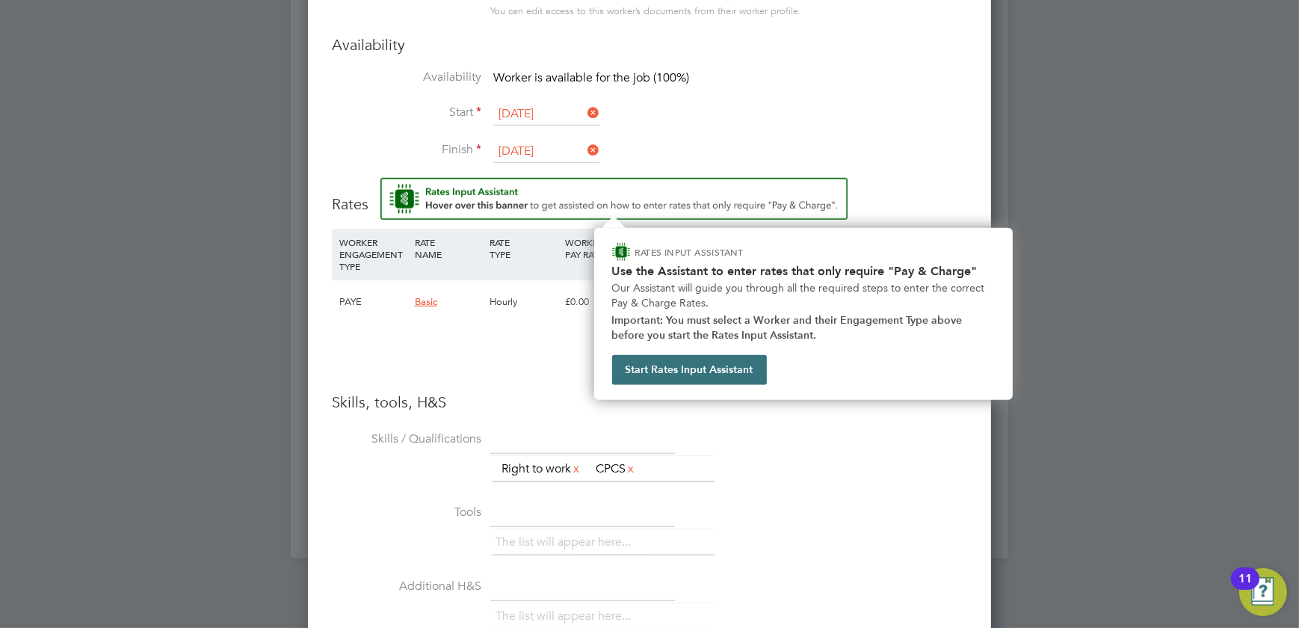
click at [706, 369] on button "Start Rates Input Assistant" at bounding box center [689, 370] width 155 height 30
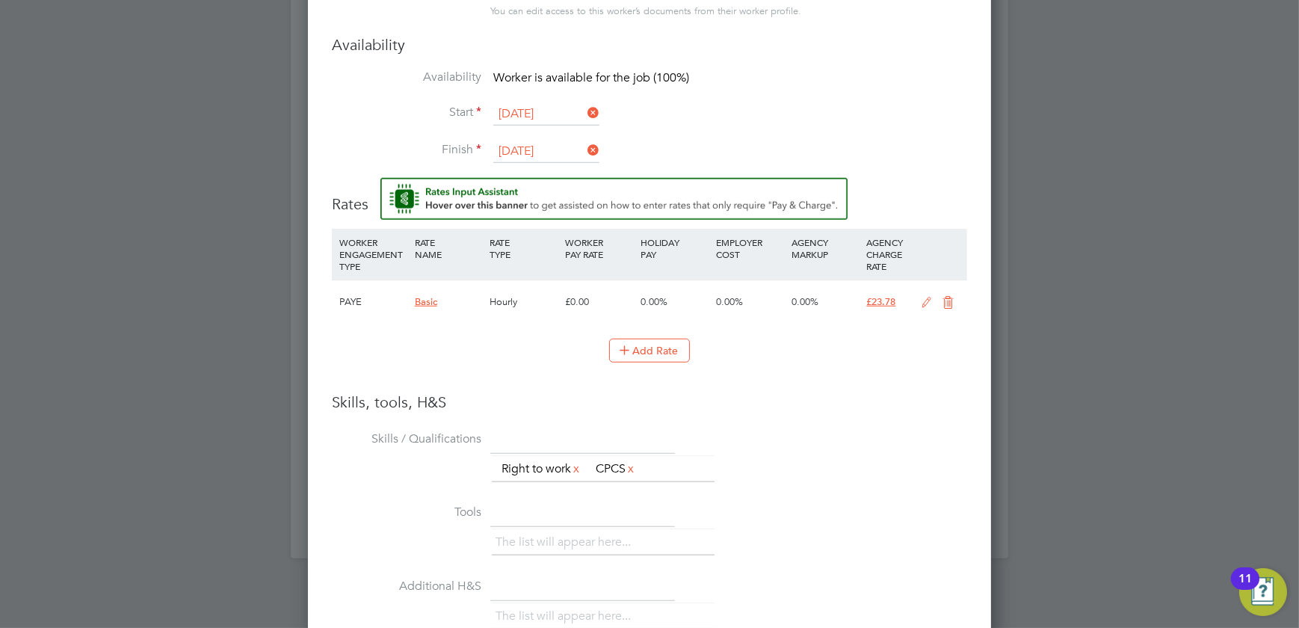
click at [930, 303] on icon at bounding box center [926, 303] width 19 height 12
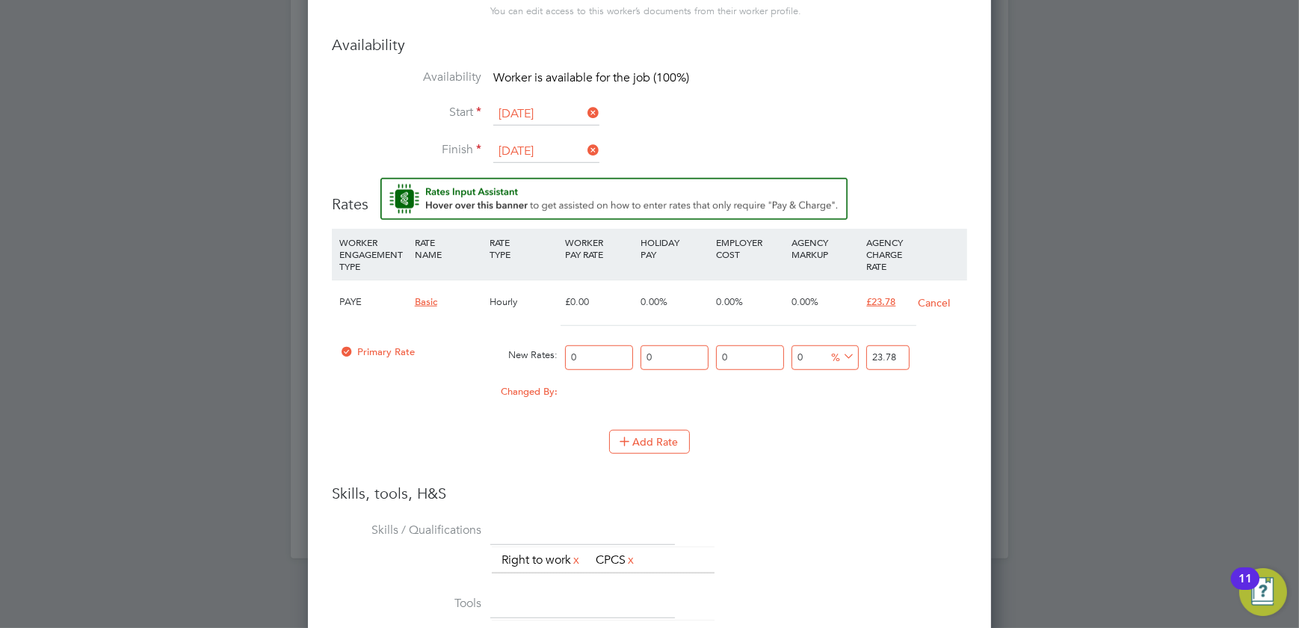
scroll to position [1420, 684]
click at [581, 358] on input "0" at bounding box center [599, 357] width 68 height 25
type input "2"
type input "20"
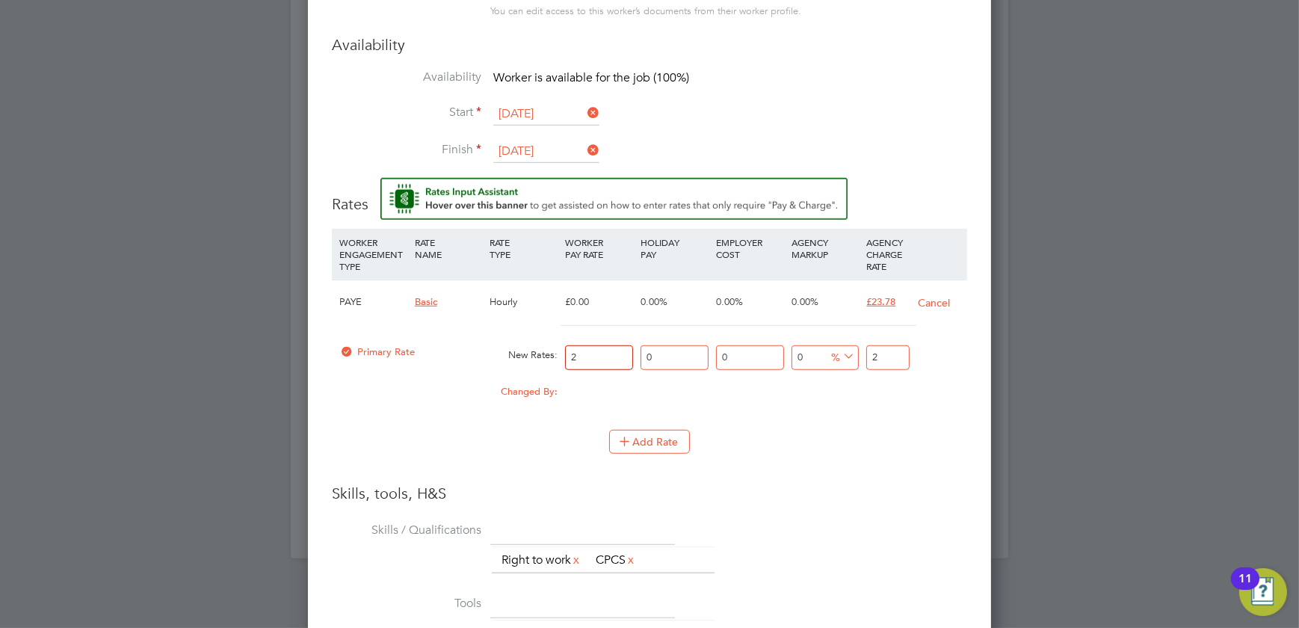
type input "20"
click at [883, 352] on input "20" at bounding box center [887, 357] width 43 height 25
type input "-90"
type input "2"
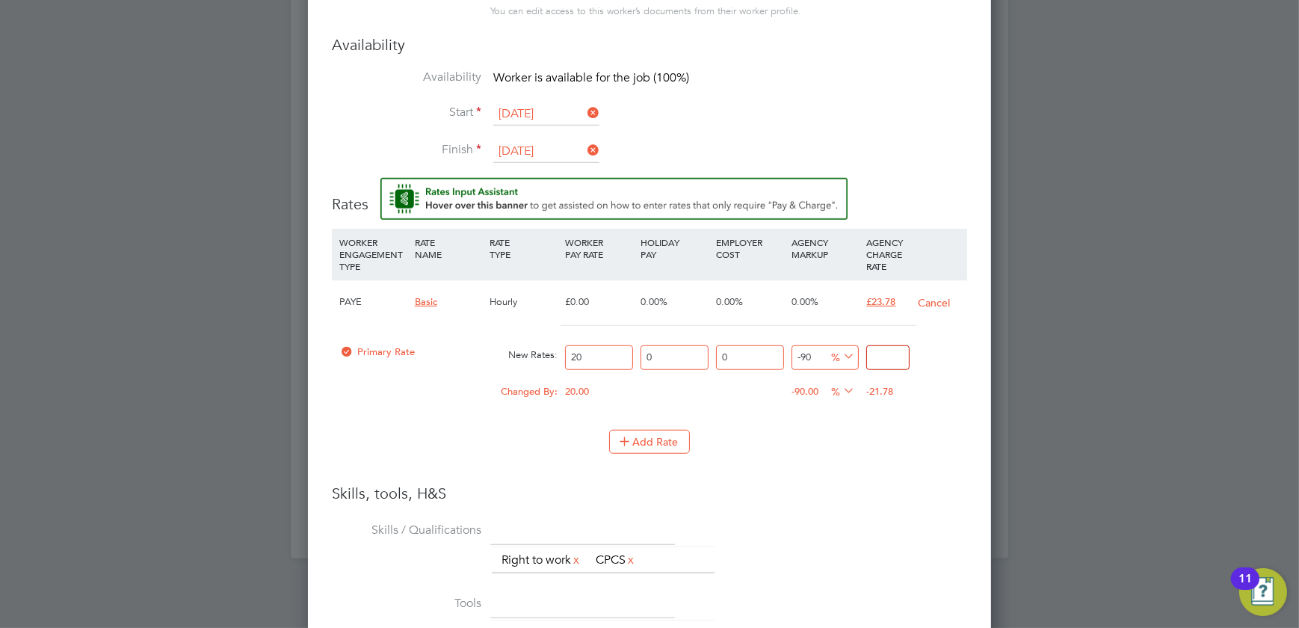
type input "2"
type input "15"
type input "23"
type input "18.5"
type input "23.7"
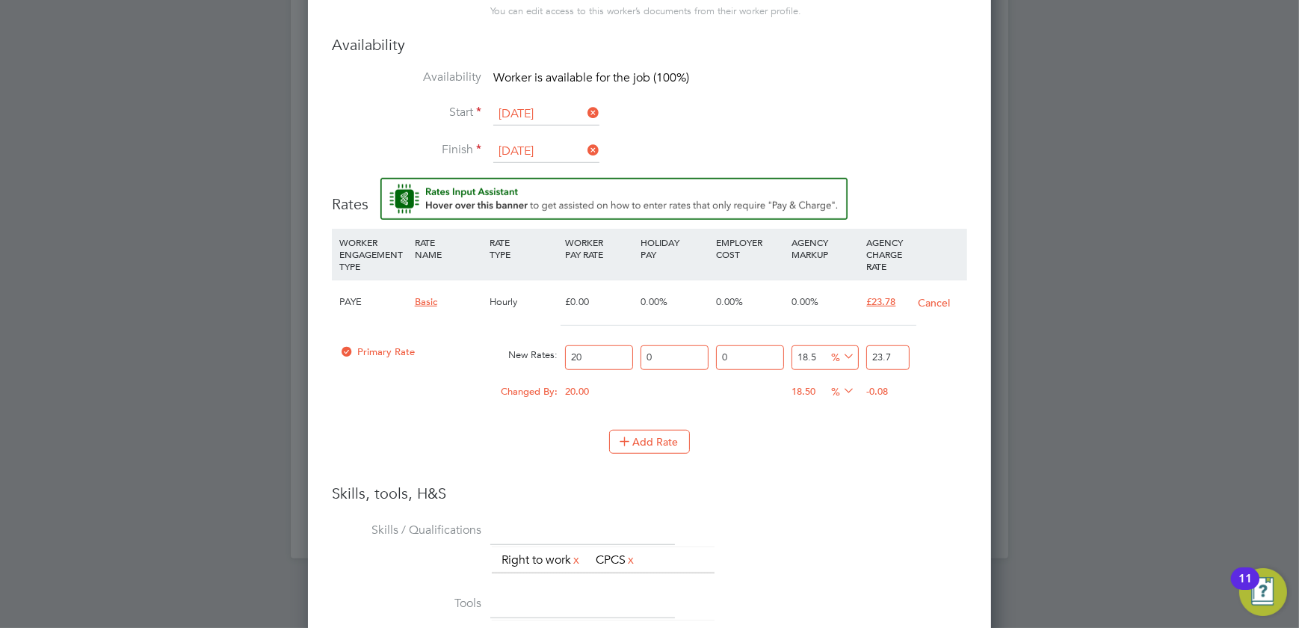
type input "18.9"
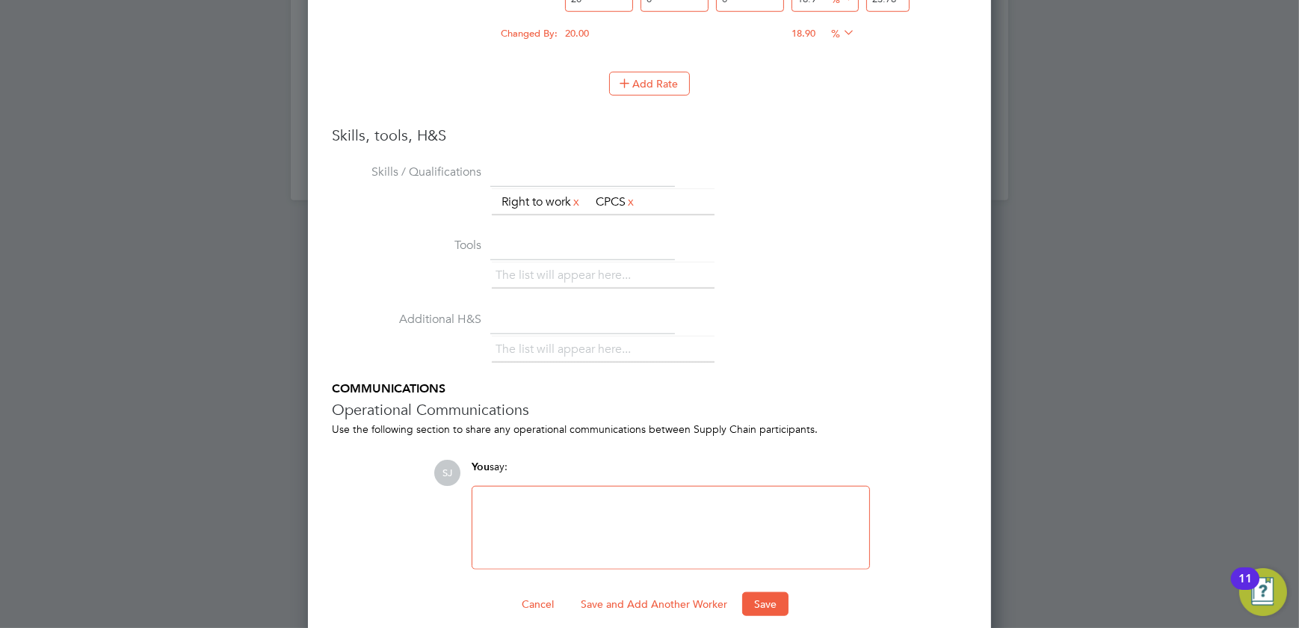
scroll to position [1799, 0]
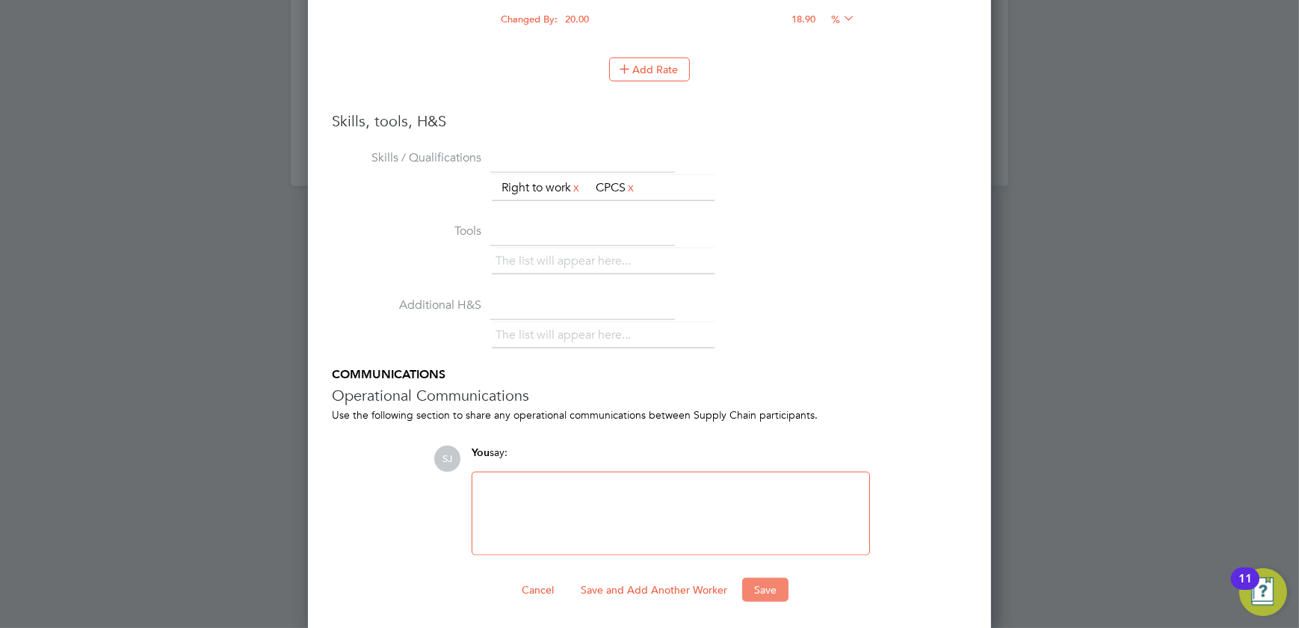
type input "23.78"
click at [754, 583] on button "Save" at bounding box center [765, 590] width 46 height 24
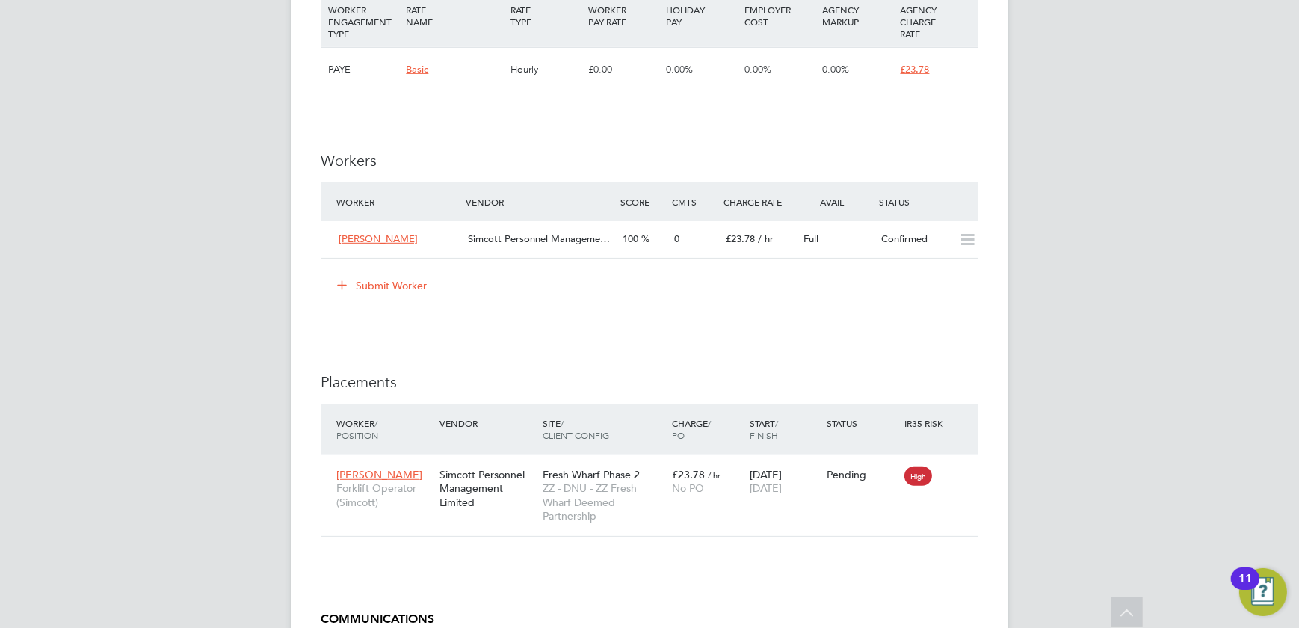
scroll to position [1087, 0]
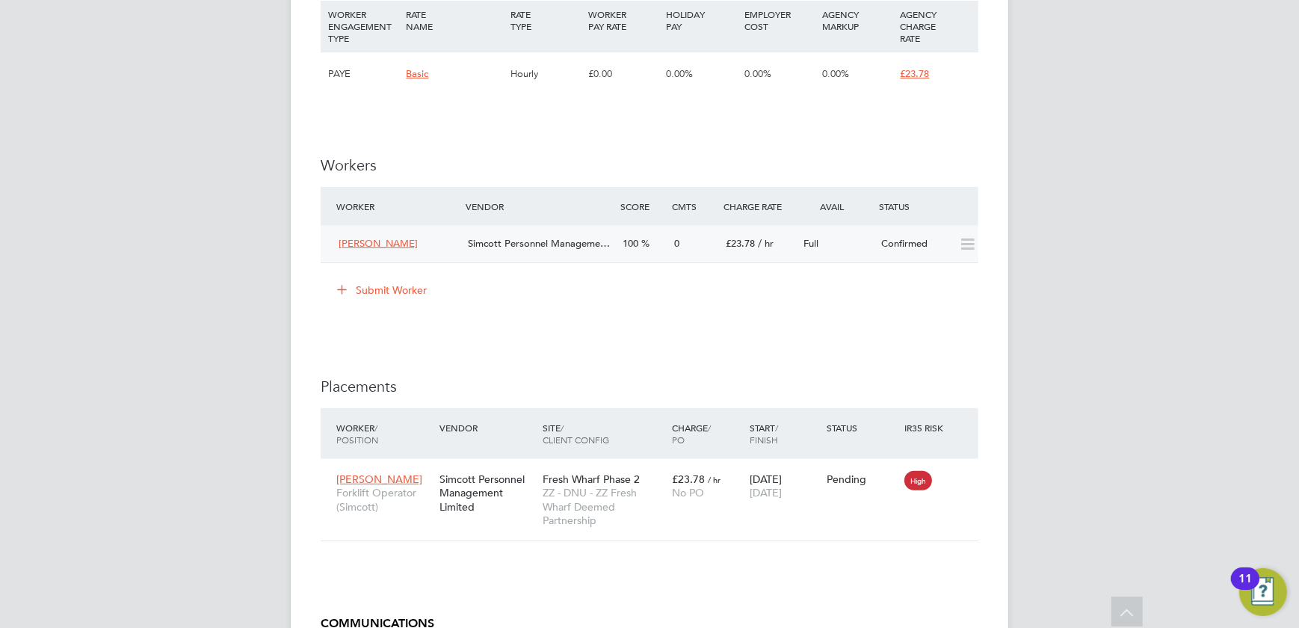
click at [676, 235] on div "0" at bounding box center [694, 244] width 52 height 25
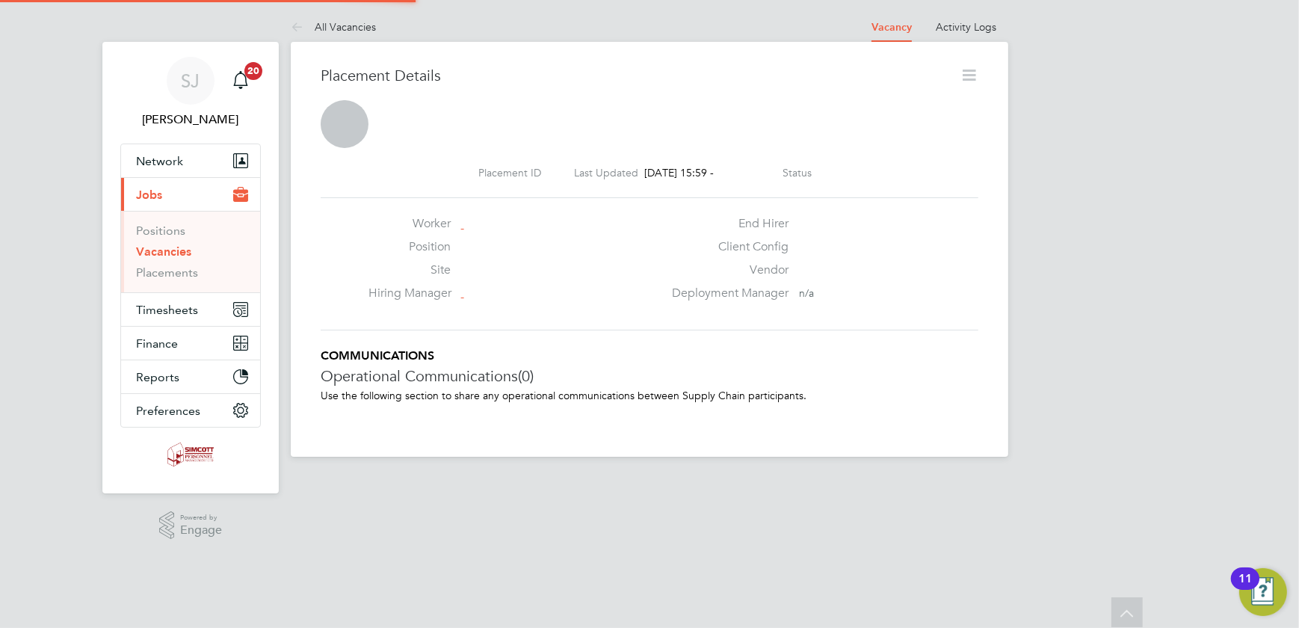
scroll to position [23, 295]
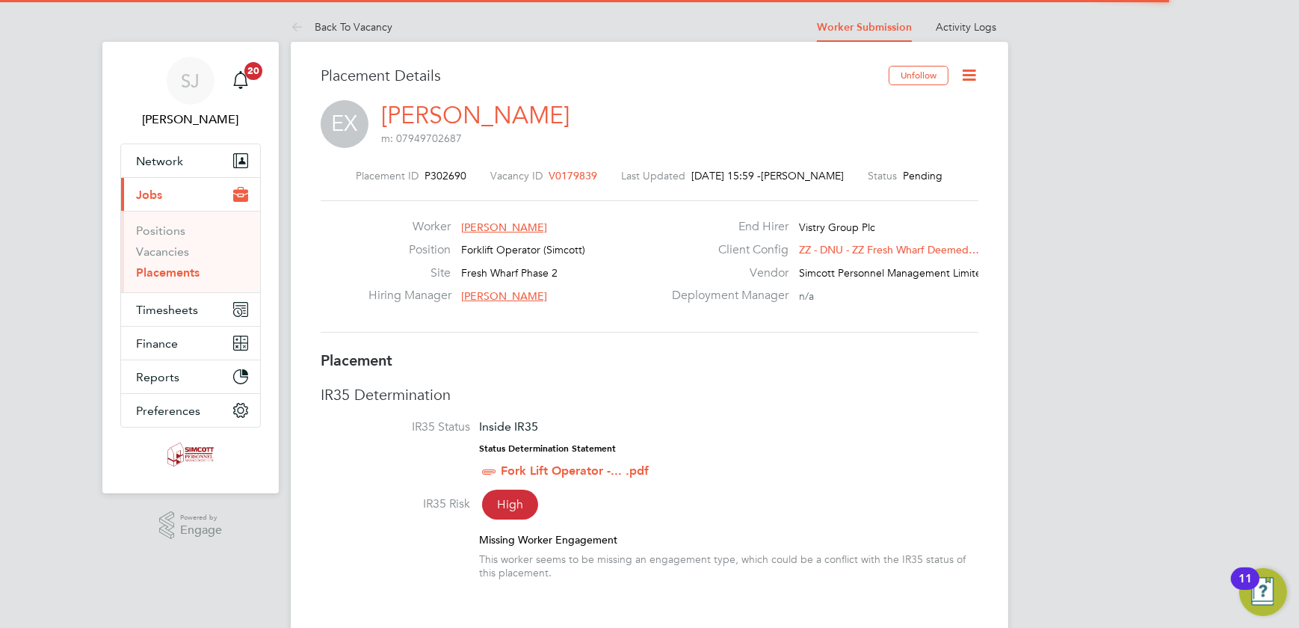
click at [972, 70] on icon at bounding box center [969, 75] width 19 height 19
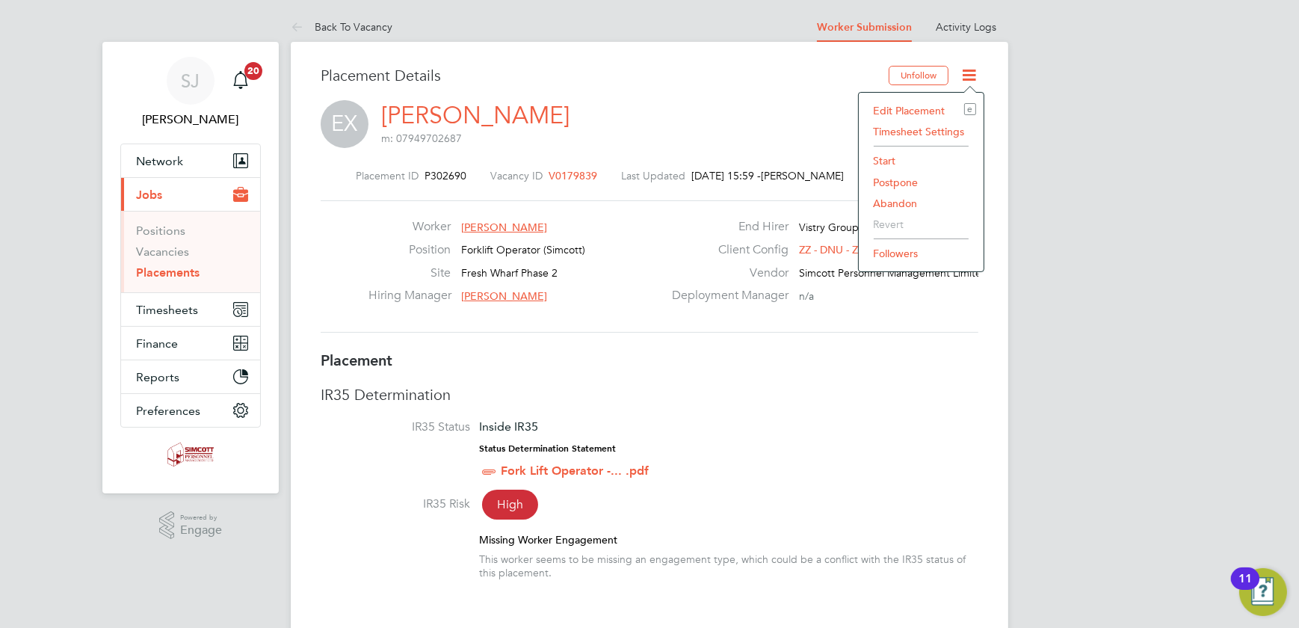
click at [904, 103] on li "Edit Placement e" at bounding box center [921, 110] width 110 height 21
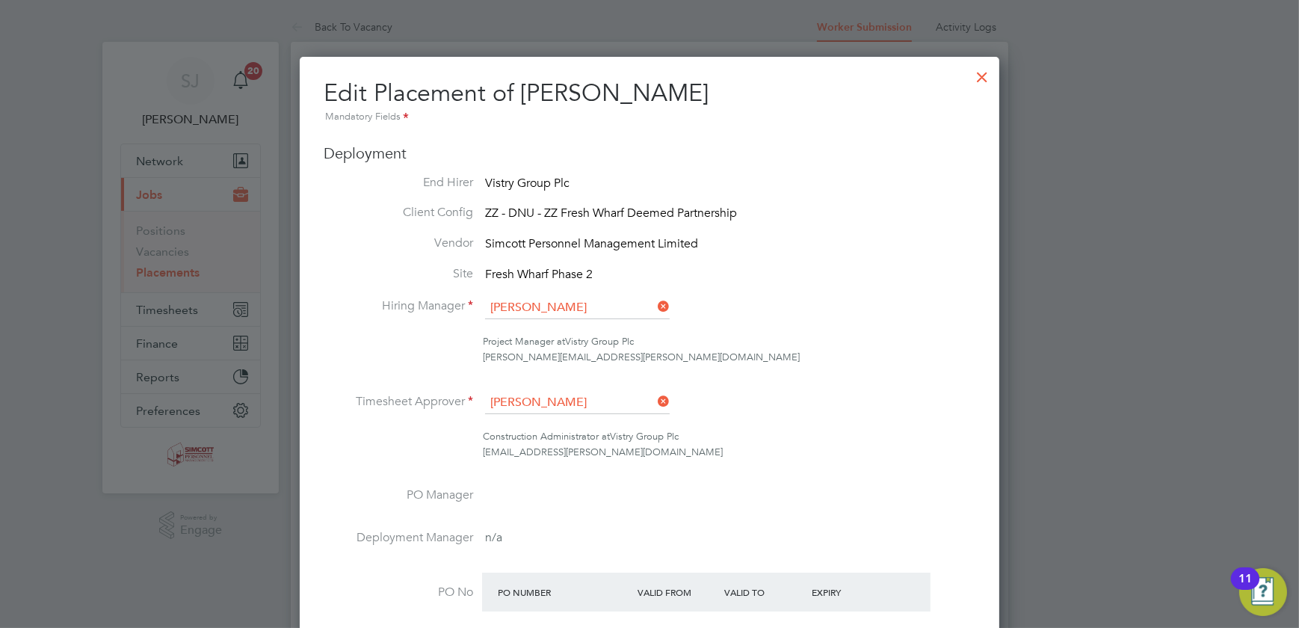
drag, startPoint x: 978, startPoint y: 70, endPoint x: 984, endPoint y: 78, distance: 10.1
click at [980, 75] on div at bounding box center [982, 73] width 27 height 27
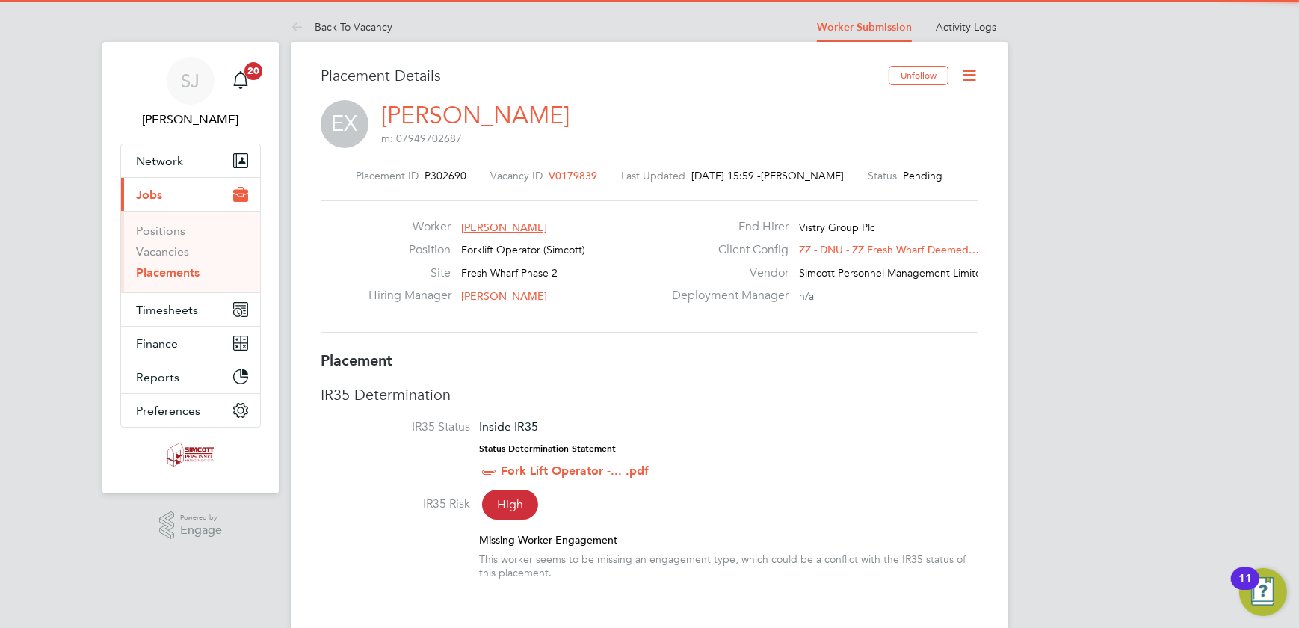
click at [963, 72] on icon at bounding box center [969, 75] width 19 height 19
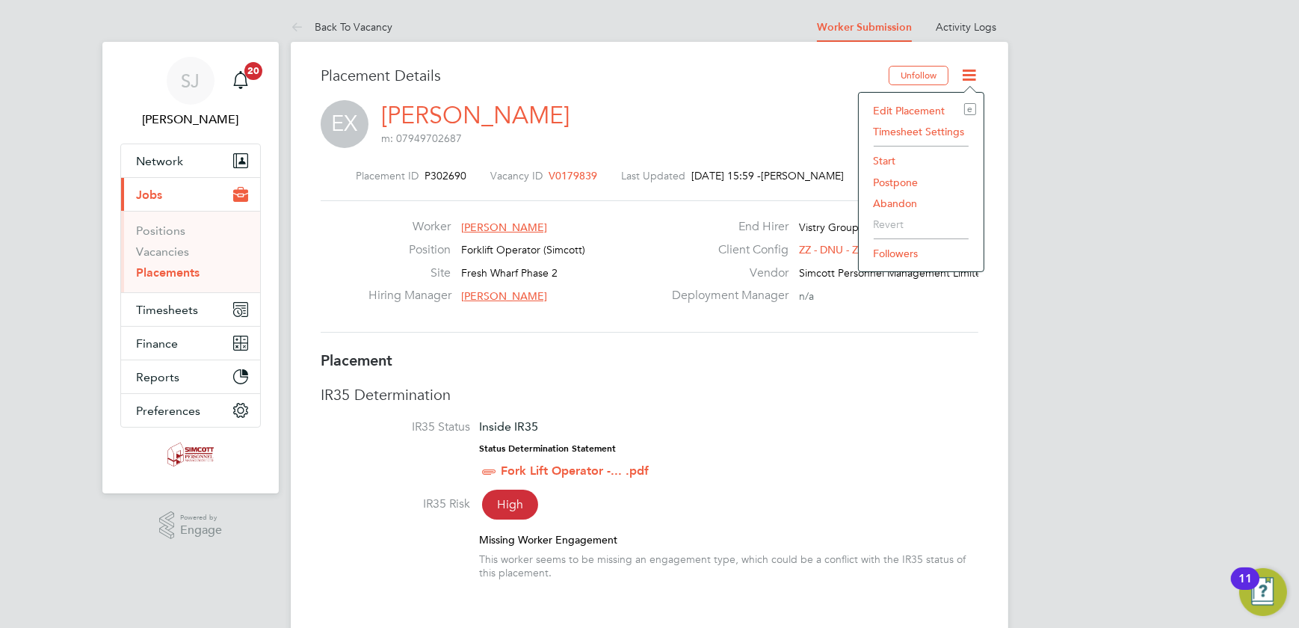
click at [890, 158] on li "Start" at bounding box center [921, 160] width 110 height 21
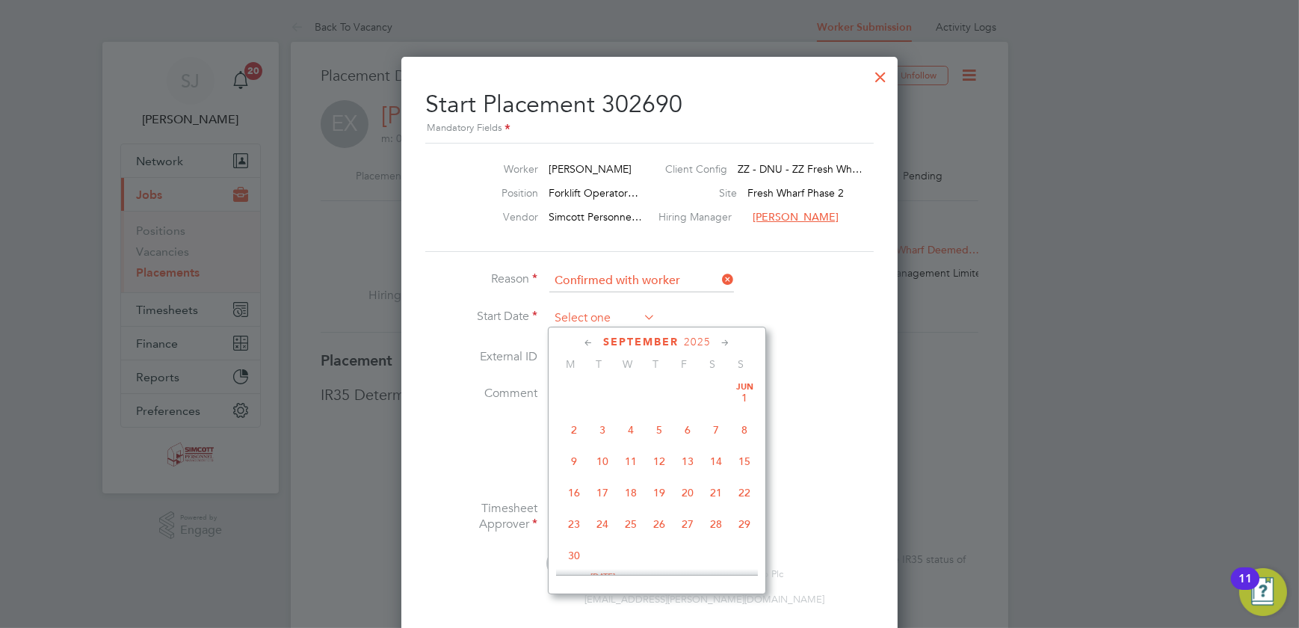
click at [598, 315] on input at bounding box center [602, 318] width 106 height 22
click at [602, 427] on span "26" at bounding box center [602, 426] width 28 height 28
type input "[DATE]"
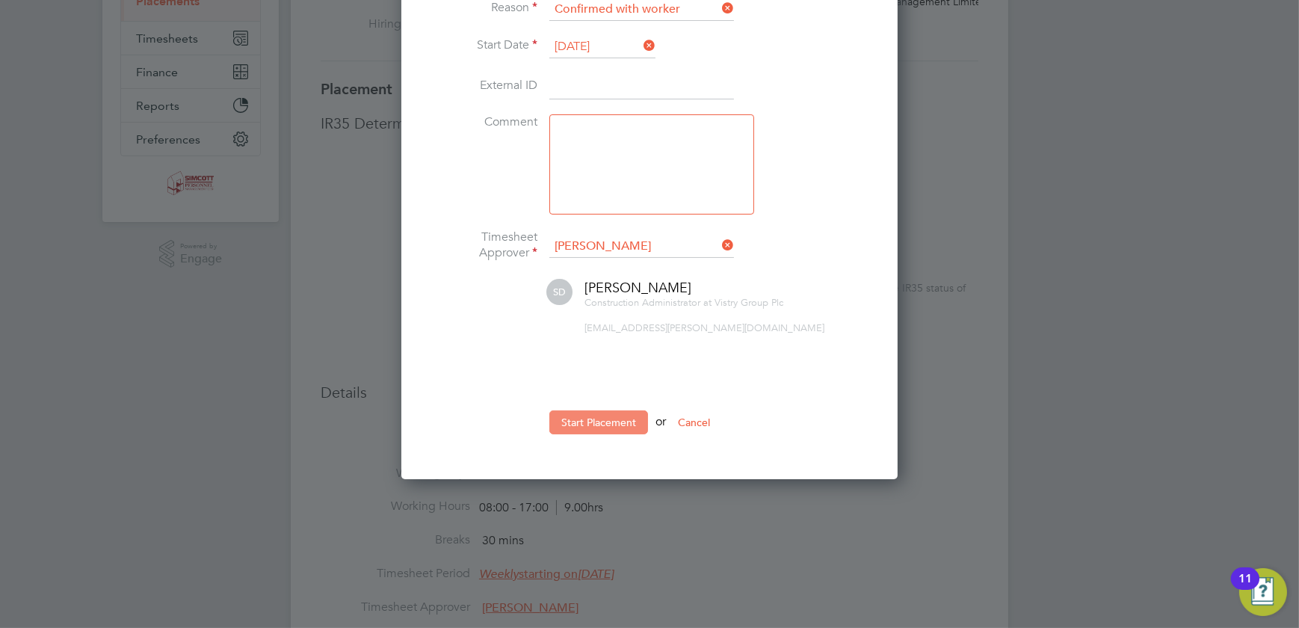
click at [598, 421] on button "Start Placement" at bounding box center [598, 422] width 99 height 24
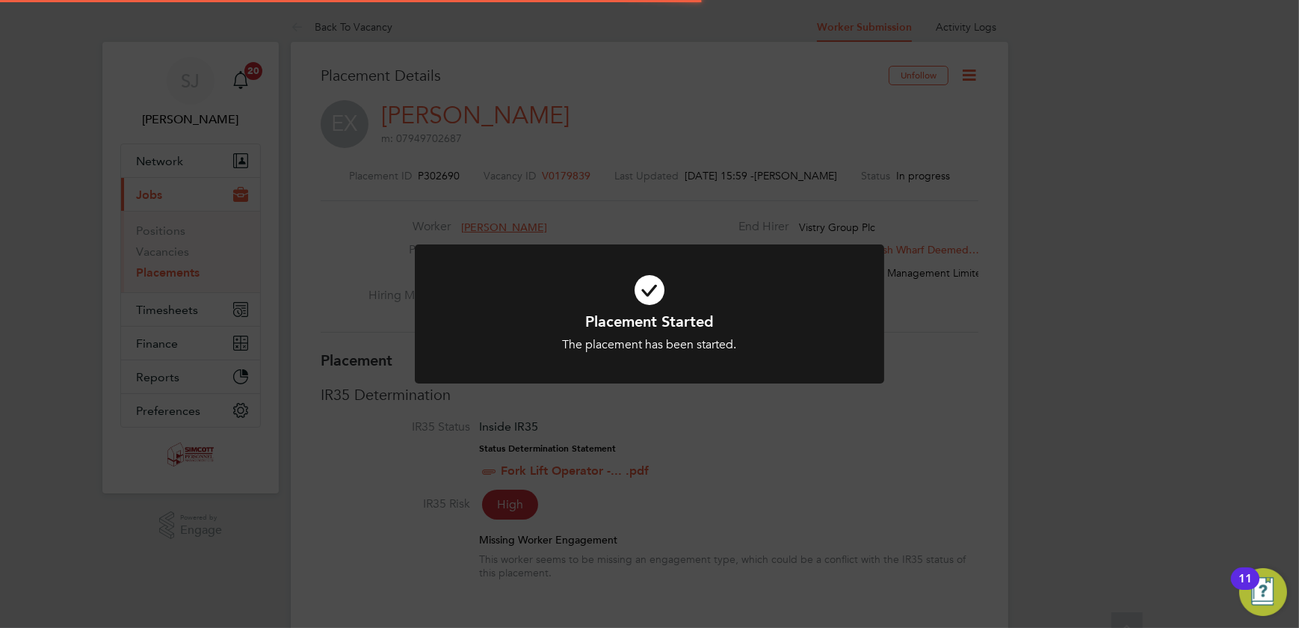
scroll to position [44, 105]
click at [1032, 295] on div "Placement Started The placement has been started. Cancel Okay" at bounding box center [649, 314] width 1299 height 628
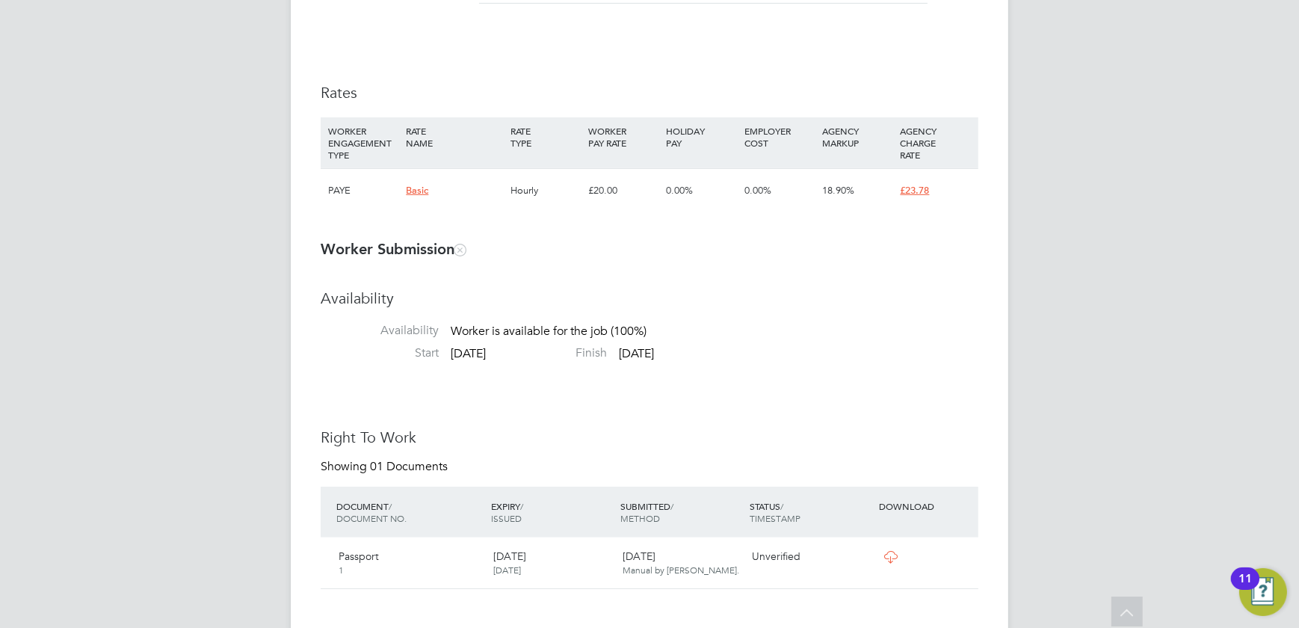
scroll to position [815, 0]
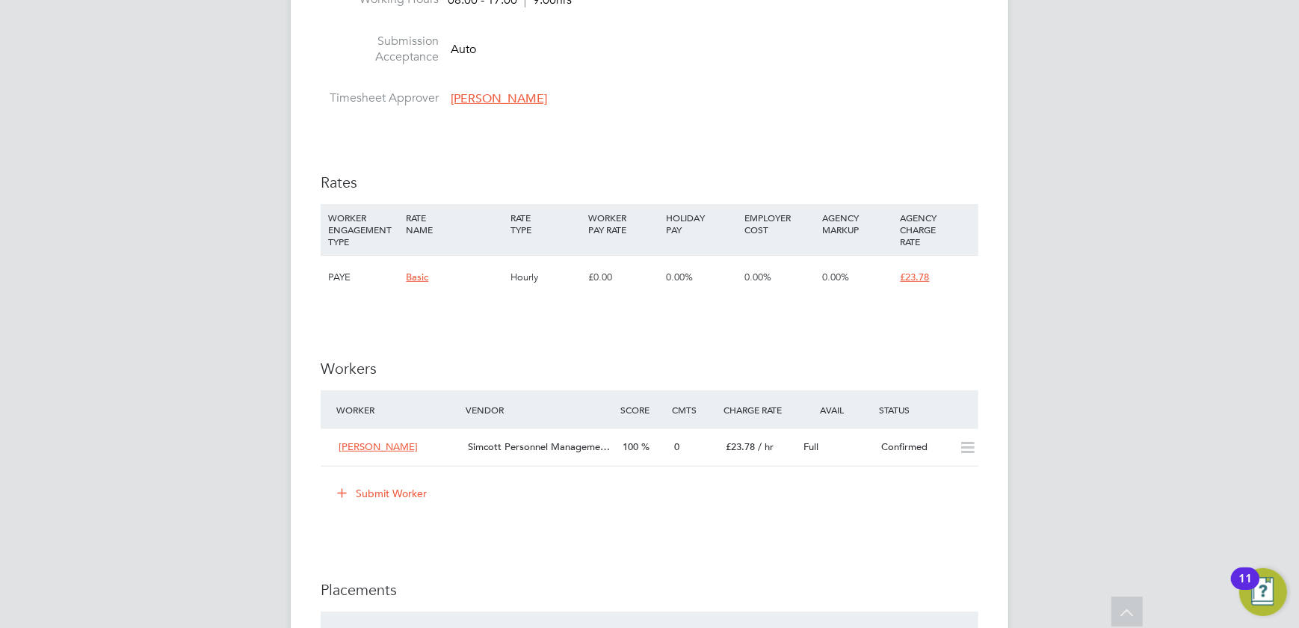
scroll to position [883, 0]
click at [377, 488] on button "Submit Worker" at bounding box center [383, 494] width 112 height 24
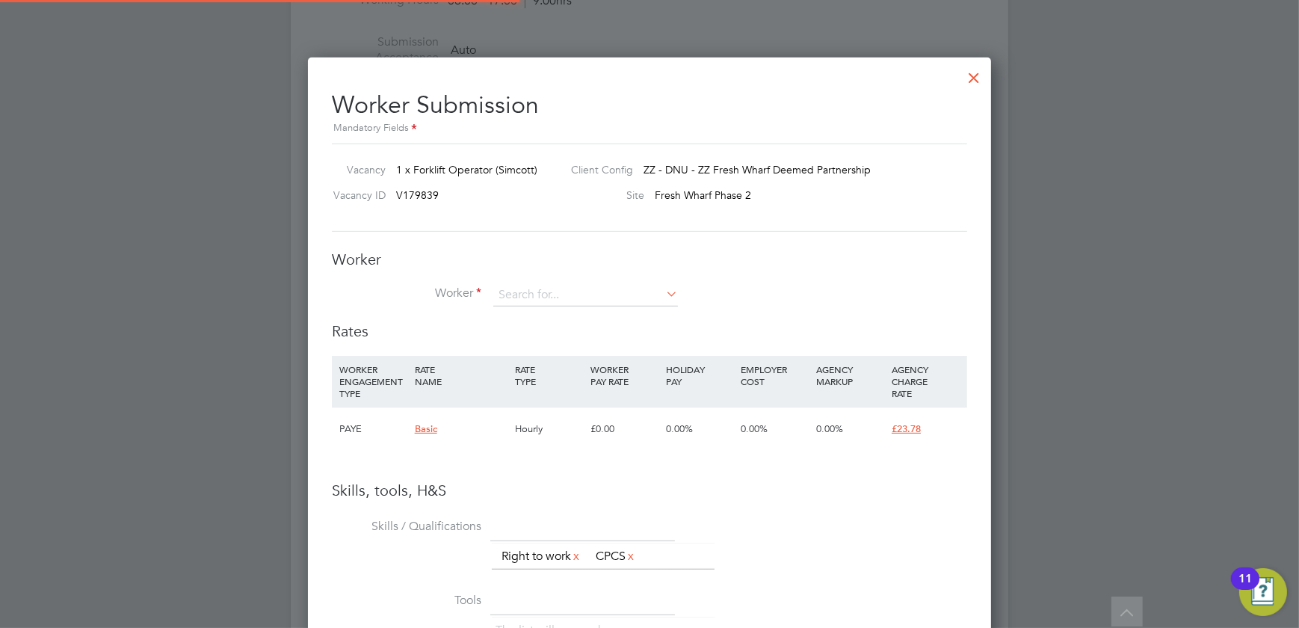
scroll to position [942, 684]
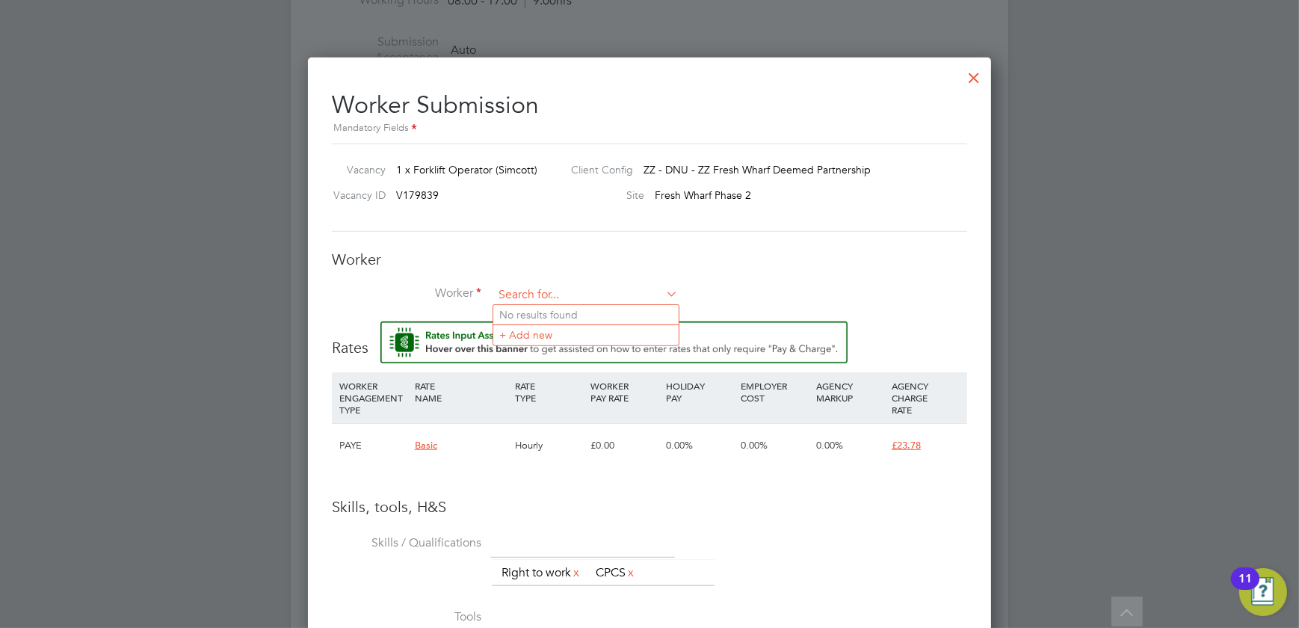
click at [520, 290] on input at bounding box center [585, 295] width 185 height 22
click at [580, 327] on li "Richard Boriel (Rchb)" at bounding box center [600, 335] width 215 height 20
type input "Richard Boriel (Rchb)"
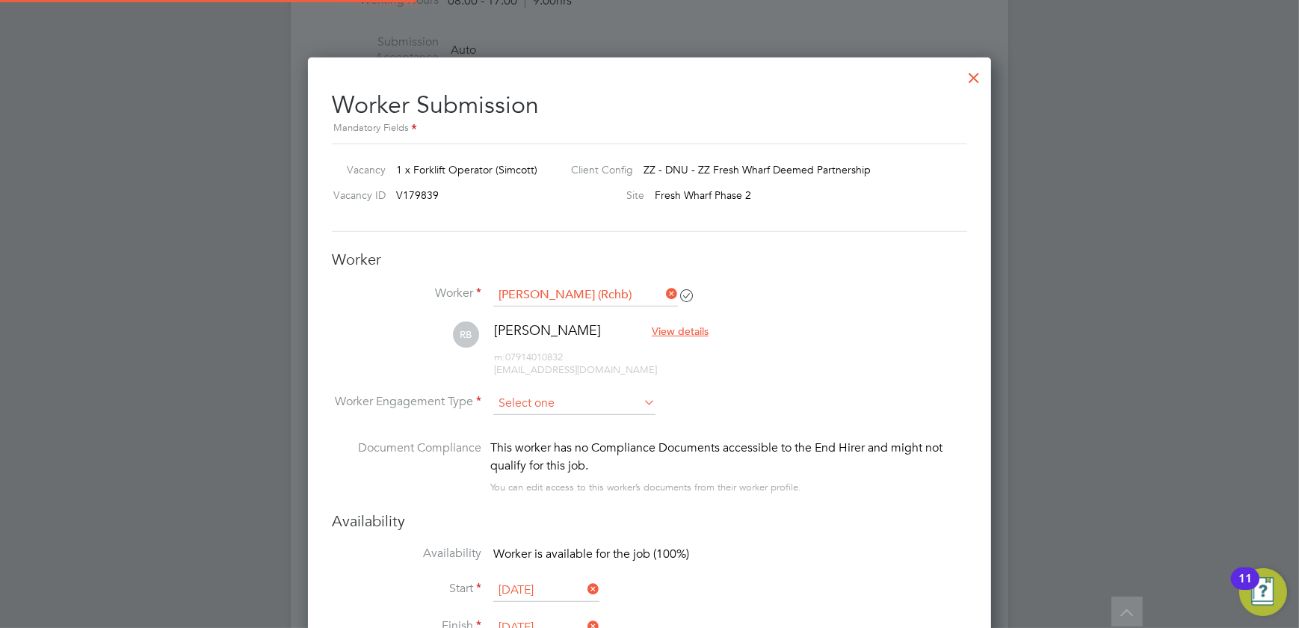
click at [611, 406] on input at bounding box center [574, 403] width 162 height 22
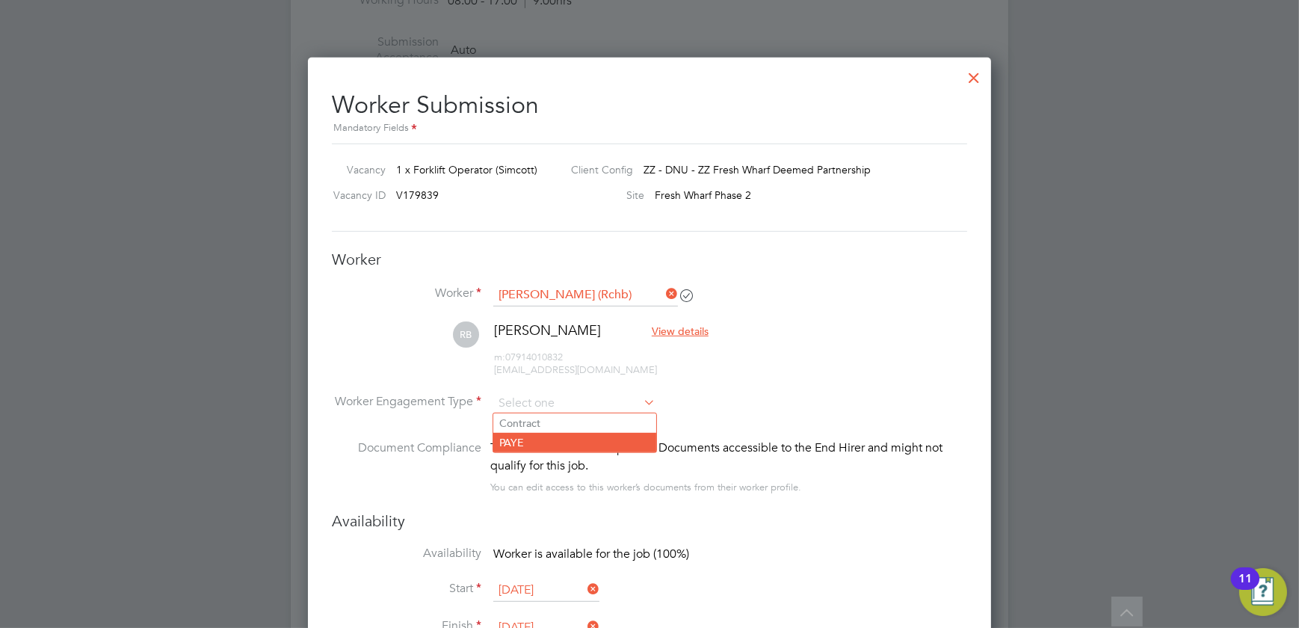
click at [512, 438] on li "PAYE" at bounding box center [574, 442] width 163 height 19
type input "PAYE"
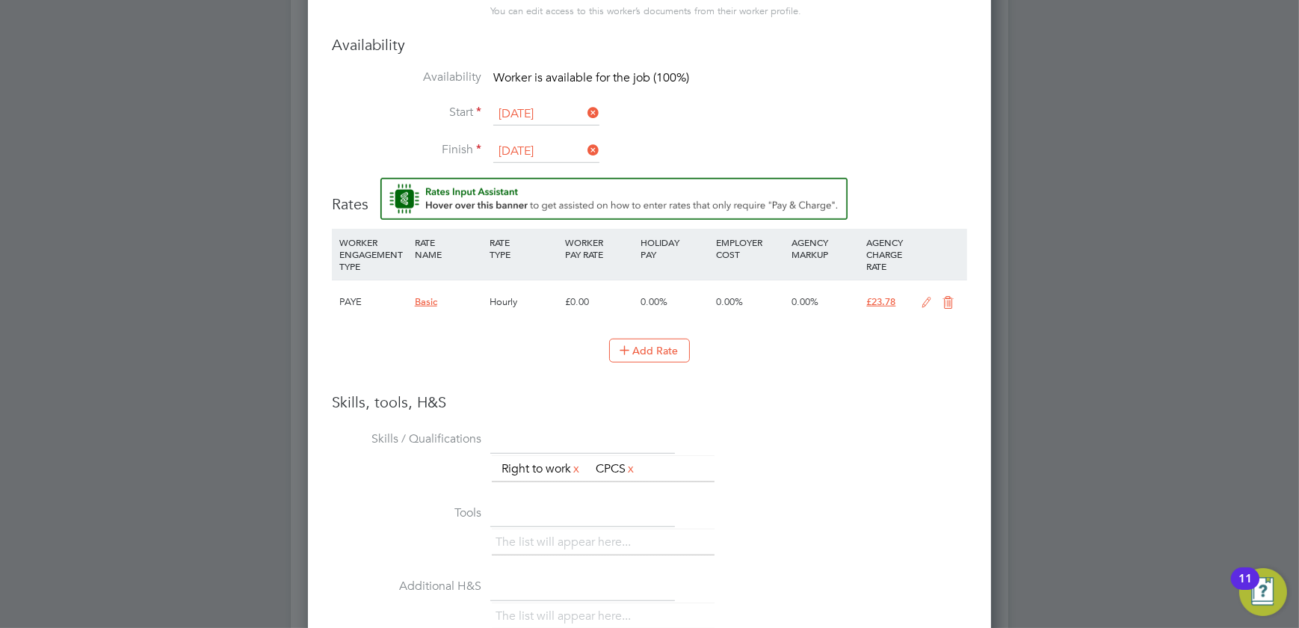
click at [926, 298] on icon at bounding box center [926, 303] width 19 height 12
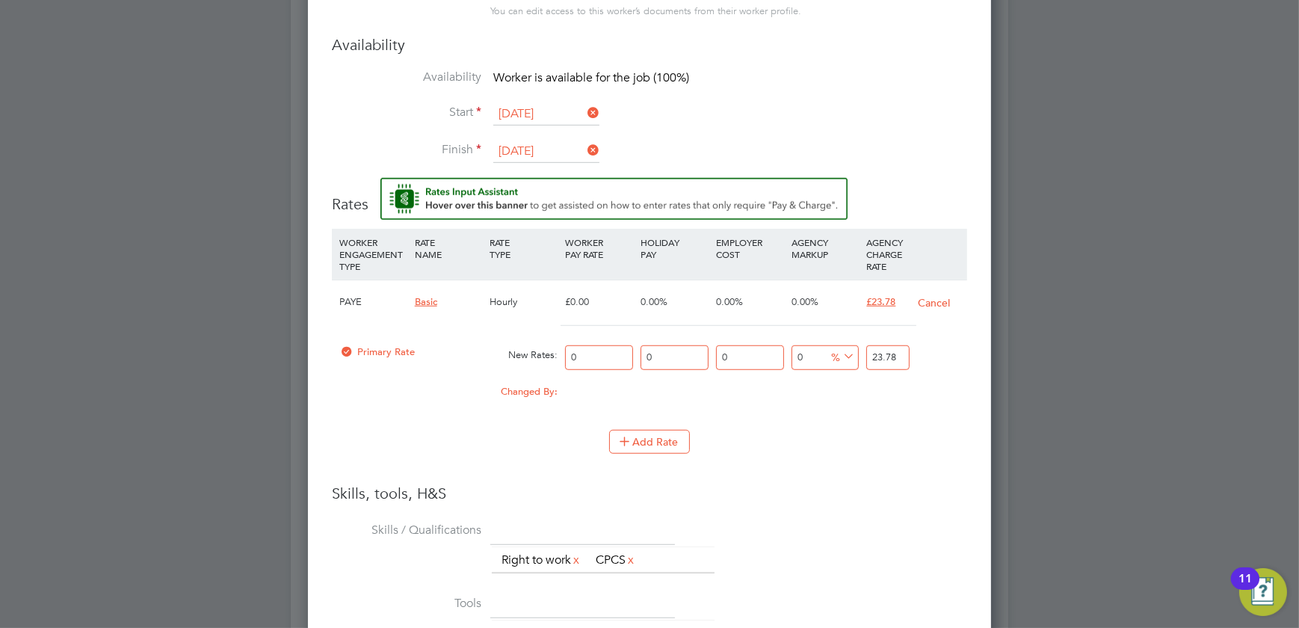
drag, startPoint x: 585, startPoint y: 351, endPoint x: 569, endPoint y: 353, distance: 15.8
click at [572, 353] on input "0" at bounding box center [599, 357] width 68 height 25
type input "1"
type input "19"
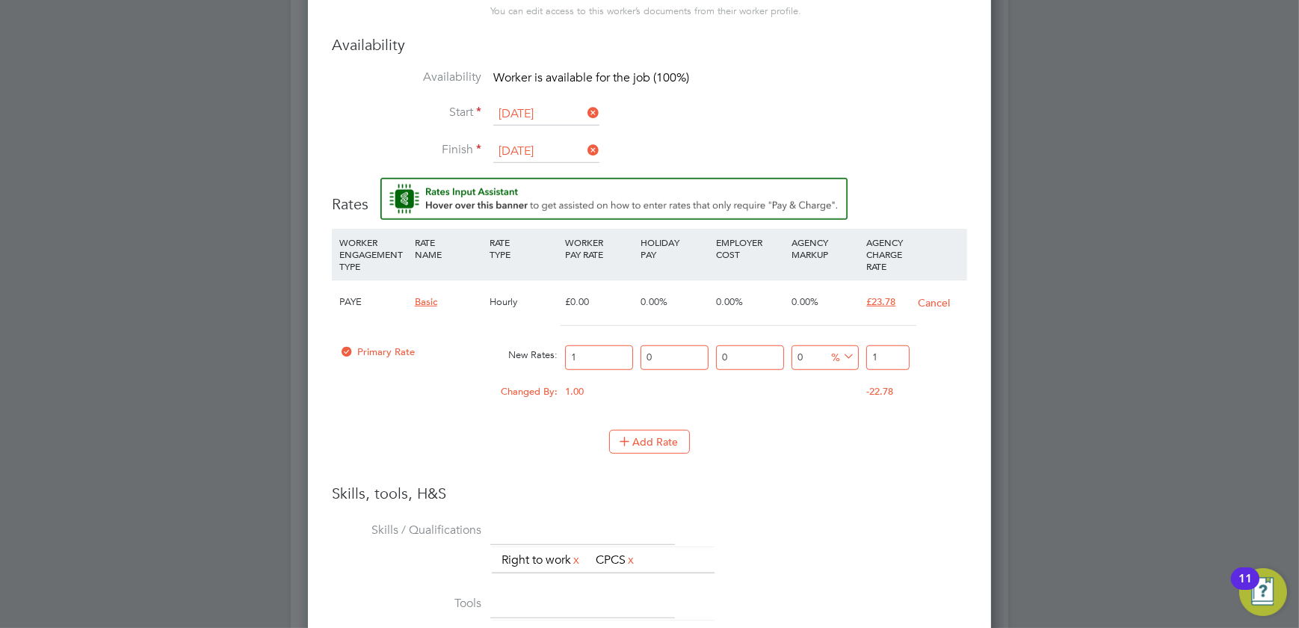
type input "19"
drag, startPoint x: 880, startPoint y: 357, endPoint x: 867, endPoint y: 357, distance: 13.5
click at [867, 357] on input "19" at bounding box center [887, 357] width 43 height 25
type input "-89.47368421052632"
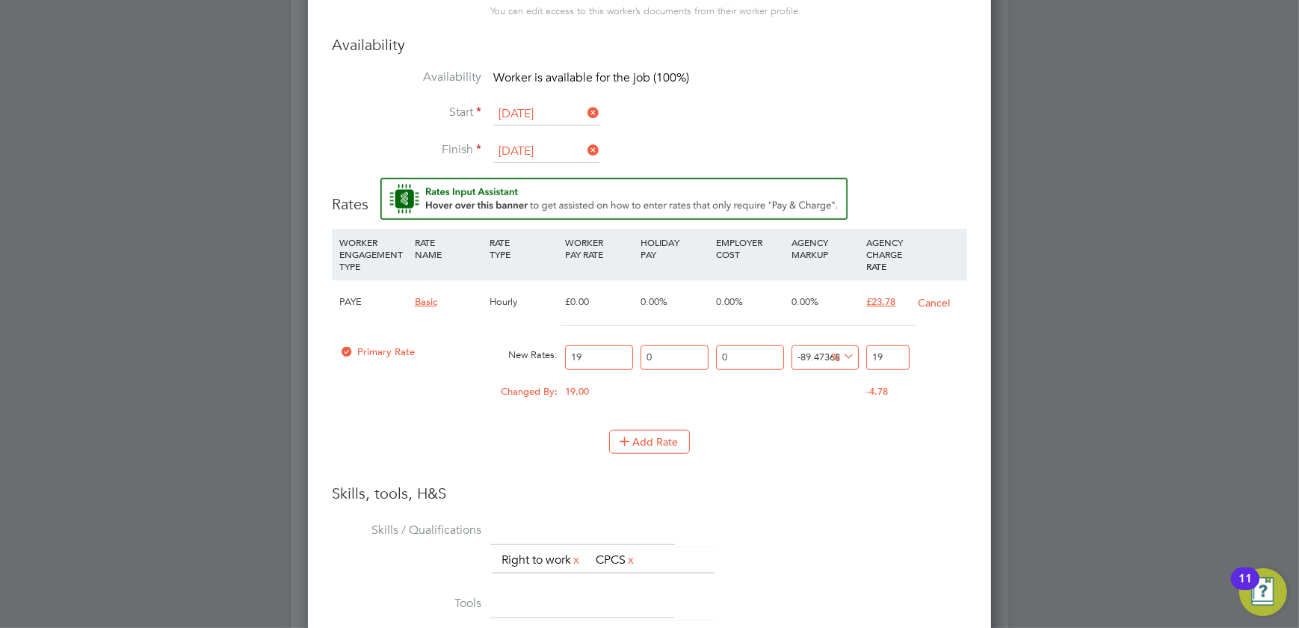
type input "2"
type input "21.05263157894737"
type input "23"
type input "24.736842105263158"
type input "23.7"
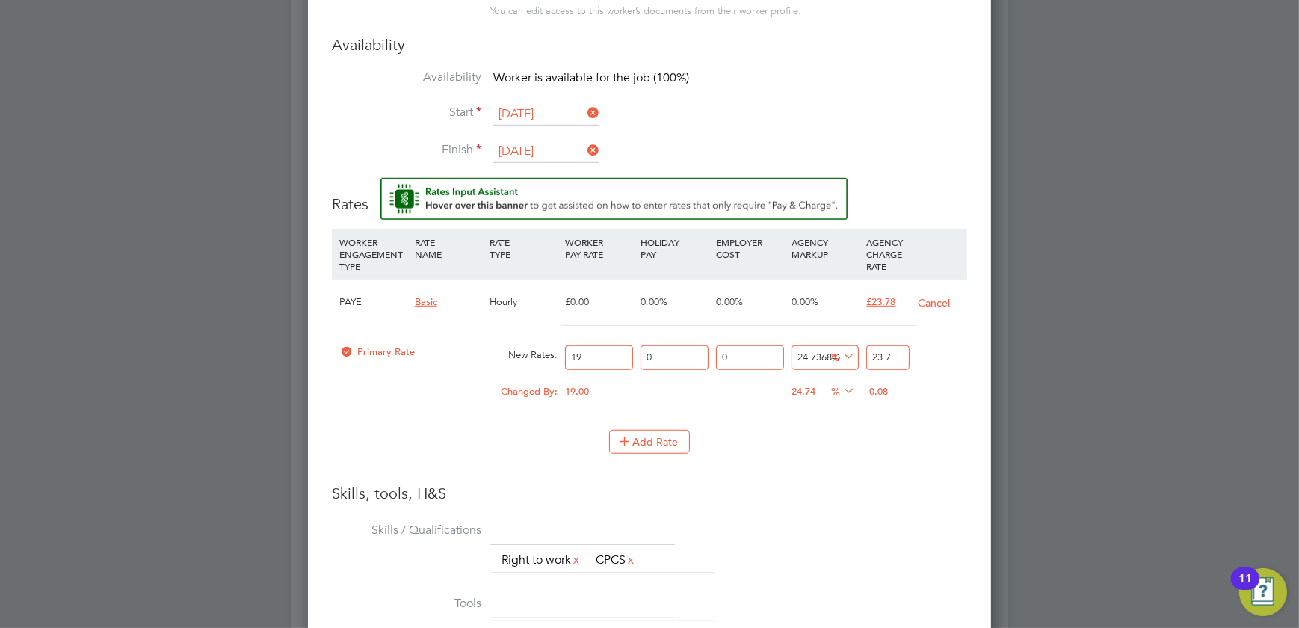
type input "25.157894736842106"
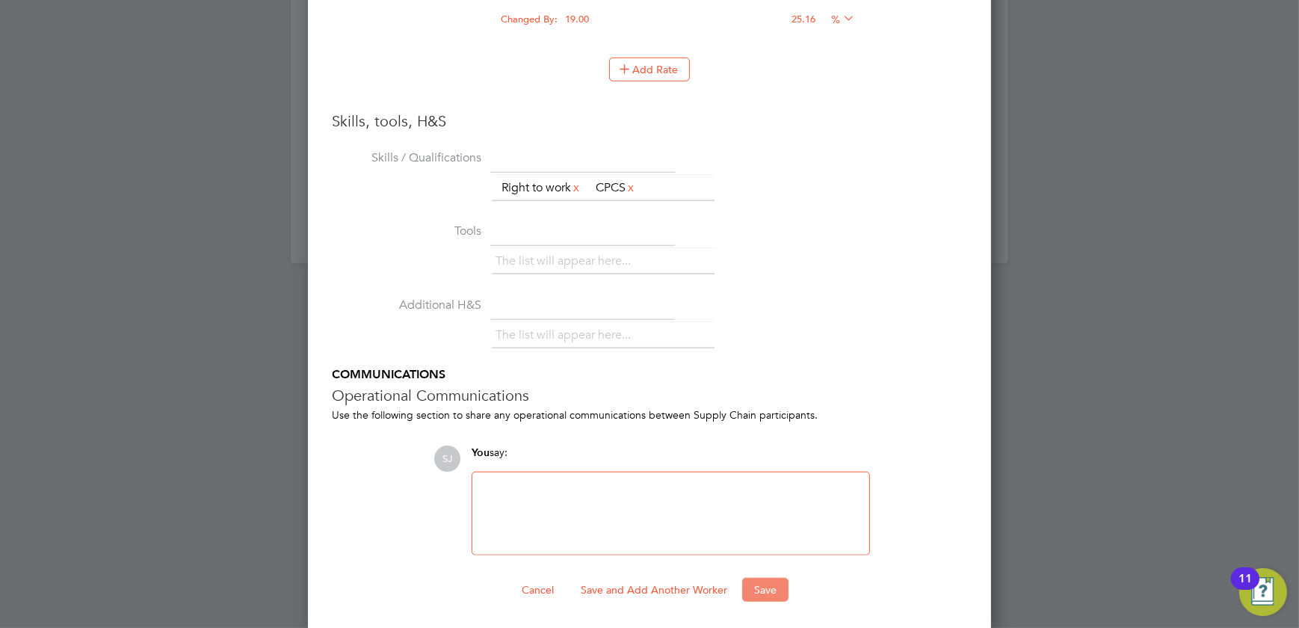
type input "23.78"
click at [744, 578] on button "Save" at bounding box center [765, 590] width 46 height 24
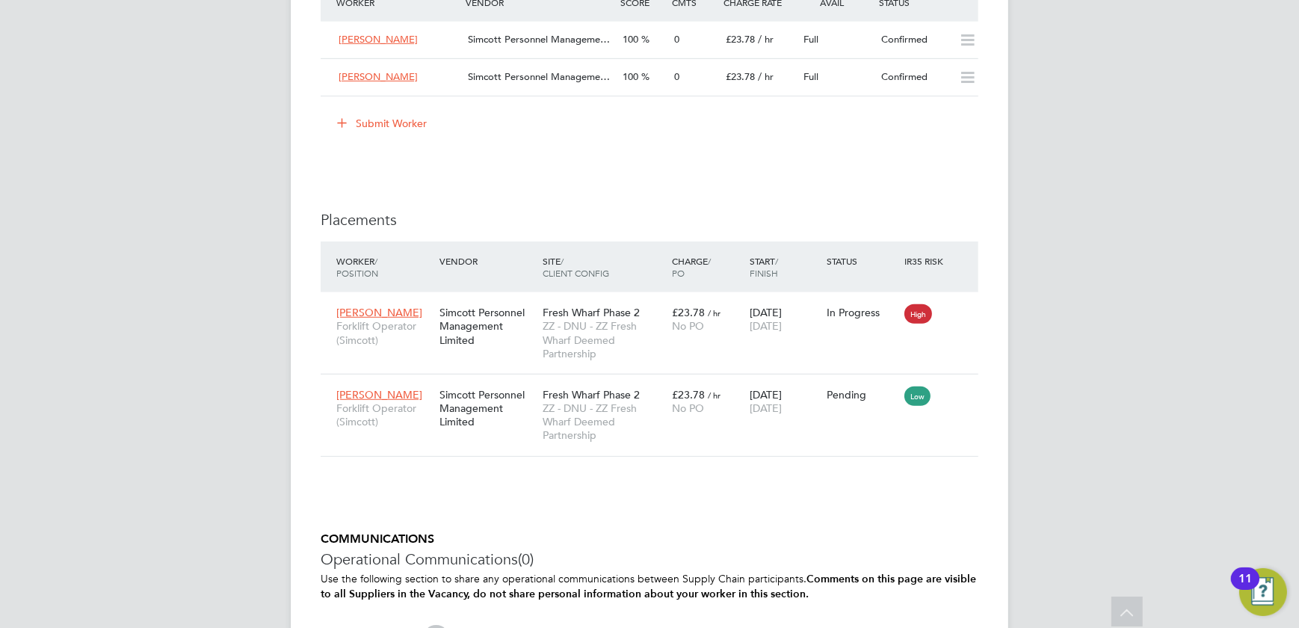
scroll to position [1223, 0]
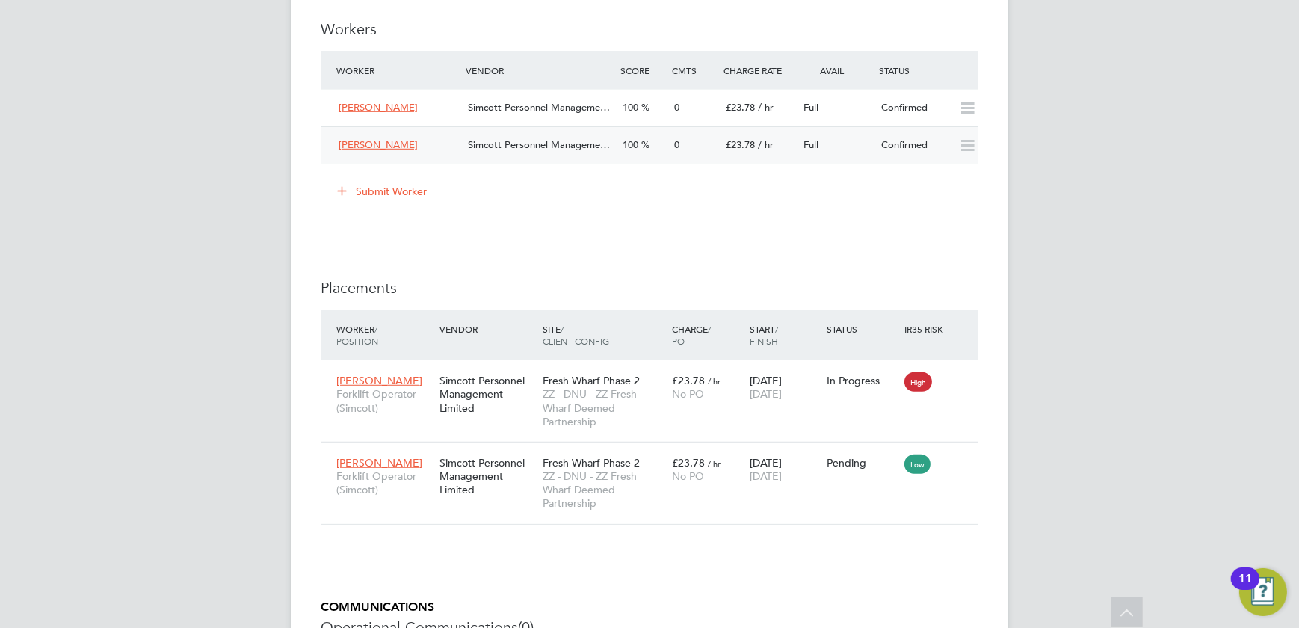
click at [661, 149] on div "100" at bounding box center [643, 145] width 52 height 25
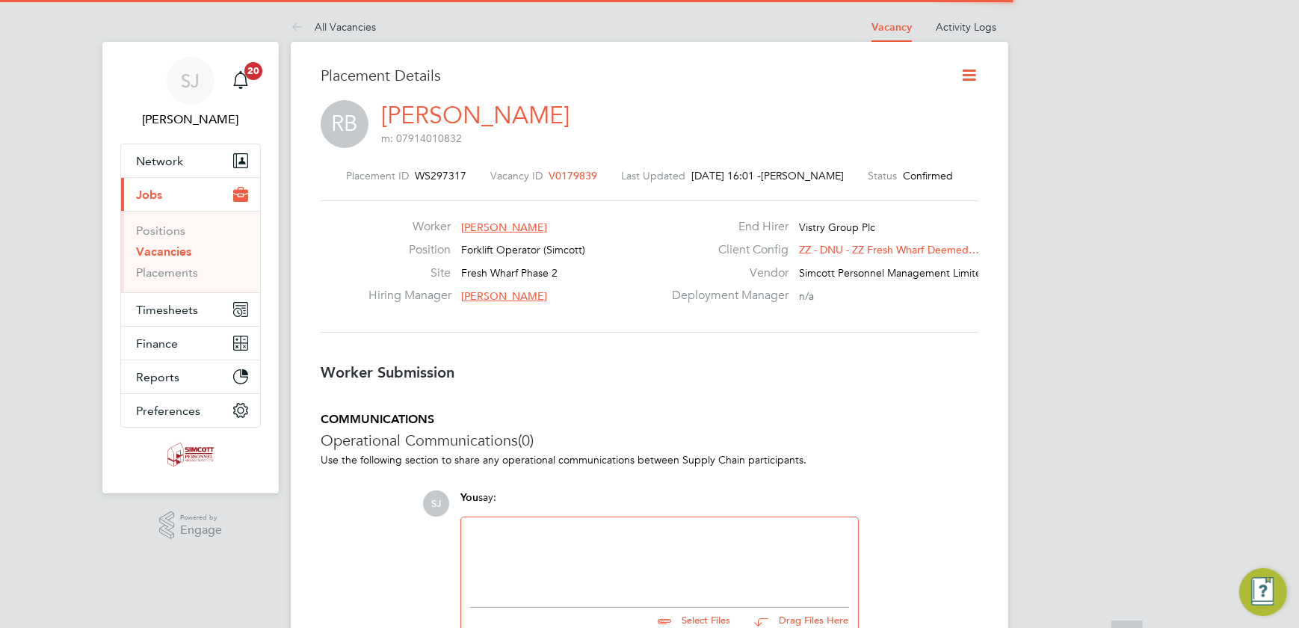
scroll to position [7, 7]
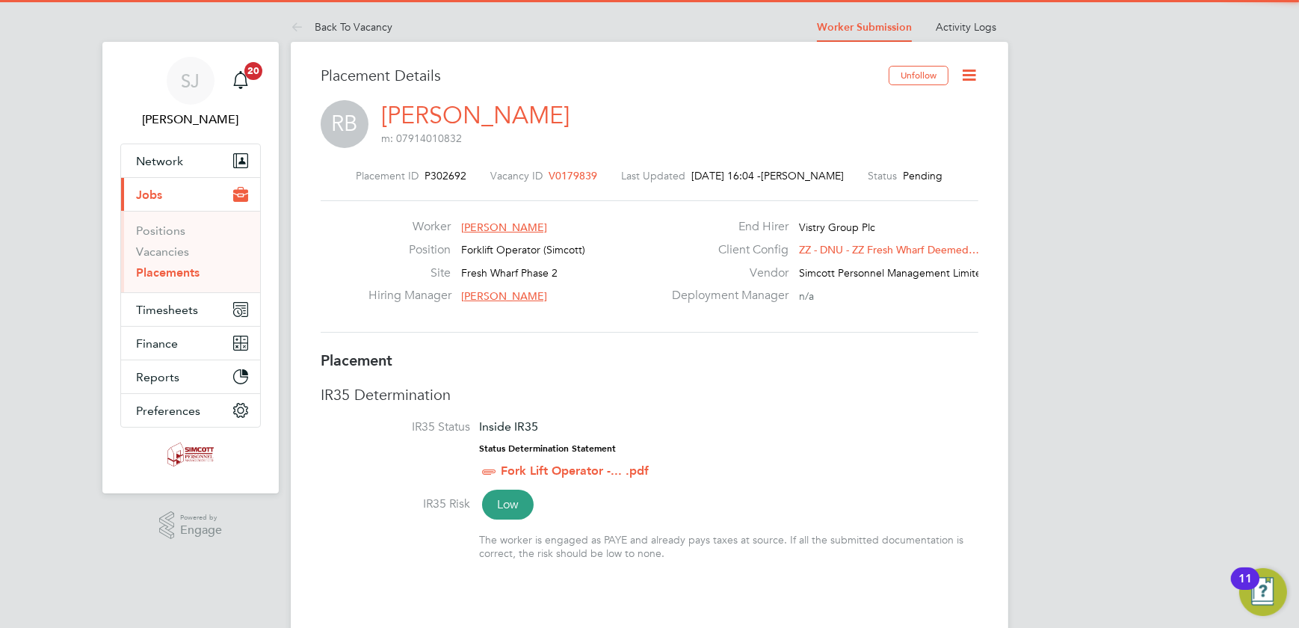
click at [972, 76] on icon at bounding box center [969, 75] width 19 height 19
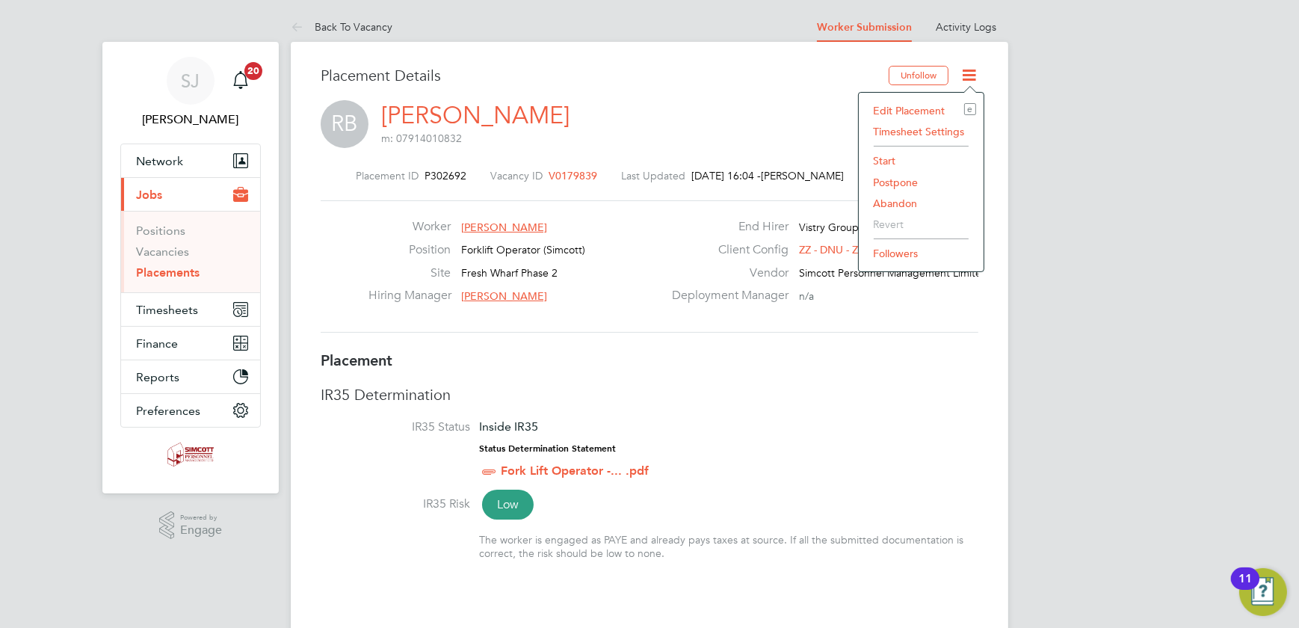
click at [889, 161] on li "Start" at bounding box center [921, 160] width 110 height 21
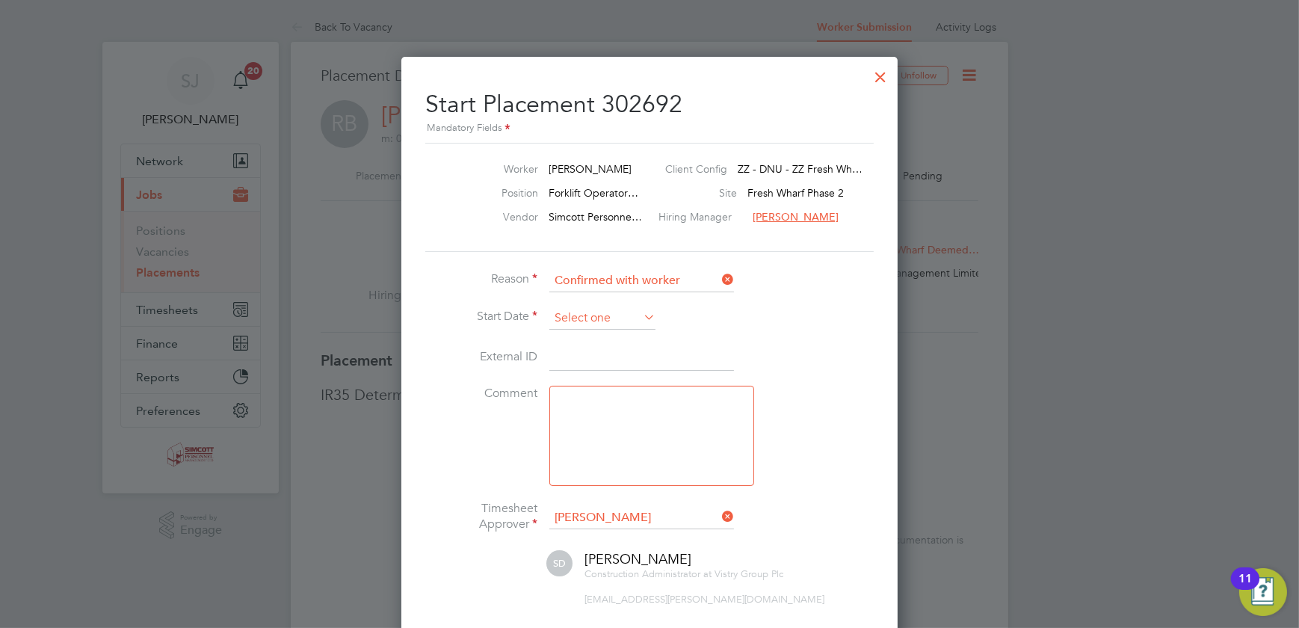
click at [592, 313] on input at bounding box center [602, 318] width 106 height 22
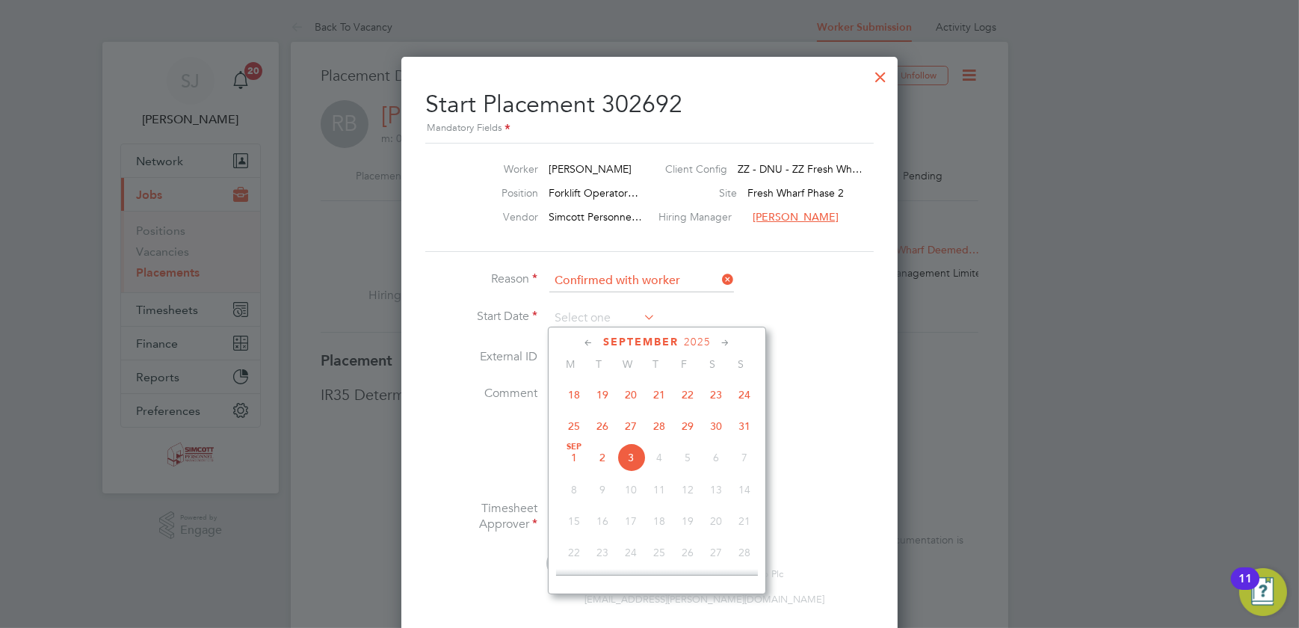
click at [691, 425] on span "29" at bounding box center [687, 426] width 28 height 28
type input "29 Aug 2025"
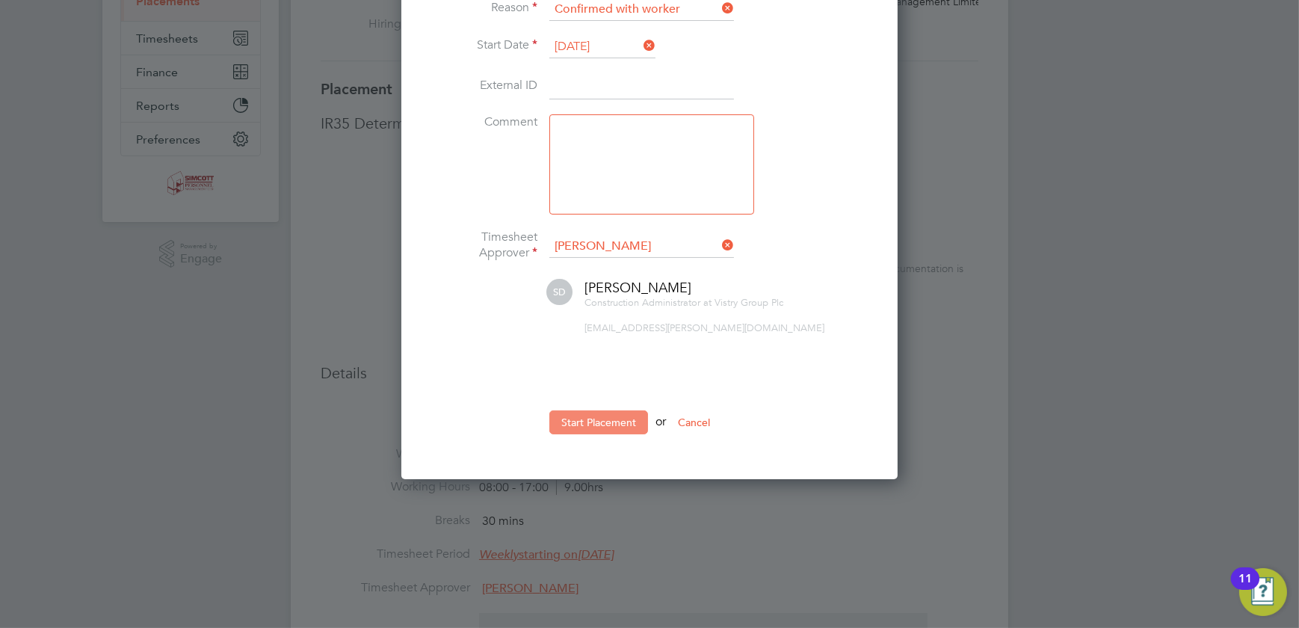
click at [582, 415] on button "Start Placement" at bounding box center [598, 422] width 99 height 24
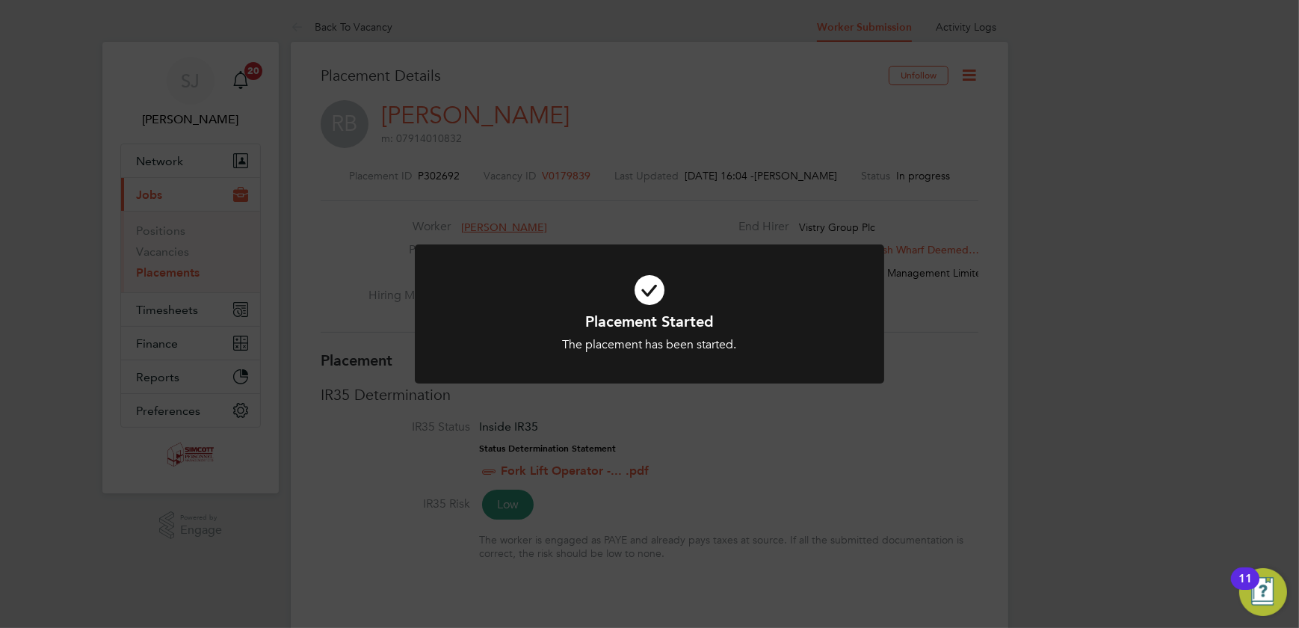
click at [942, 191] on div "Placement Started The placement has been started. Cancel Okay" at bounding box center [649, 314] width 1299 height 628
